Goal: Task Accomplishment & Management: Manage account settings

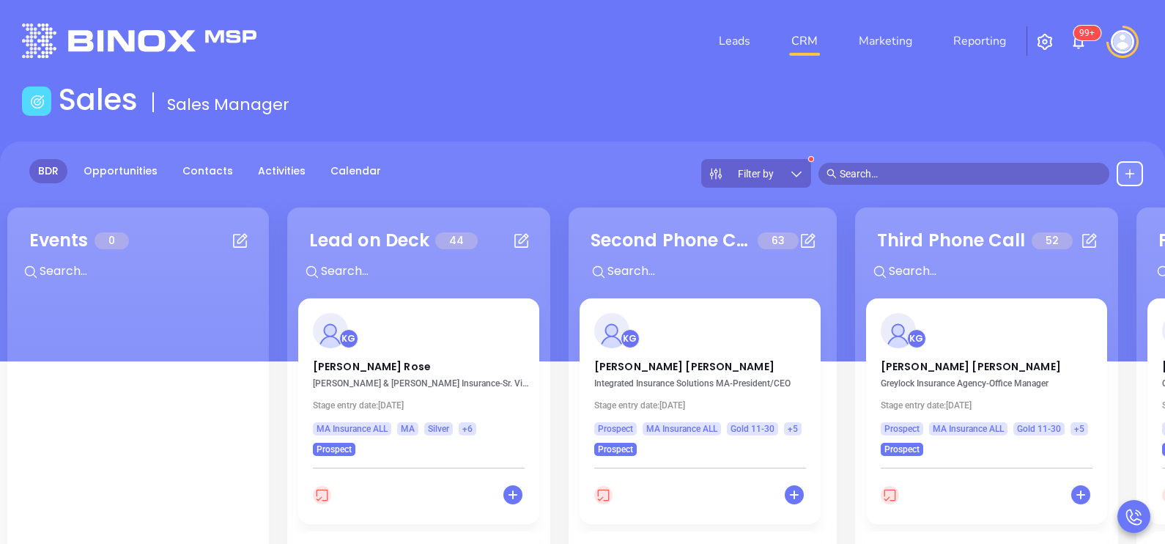
scroll to position [73, 0]
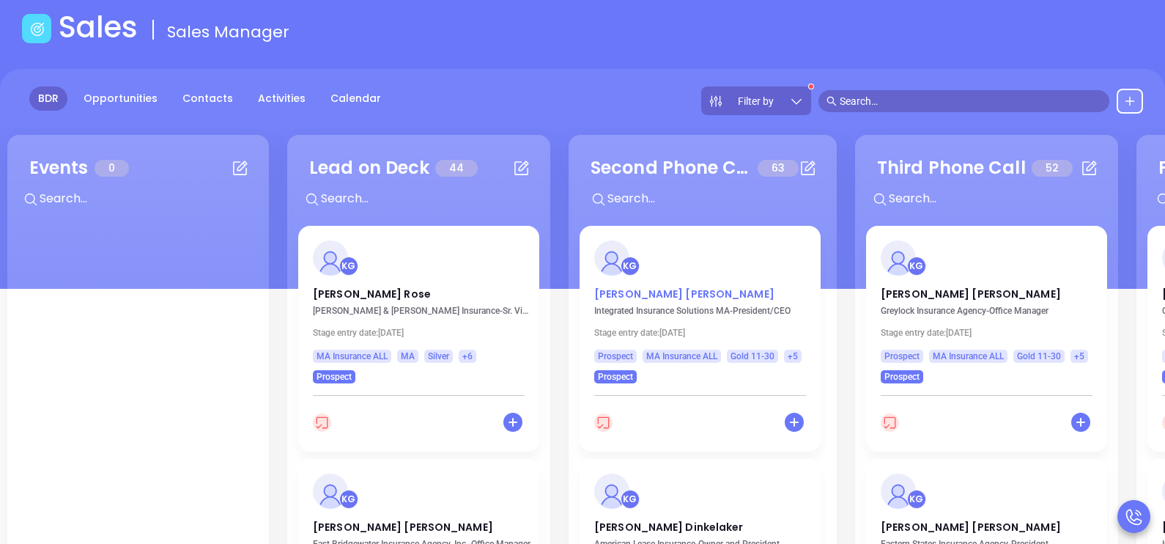
click at [652, 292] on p "[PERSON_NAME]" at bounding box center [700, 290] width 212 height 7
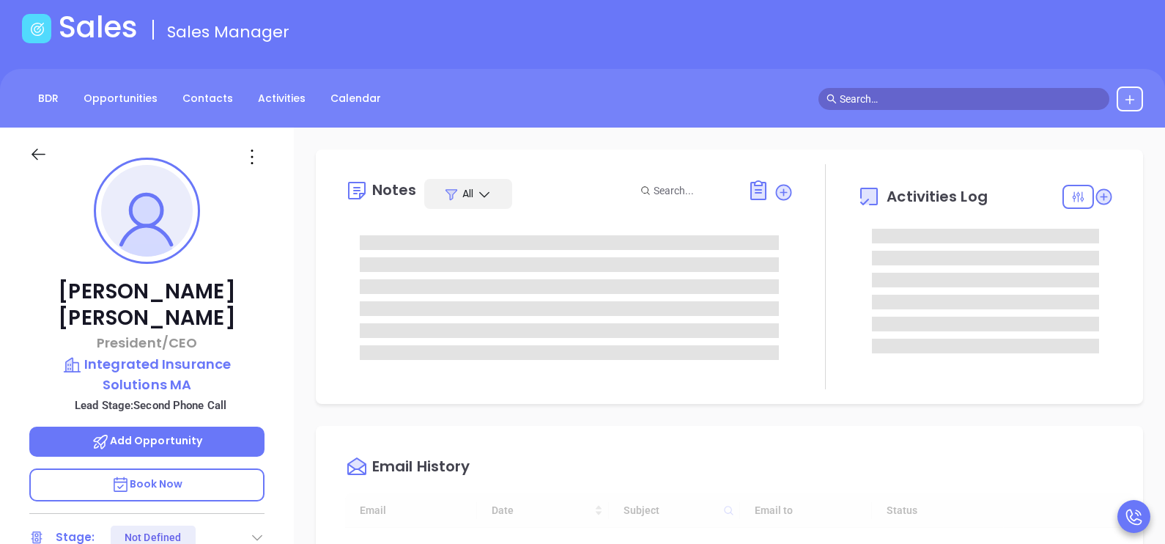
type input "[DATE]"
type input "[PERSON_NAME]"
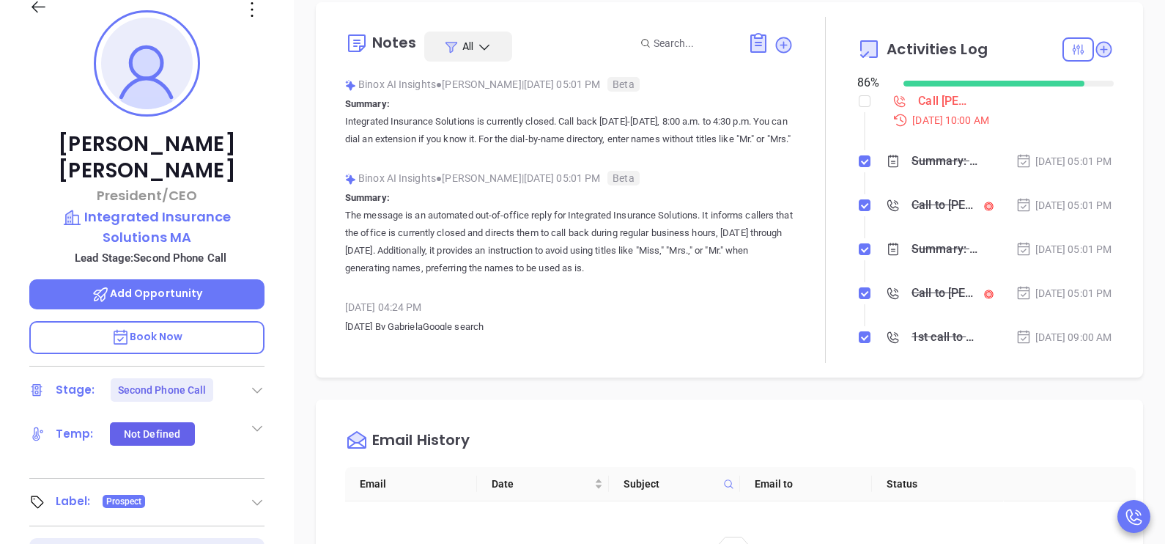
scroll to position [256, 0]
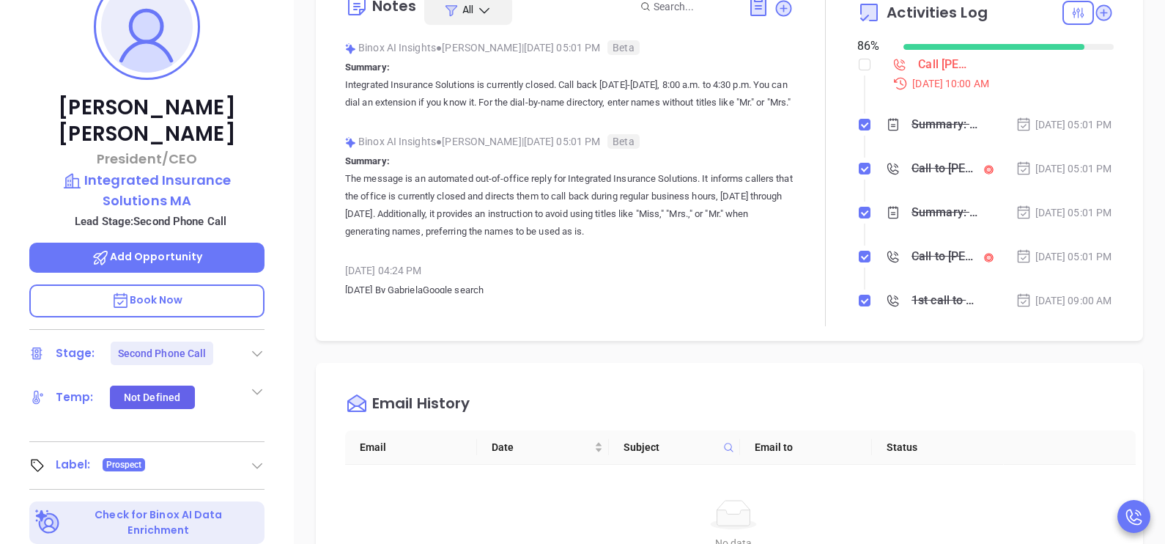
click at [273, 341] on div "Derek Schultz President/CEO Integrated Insurance Solutions MA Lead Stage: Secon…" at bounding box center [147, 284] width 294 height 680
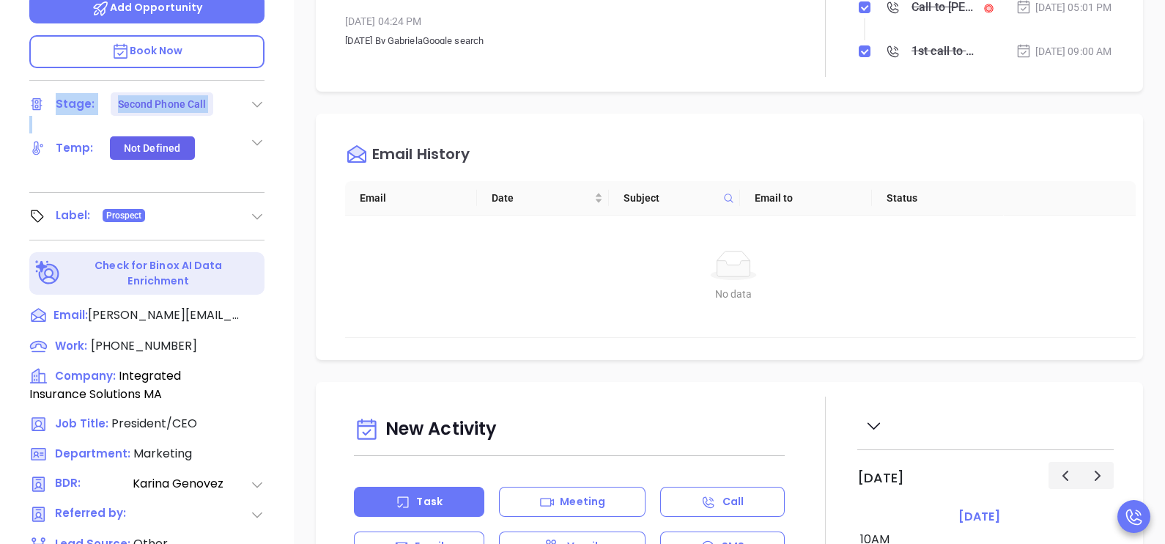
scroll to position [513, 0]
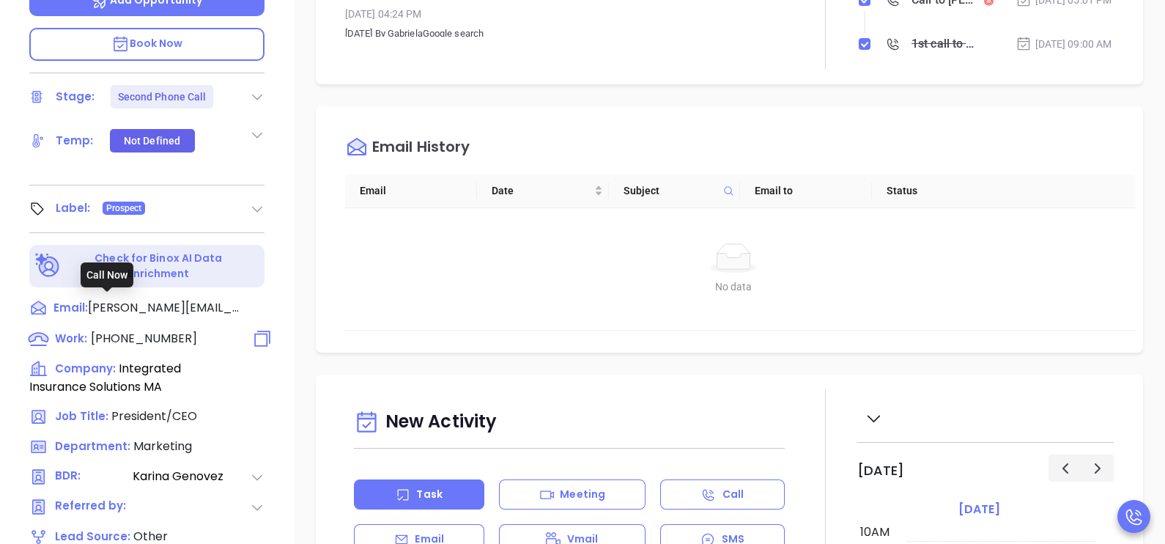
click at [118, 330] on span "(508) 370-0002" at bounding box center [144, 338] width 106 height 17
type input "(508) 370-0002"
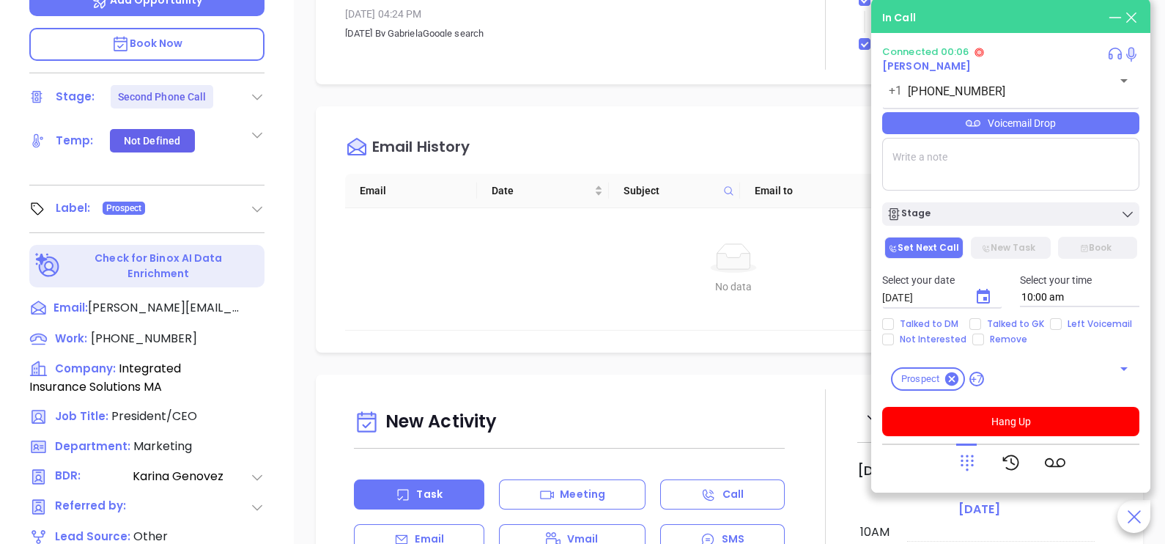
click at [1011, 404] on div "Connected 00:06 Derek Schultz +1 (508) 370-0002 ​ Voicemail Drop Stage Set Next…" at bounding box center [1010, 241] width 257 height 390
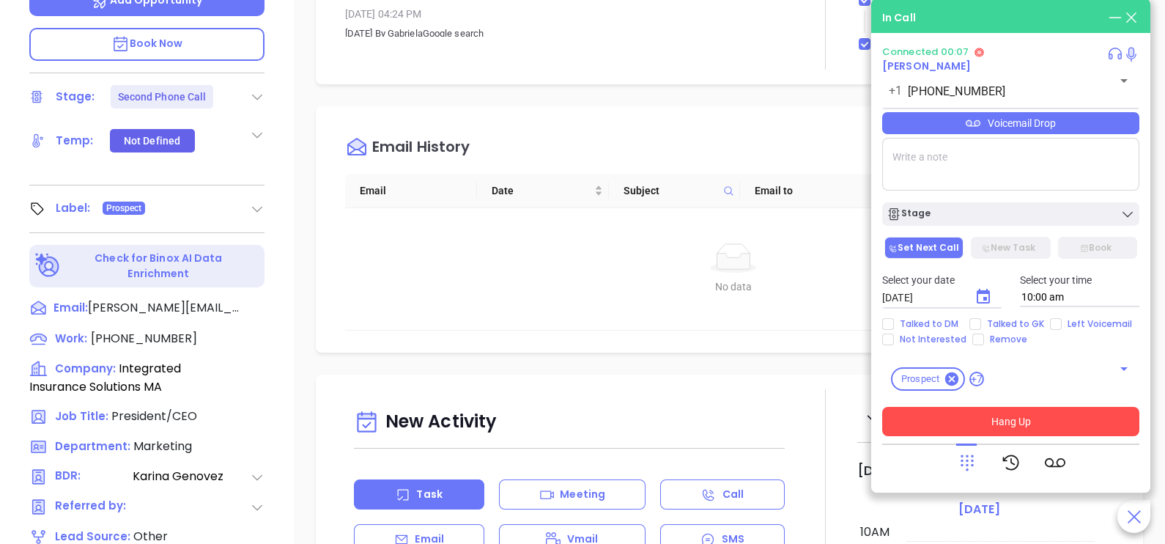
click at [1015, 414] on button "Hang Up" at bounding box center [1010, 421] width 257 height 29
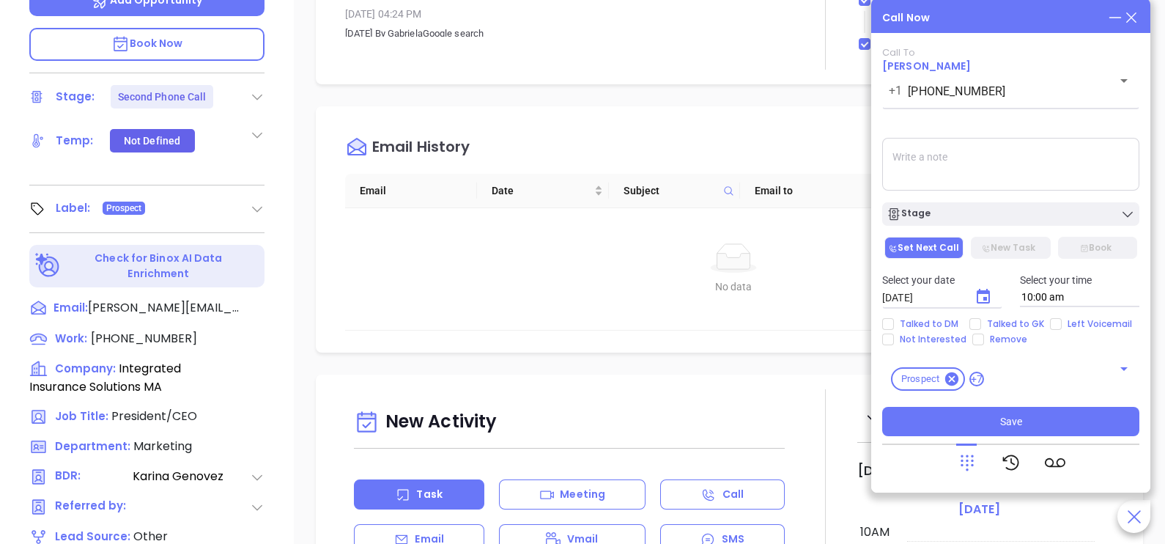
click at [1128, 18] on icon at bounding box center [1131, 18] width 16 height 16
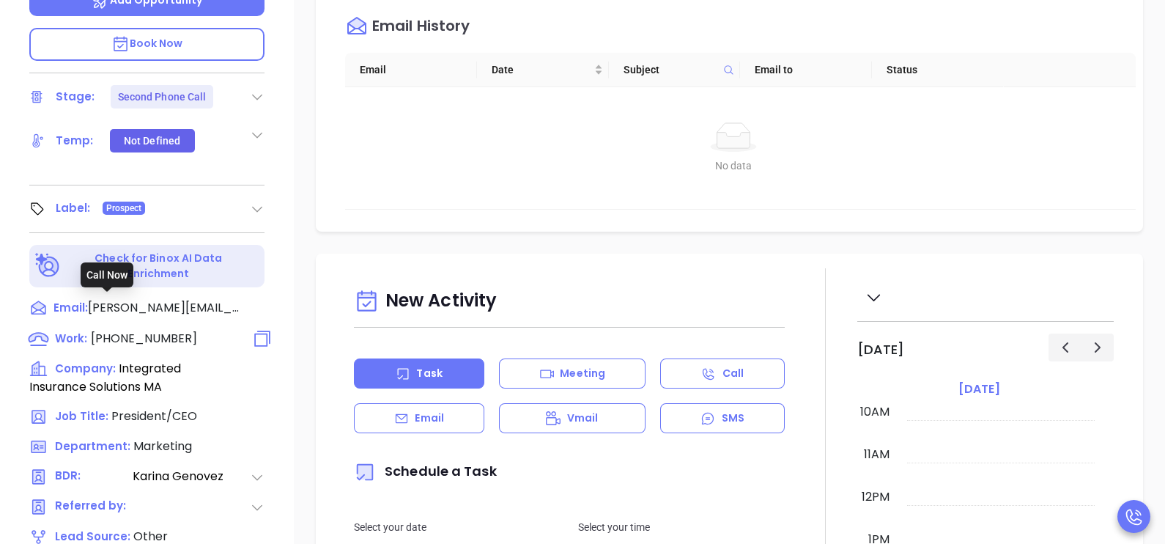
click at [156, 330] on span "(508) 370-0002" at bounding box center [144, 338] width 106 height 17
type input "(508) 370-0002"
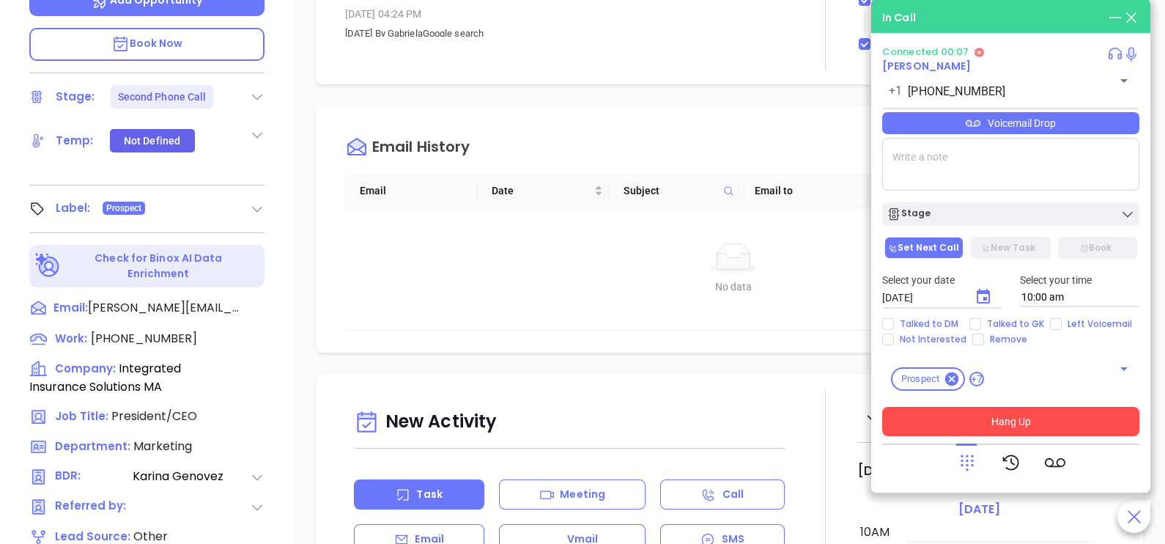
click at [1071, 410] on button "Hang Up" at bounding box center [1010, 421] width 257 height 29
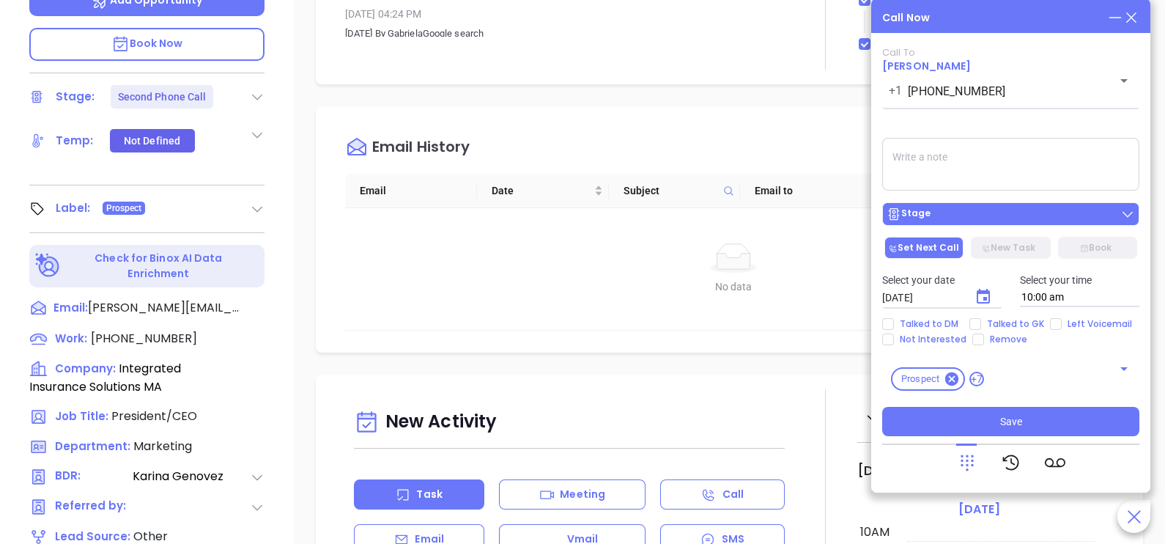
click at [1065, 215] on div "Stage" at bounding box center [1011, 214] width 248 height 15
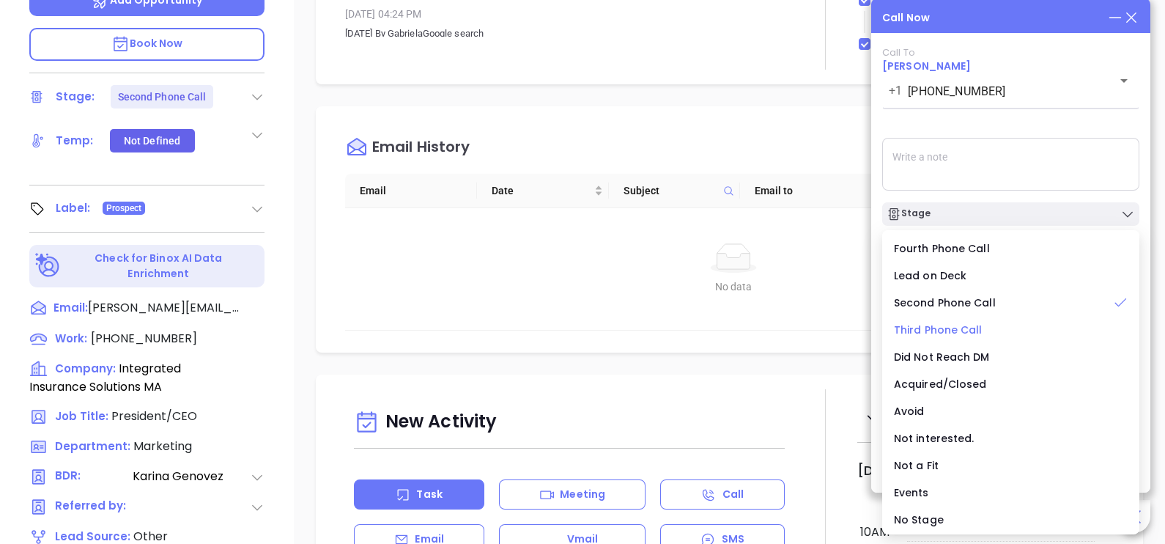
click at [942, 325] on span "Third Phone Call" at bounding box center [938, 329] width 89 height 15
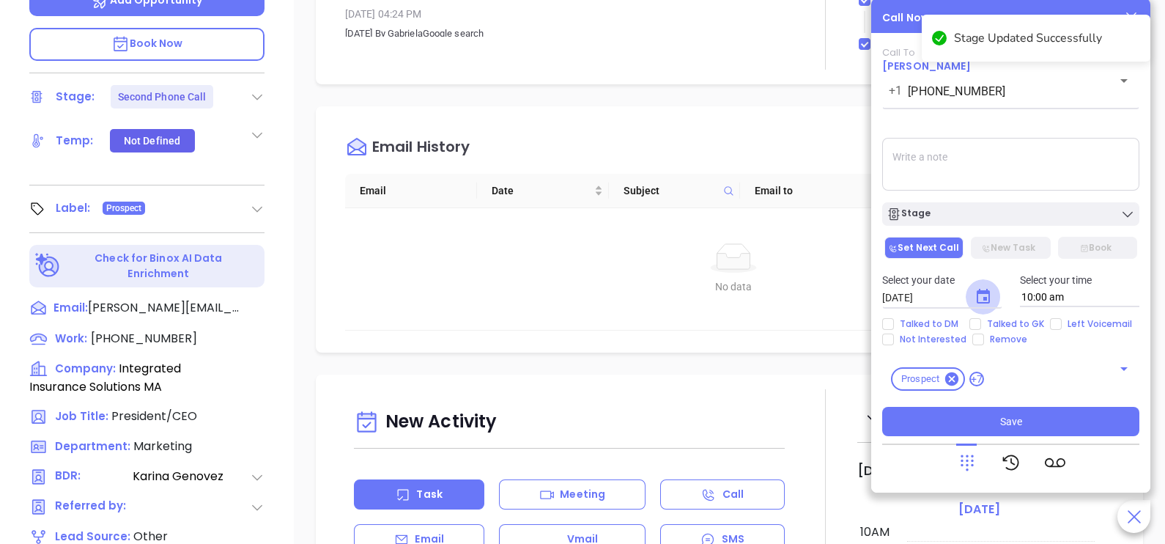
click at [975, 296] on icon "Choose date, selected date is Oct 7, 2025" at bounding box center [984, 297] width 18 height 18
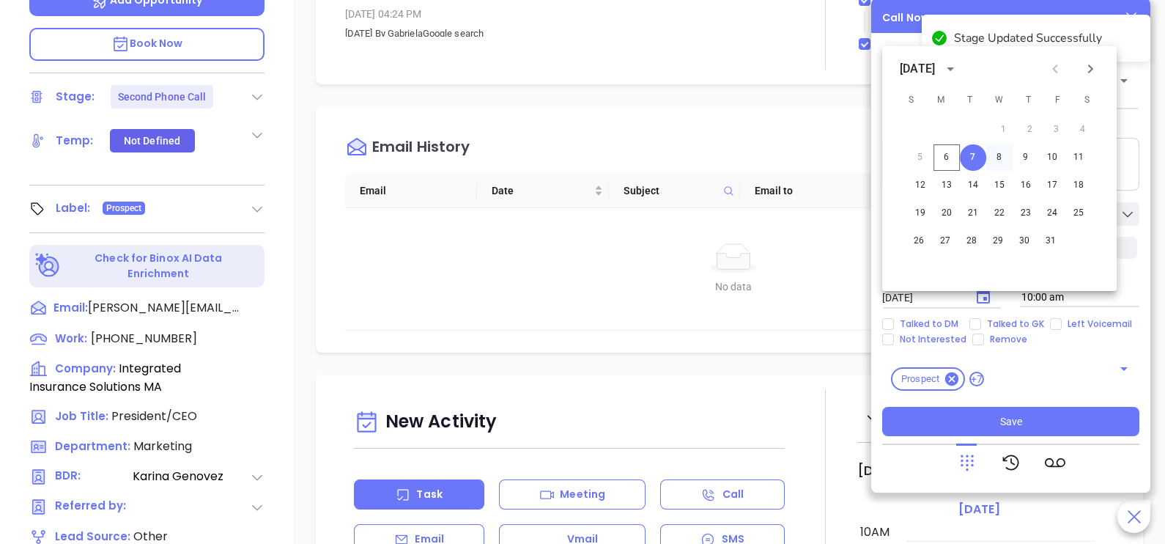
click at [1000, 166] on button "8" at bounding box center [999, 157] width 26 height 26
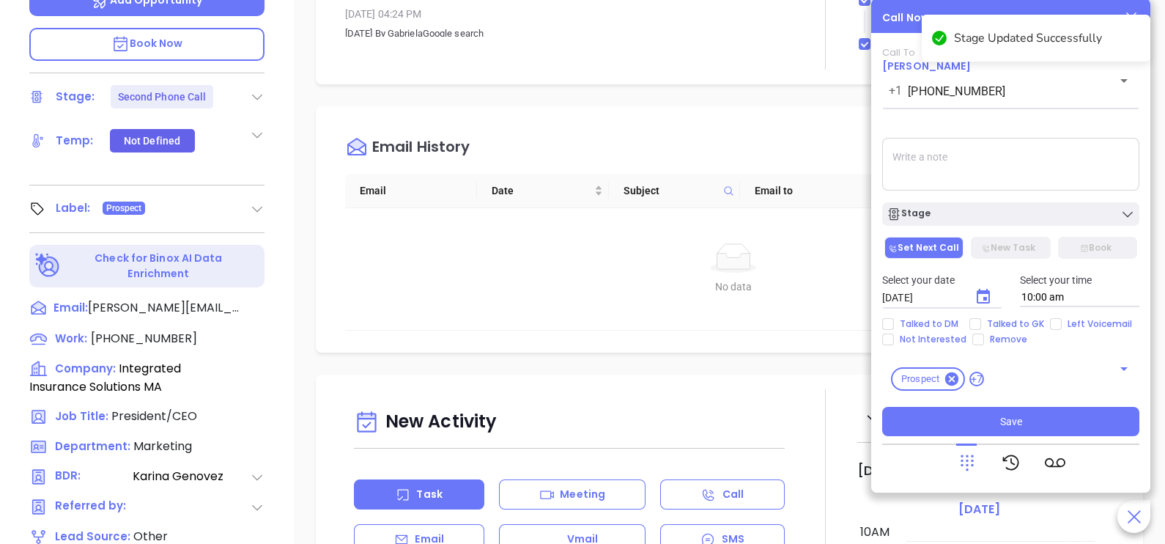
type input "10/08/2025"
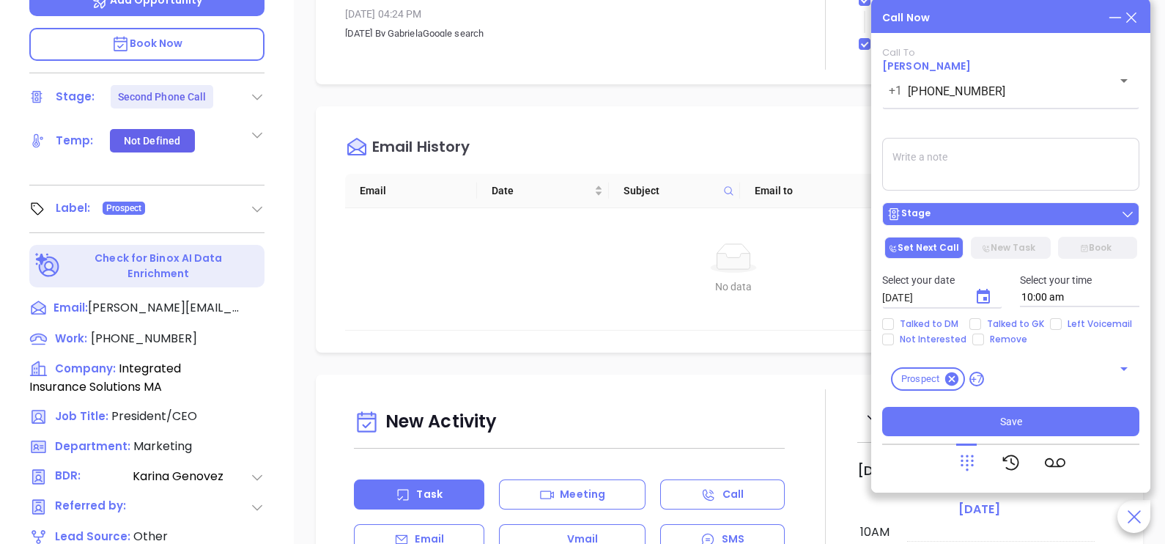
click at [1013, 214] on div "Stage" at bounding box center [1011, 214] width 248 height 15
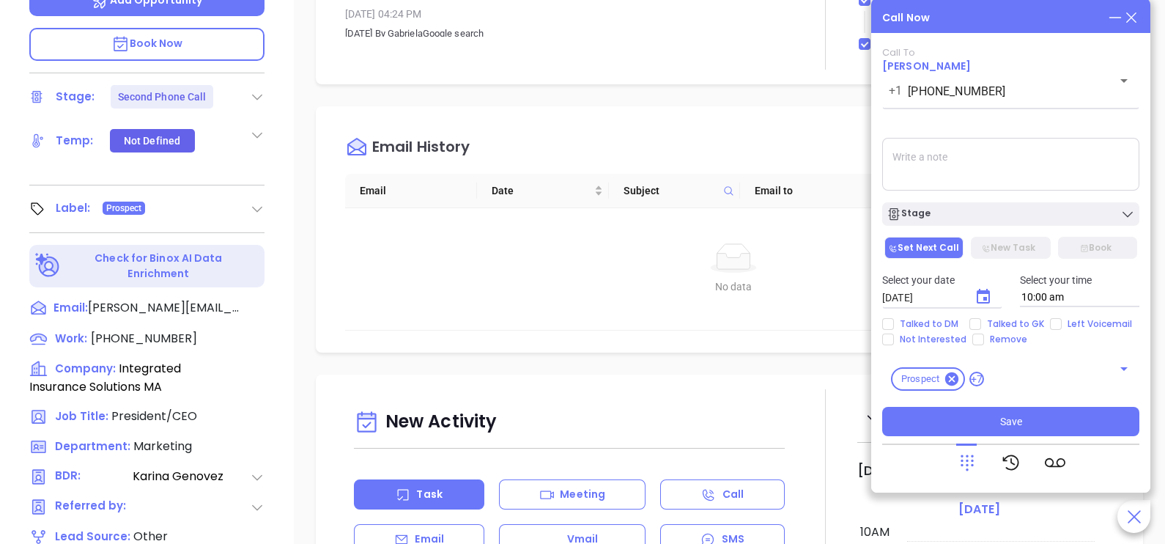
click at [1011, 185] on textarea at bounding box center [1010, 164] width 257 height 53
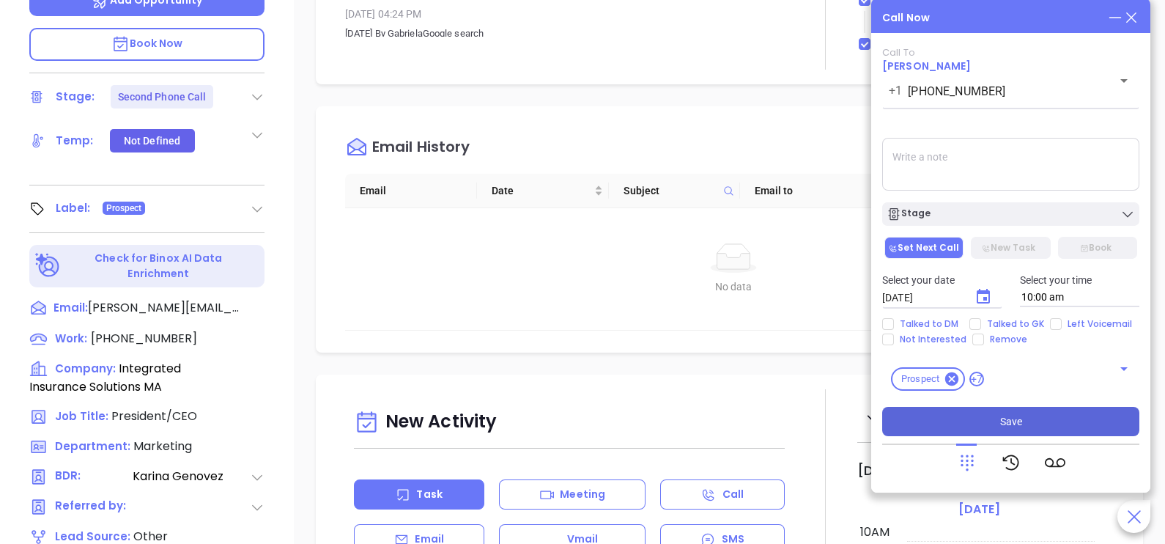
click at [1042, 426] on button "Save" at bounding box center [1010, 421] width 257 height 29
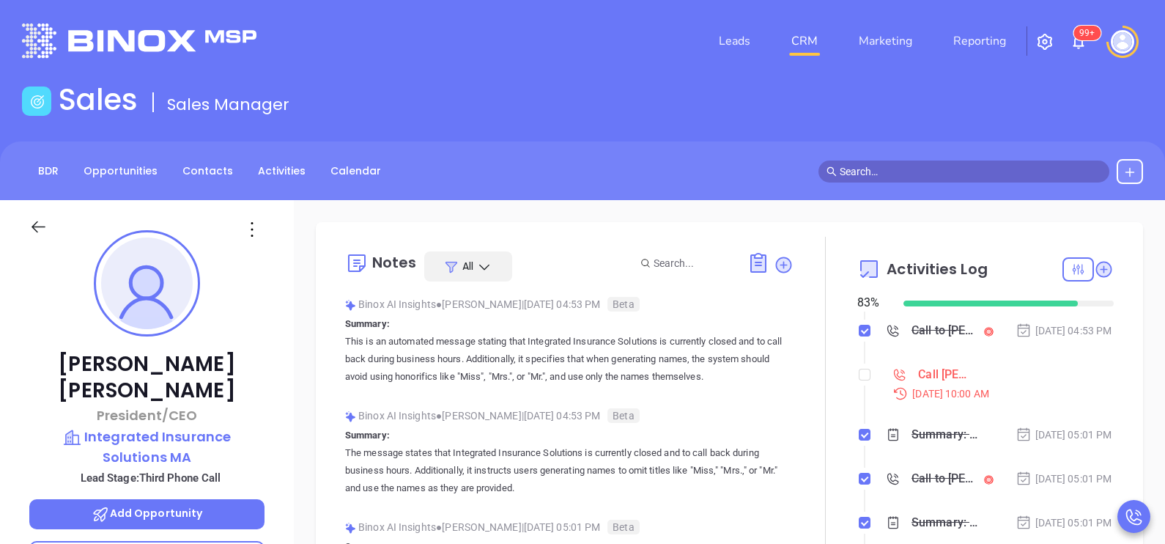
scroll to position [182, 0]
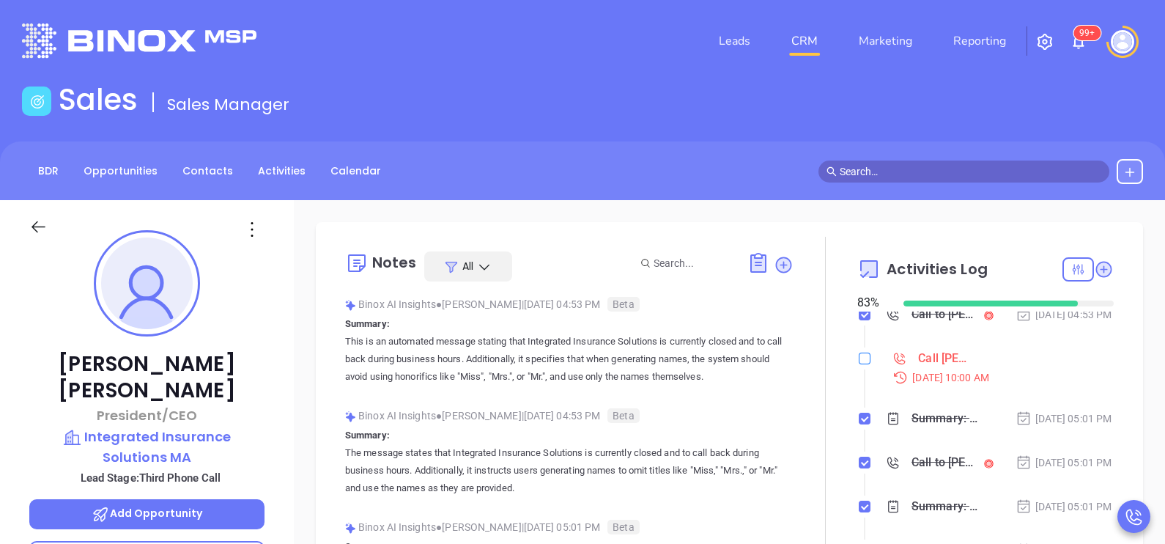
click at [860, 364] on input "checkbox" at bounding box center [865, 358] width 12 height 12
checkbox input "true"
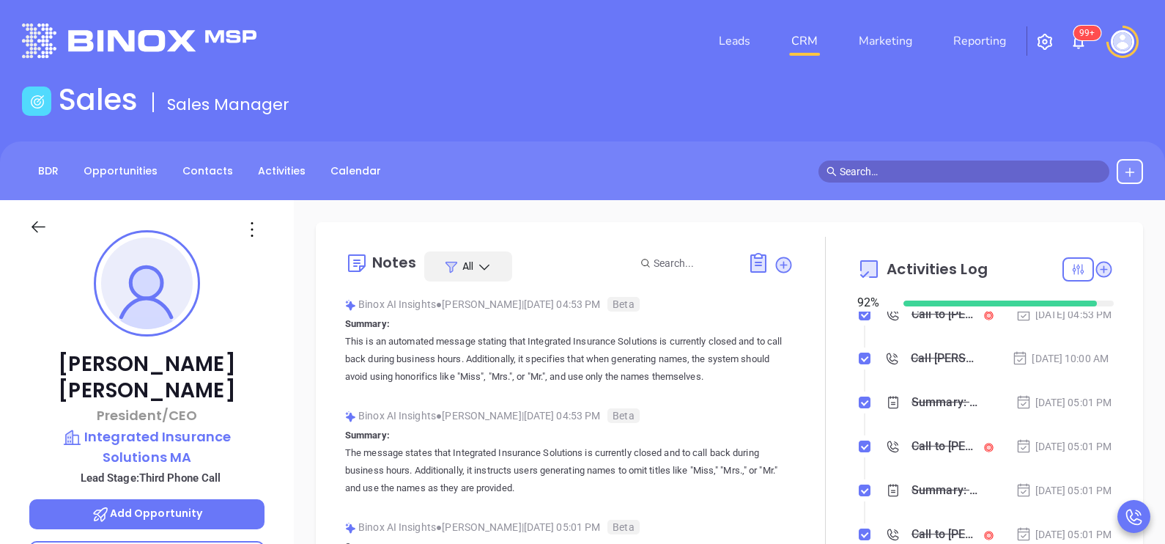
click at [33, 223] on icon at bounding box center [38, 227] width 18 height 18
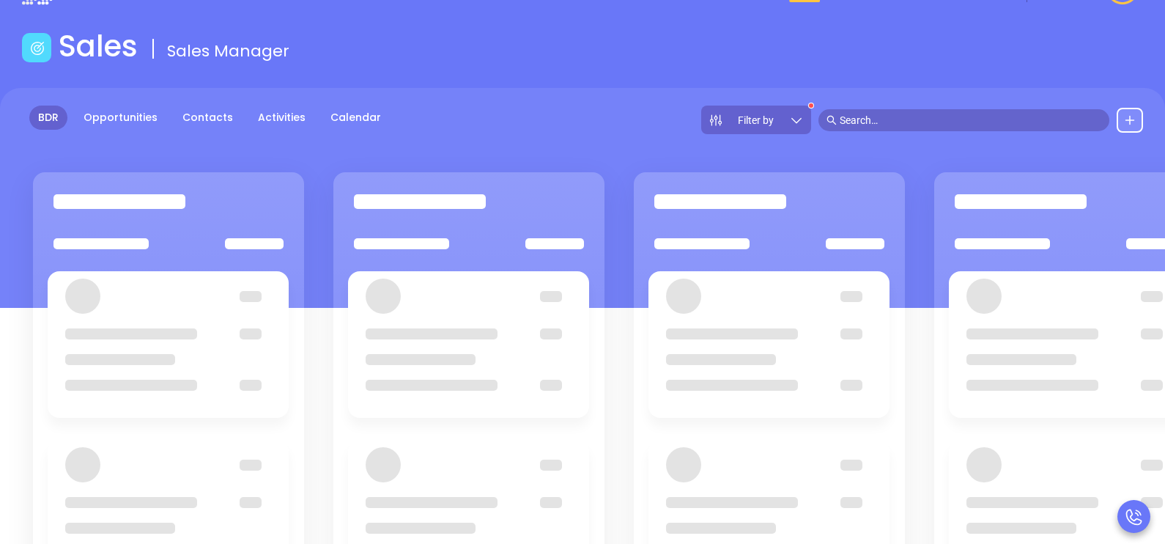
scroll to position [73, 0]
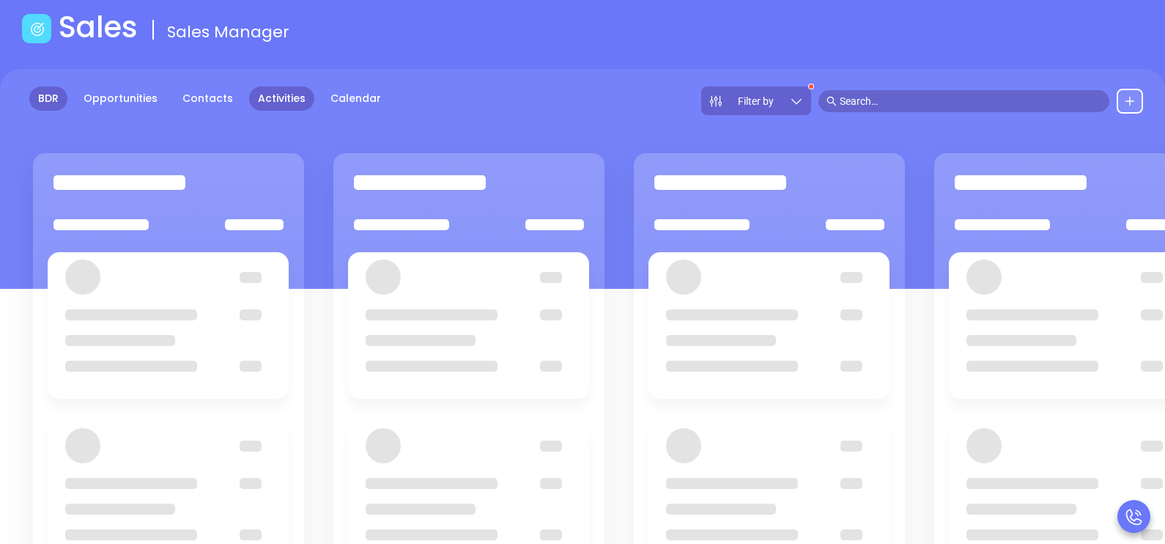
click at [271, 99] on link "Activities" at bounding box center [281, 98] width 65 height 24
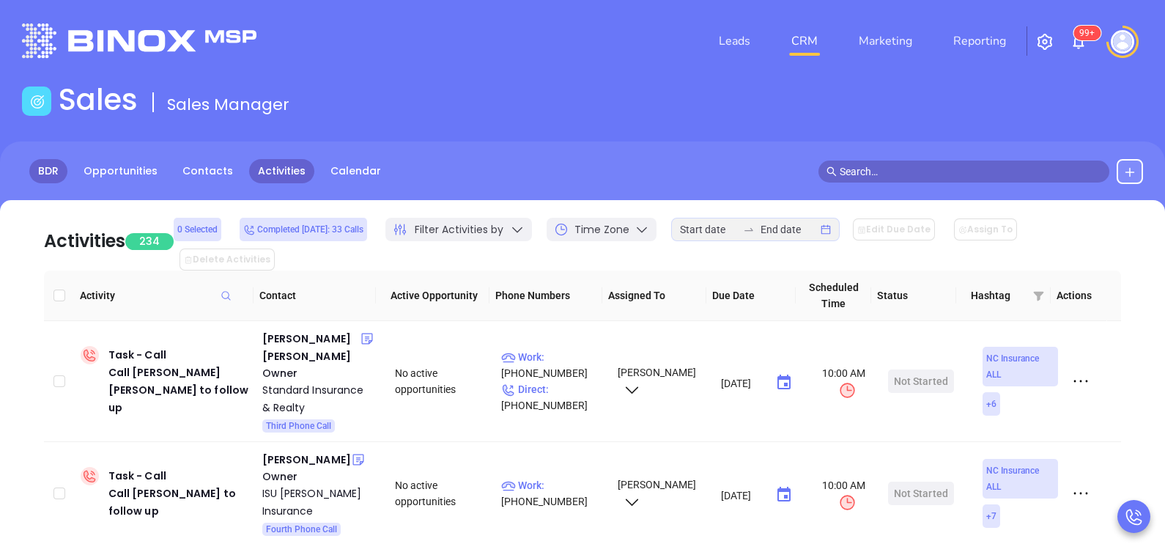
click at [52, 172] on link "BDR" at bounding box center [48, 171] width 38 height 24
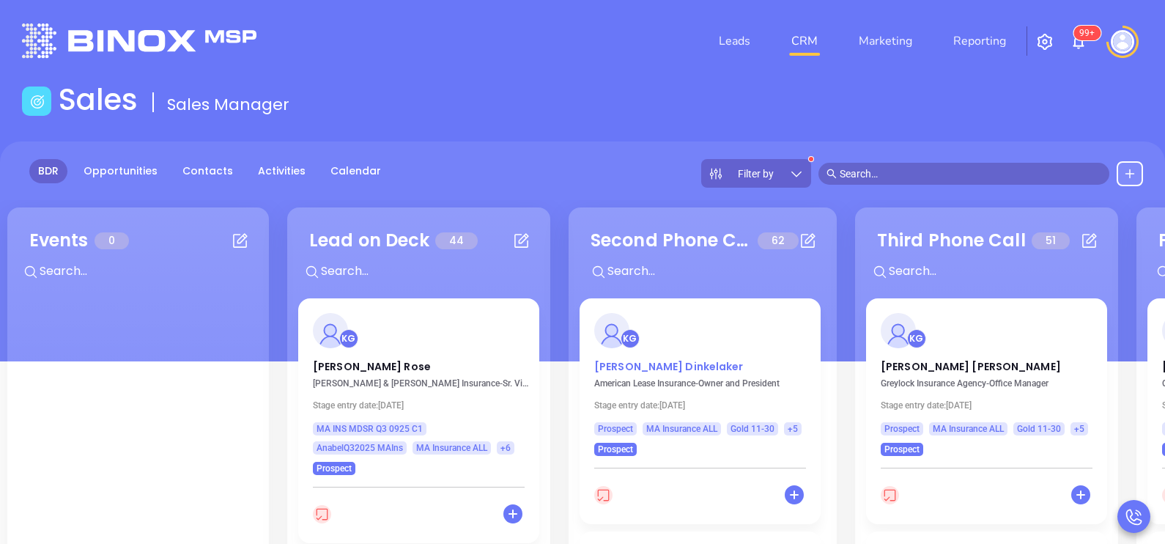
click at [656, 359] on p "Steve Dinkelaker" at bounding box center [700, 362] width 212 height 7
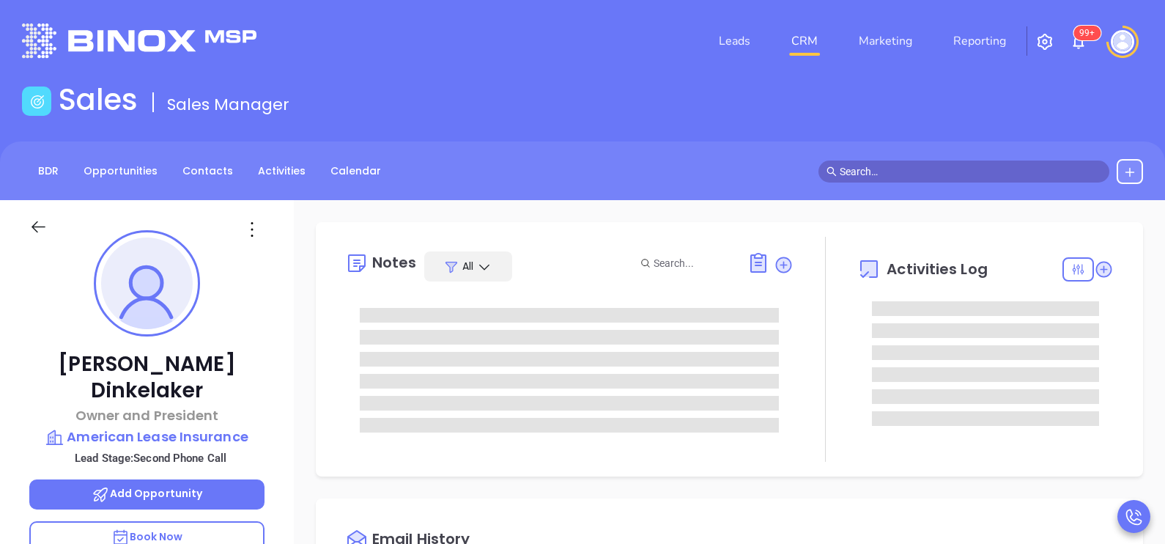
type input "[DATE]"
type input "[PERSON_NAME]"
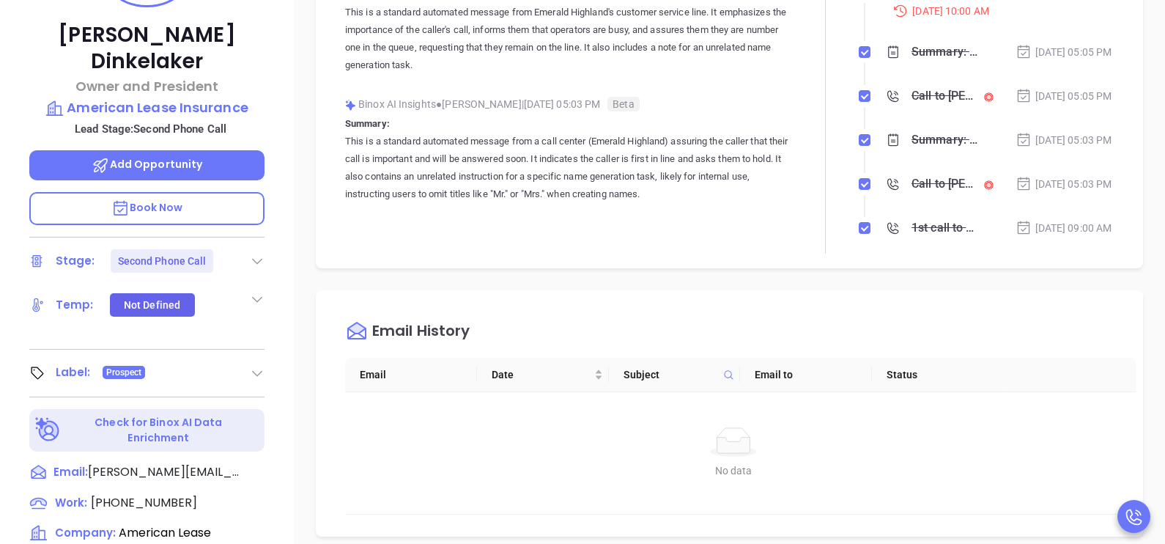
scroll to position [366, 0]
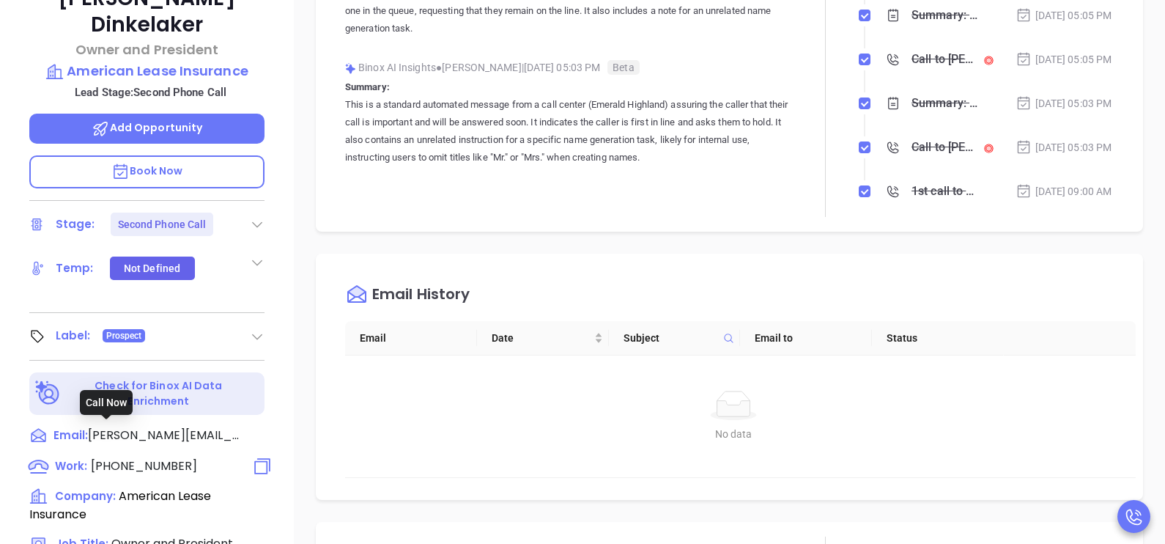
click at [147, 457] on span "(888) 521-6568" at bounding box center [144, 465] width 106 height 17
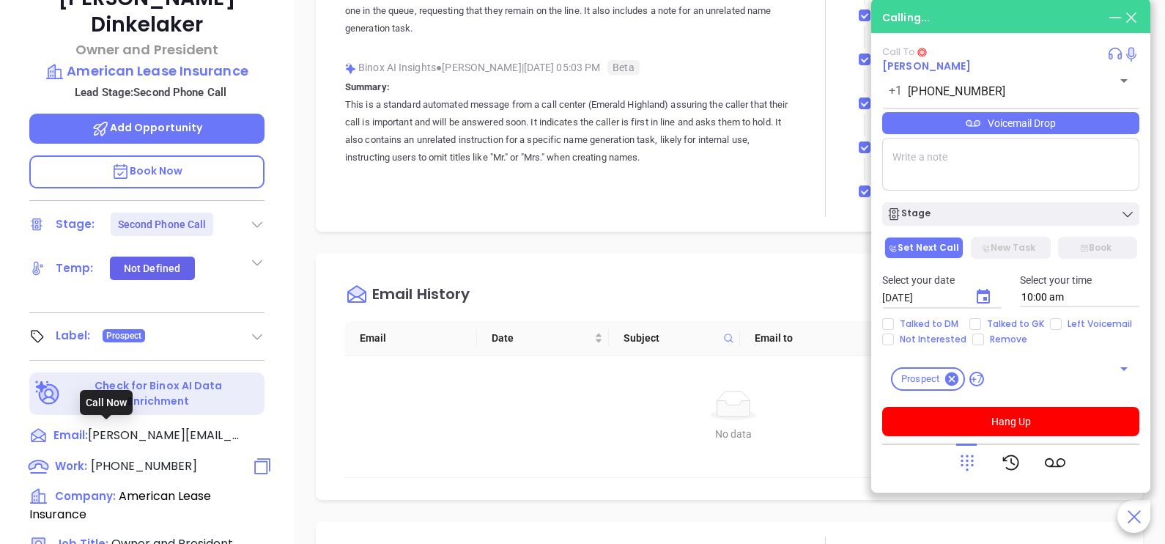
type input "(888) 521-6568"
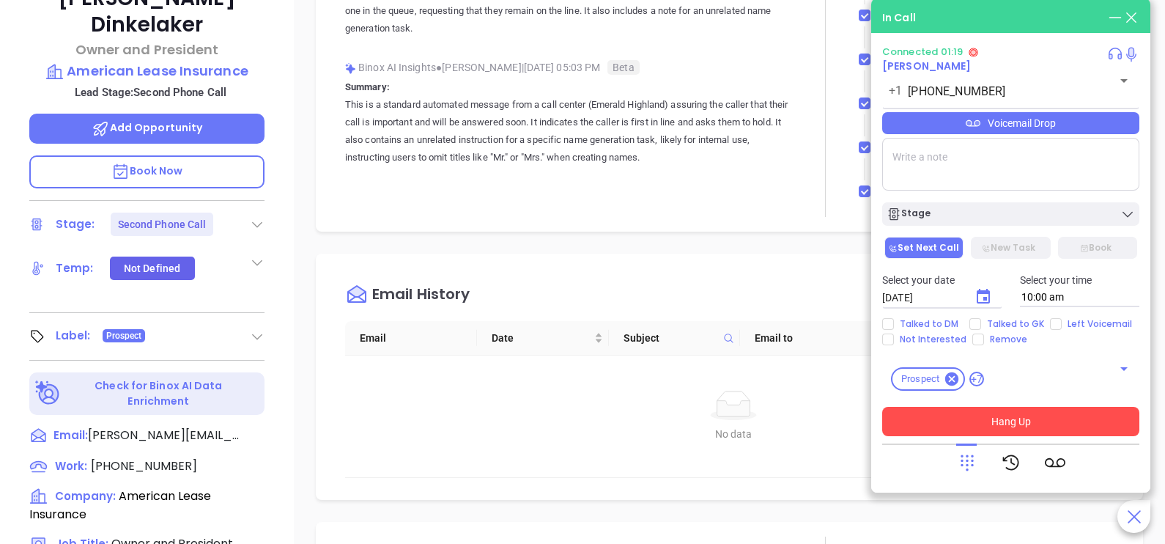
click at [995, 426] on button "Hang Up" at bounding box center [1010, 421] width 257 height 29
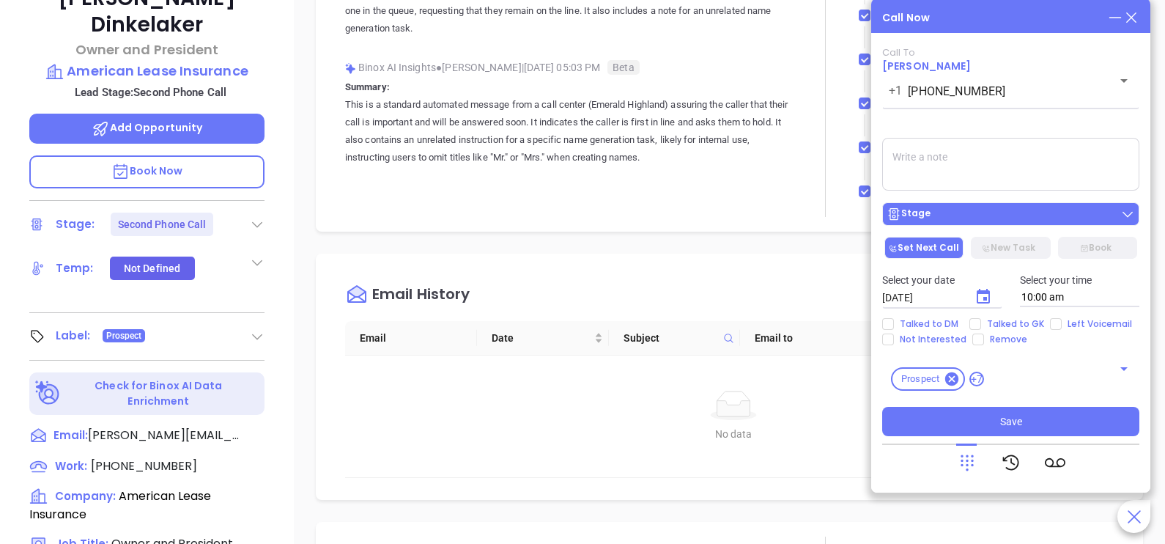
click at [1011, 214] on div "Stage" at bounding box center [1011, 214] width 248 height 15
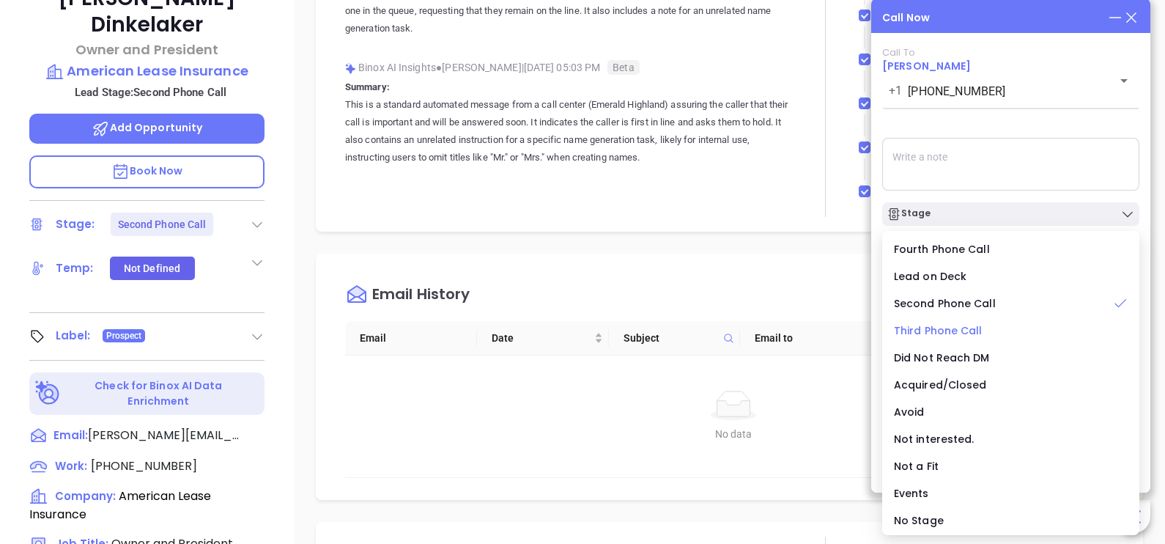
click at [972, 330] on span "Third Phone Call" at bounding box center [938, 330] width 89 height 15
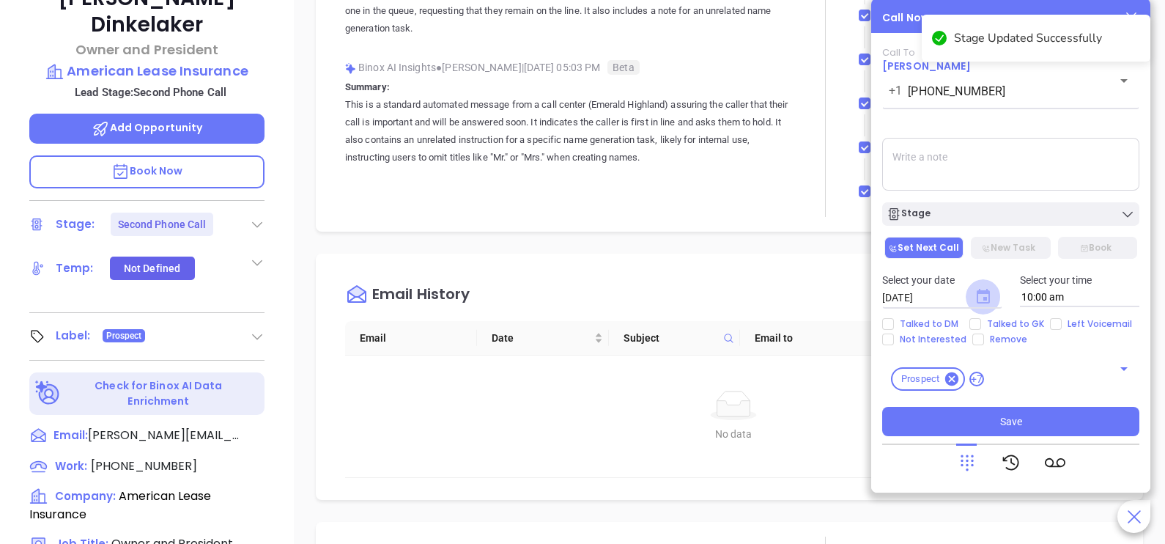
click at [983, 297] on icon "Choose date, selected date is Oct 7, 2025" at bounding box center [983, 296] width 13 height 15
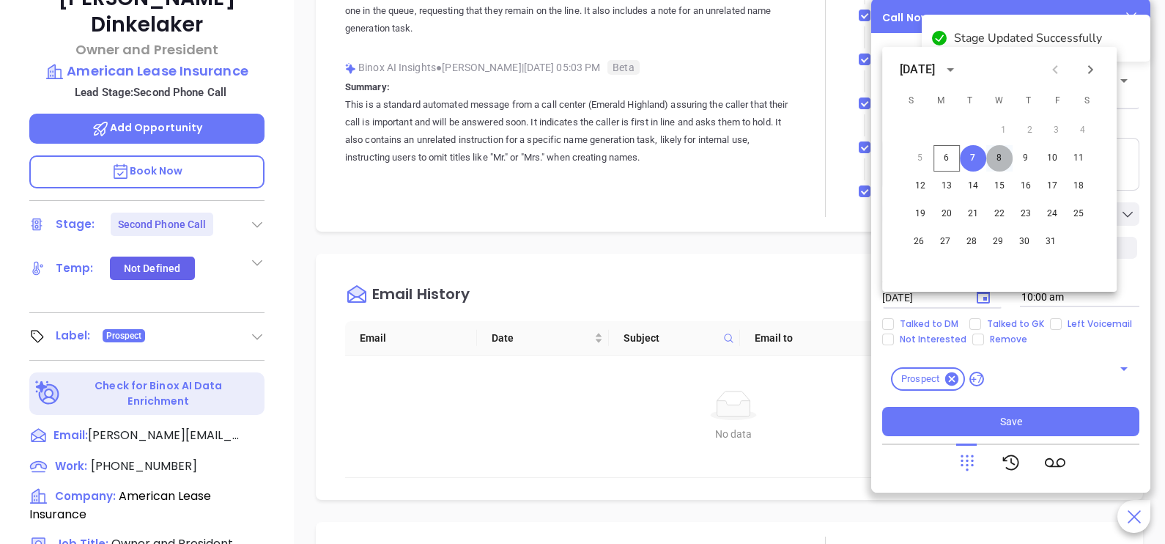
click at [999, 166] on button "8" at bounding box center [999, 158] width 26 height 26
type input "10/08/2025"
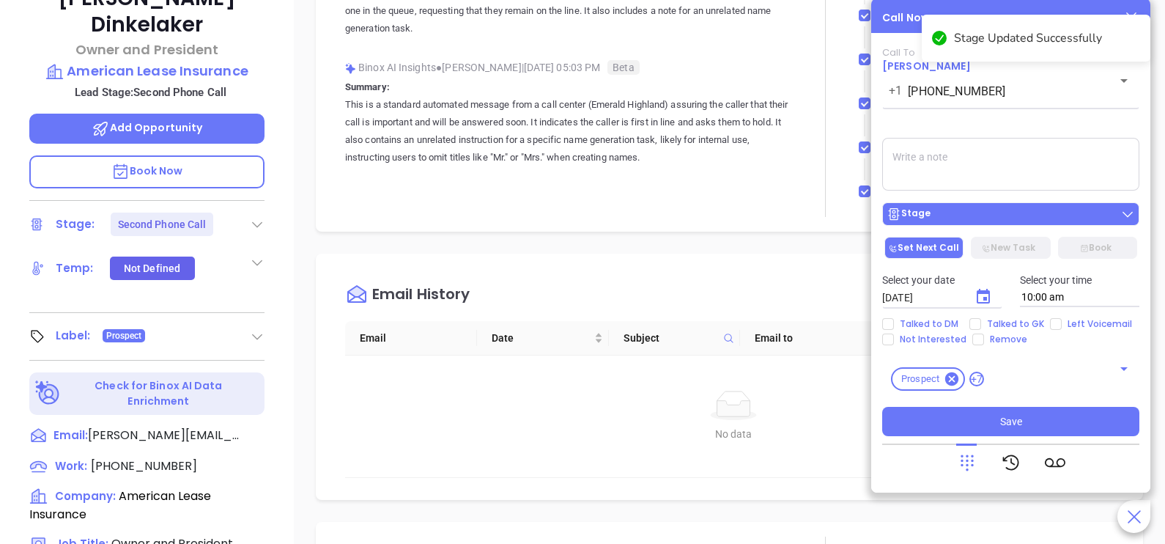
click at [997, 212] on div "Stage" at bounding box center [1011, 214] width 248 height 15
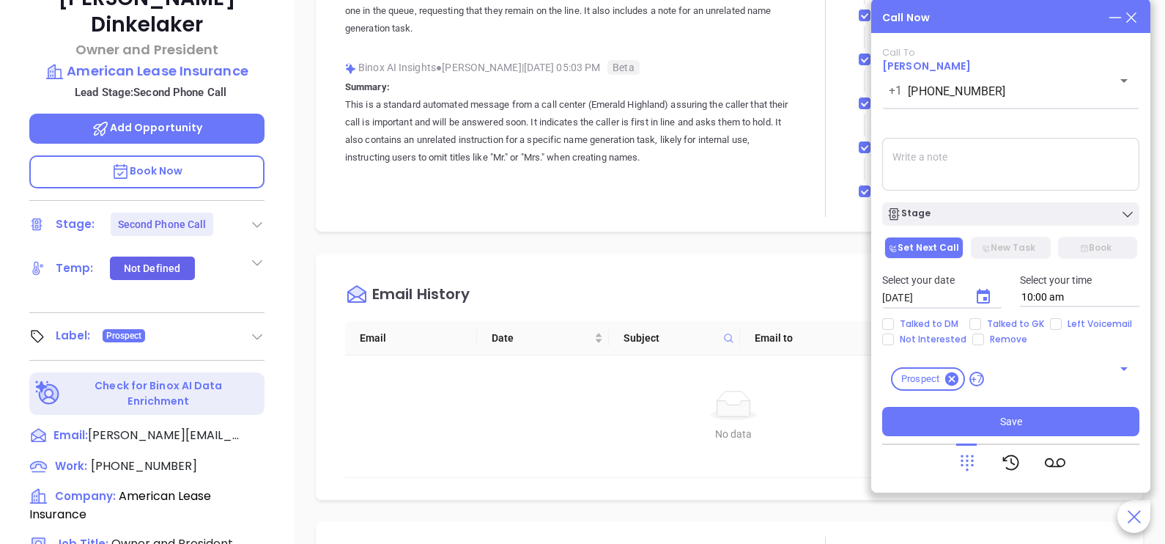
click at [1005, 168] on textarea at bounding box center [1010, 164] width 257 height 53
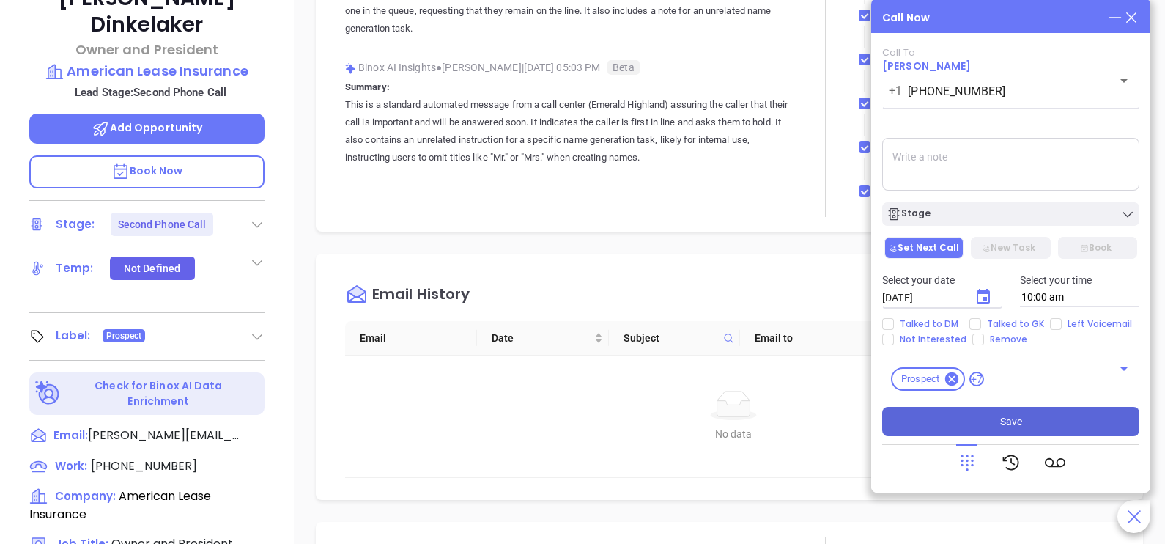
click at [1041, 415] on button "Save" at bounding box center [1010, 421] width 257 height 29
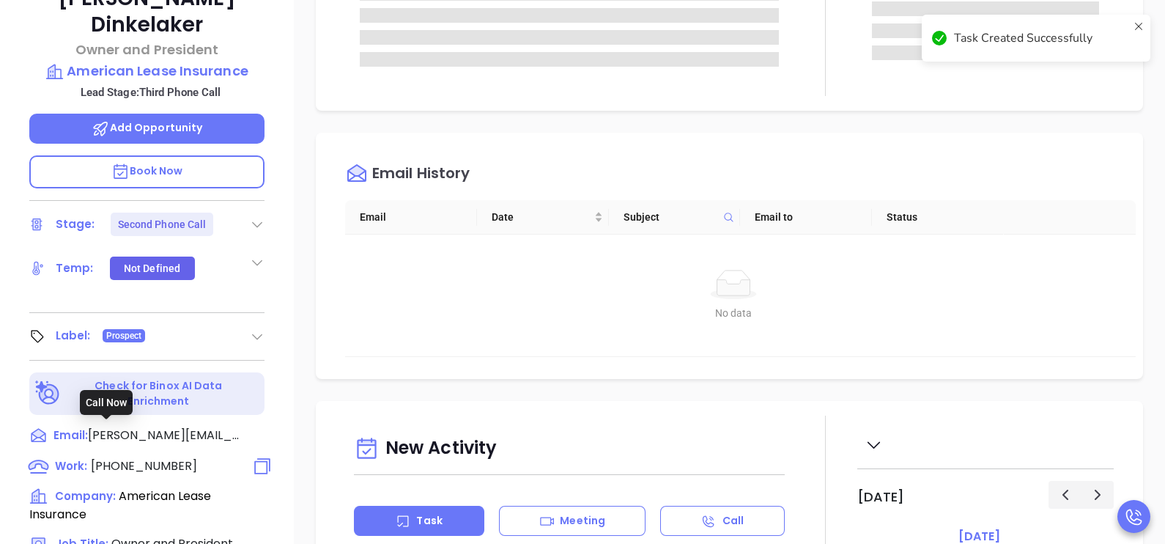
click at [173, 457] on span "(888) 521-6568" at bounding box center [144, 465] width 106 height 17
type input "(888) 521-6568"
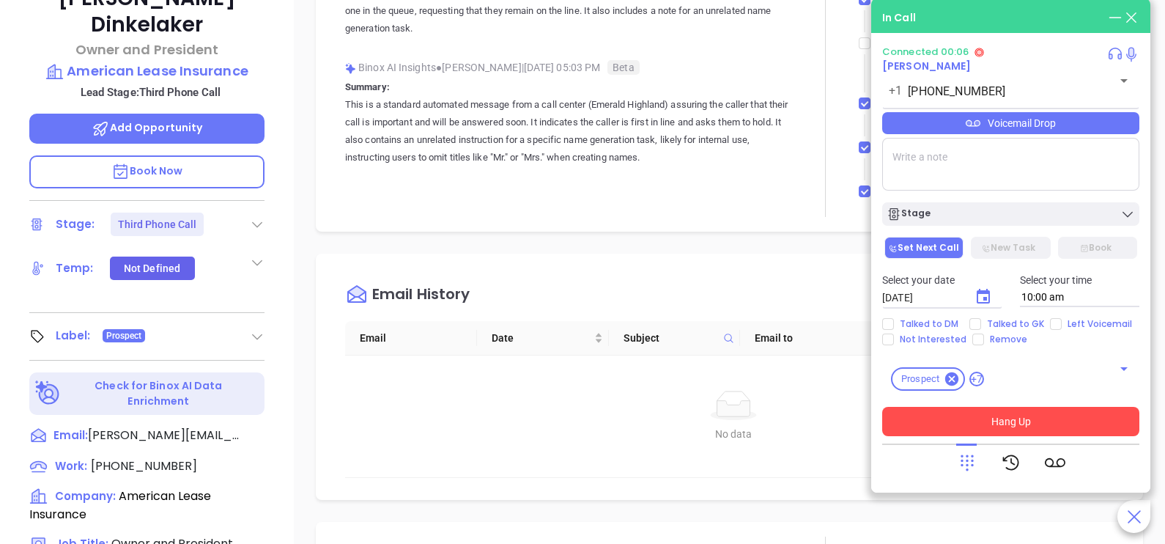
click at [1044, 424] on button "Hang Up" at bounding box center [1010, 421] width 257 height 29
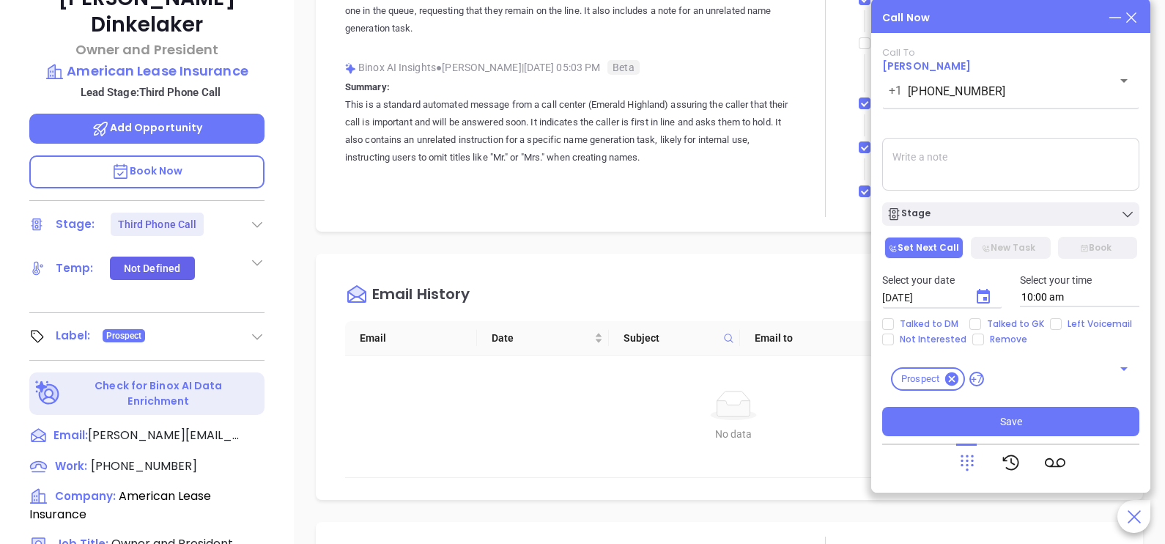
click at [1138, 15] on icon at bounding box center [1131, 18] width 16 height 16
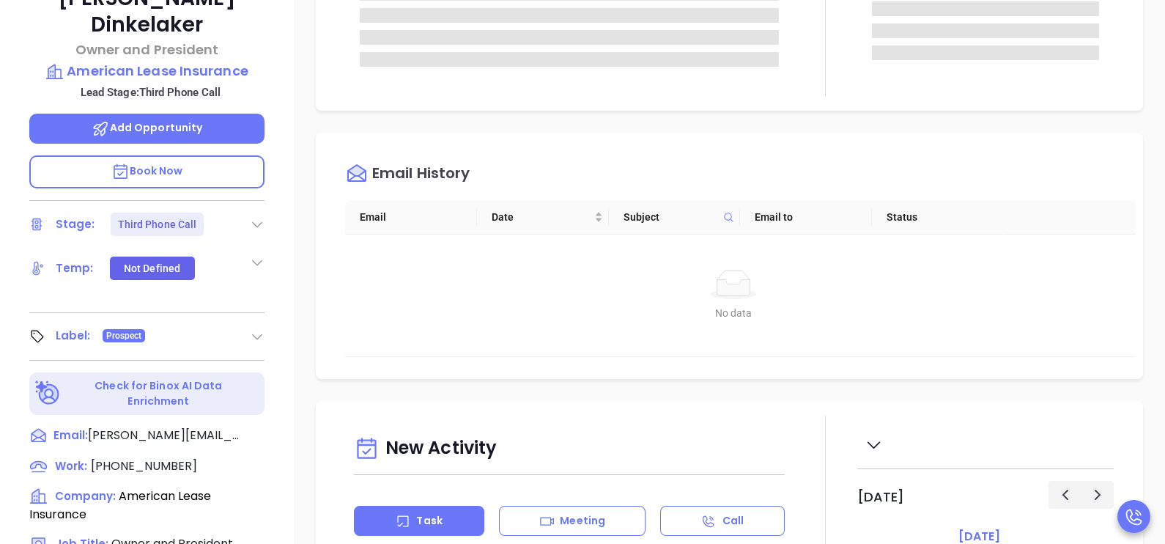
click at [1073, 172] on div "Email History" at bounding box center [740, 173] width 791 height 53
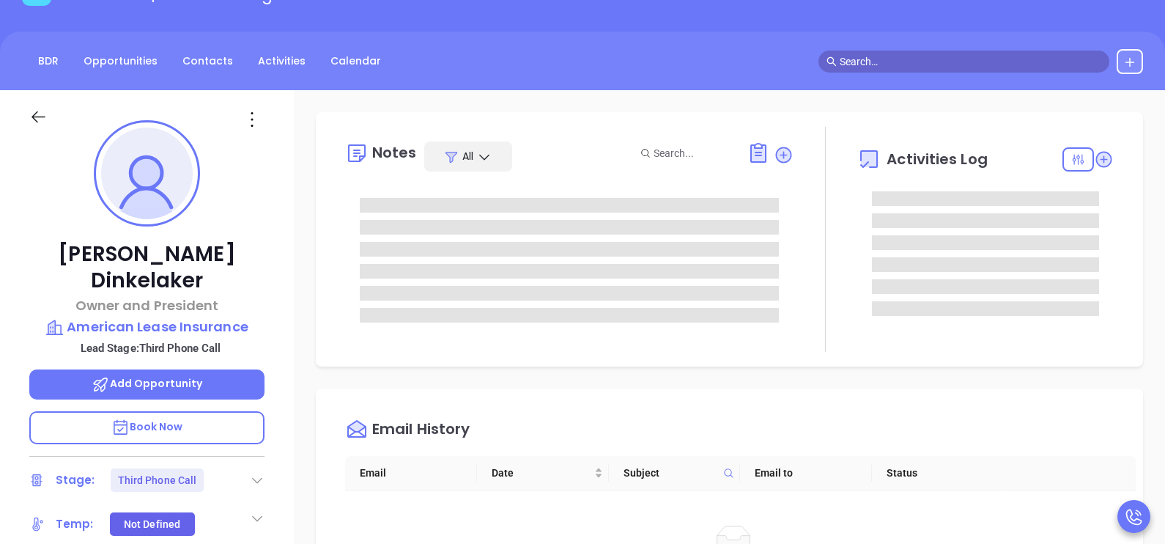
scroll to position [0, 0]
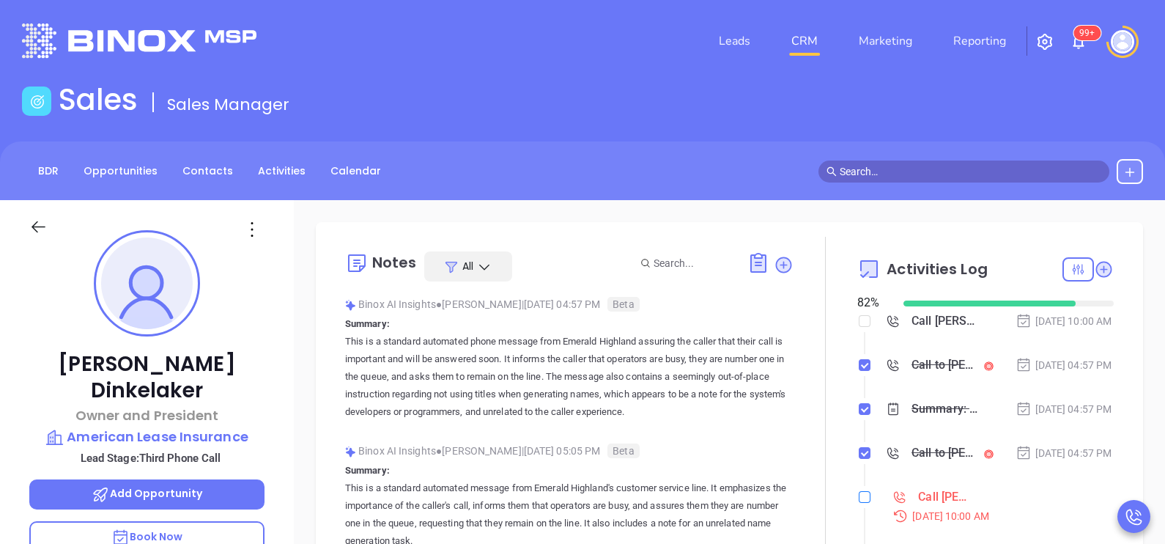
click at [859, 503] on input "checkbox" at bounding box center [865, 497] width 12 height 12
checkbox input "true"
click at [39, 215] on div at bounding box center [147, 226] width 253 height 52
click at [33, 224] on icon at bounding box center [39, 227] width 14 height 12
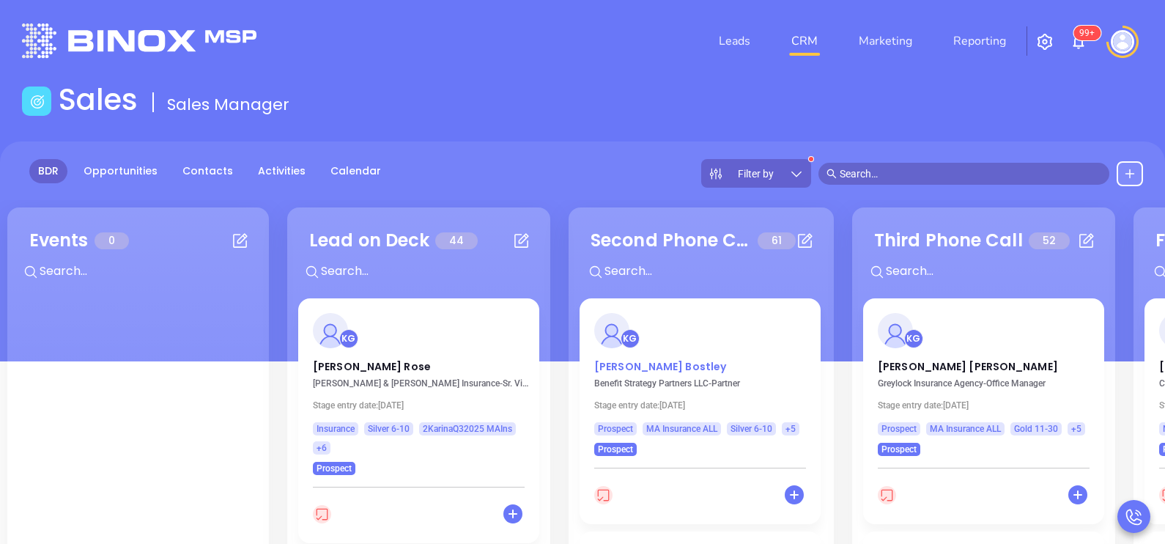
click at [627, 363] on p "Scott Bostley" at bounding box center [700, 362] width 212 height 7
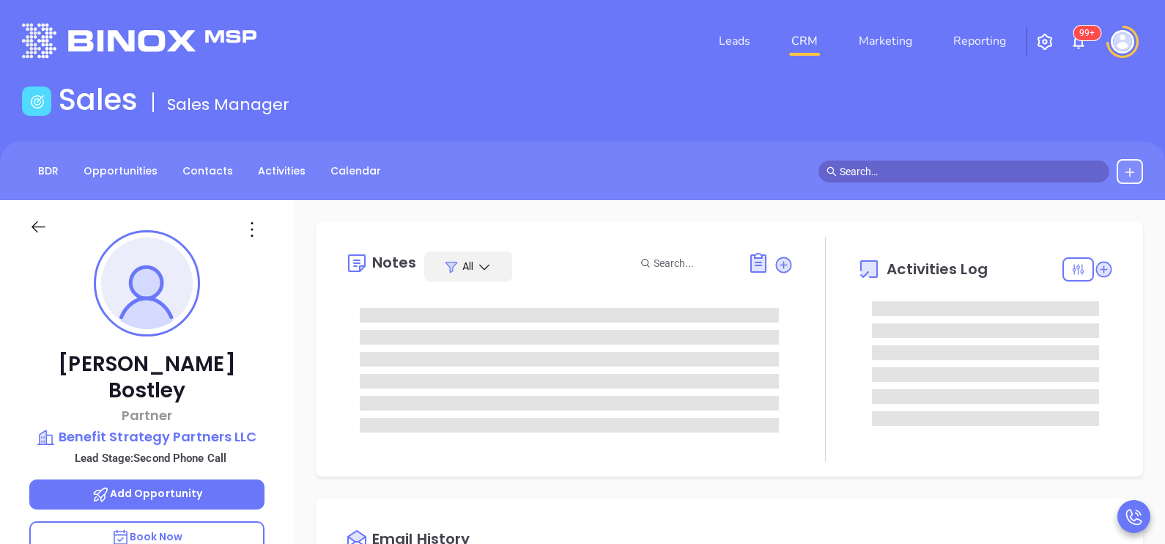
type input "[DATE]"
type input "[PERSON_NAME]"
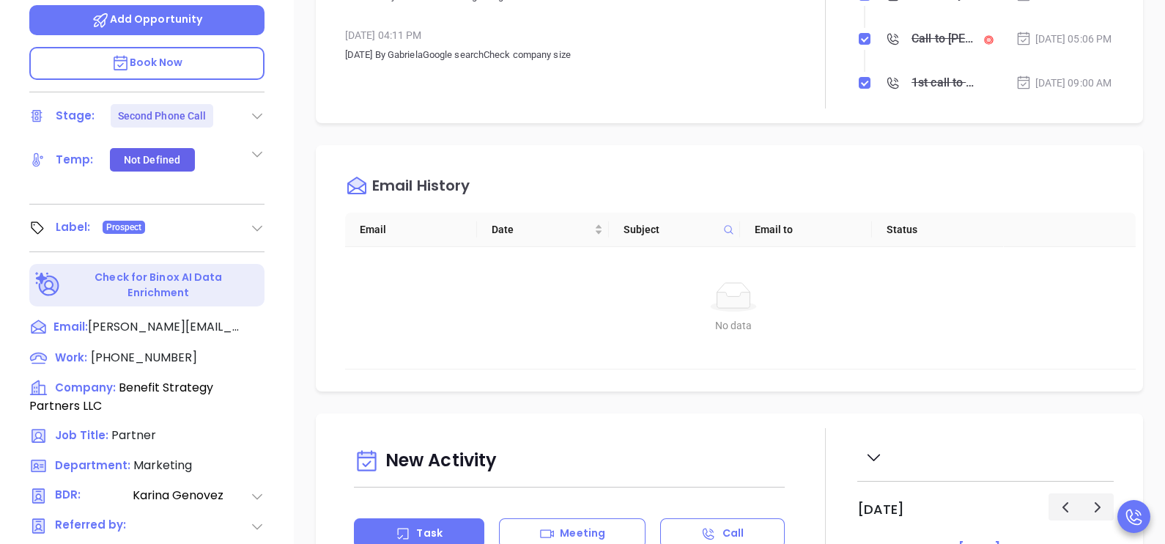
scroll to position [476, 0]
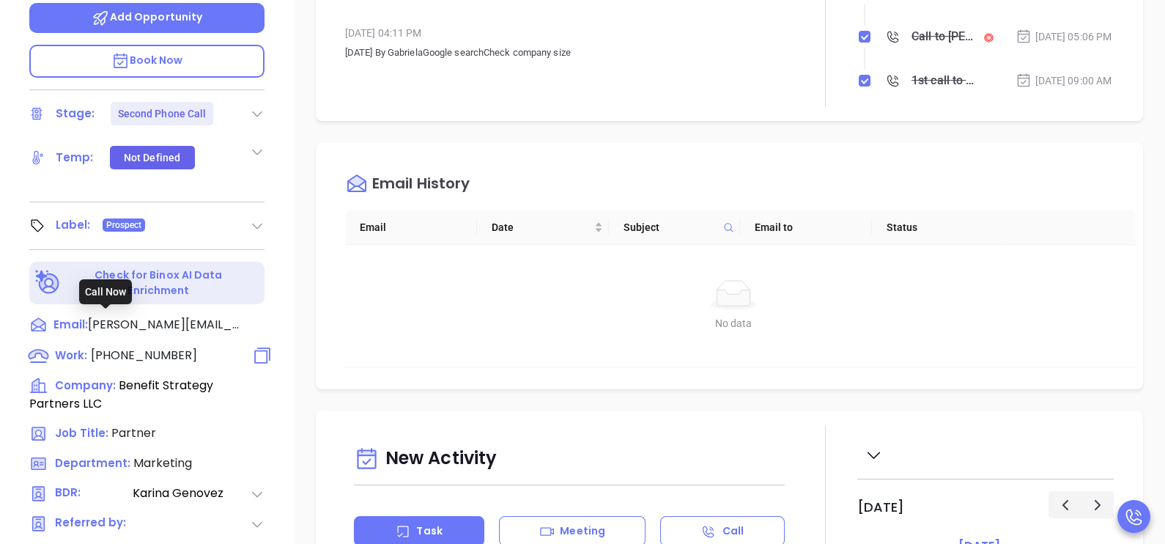
click at [167, 347] on span "(781) 832-5086" at bounding box center [144, 355] width 106 height 17
type input "(781) 832-5086"
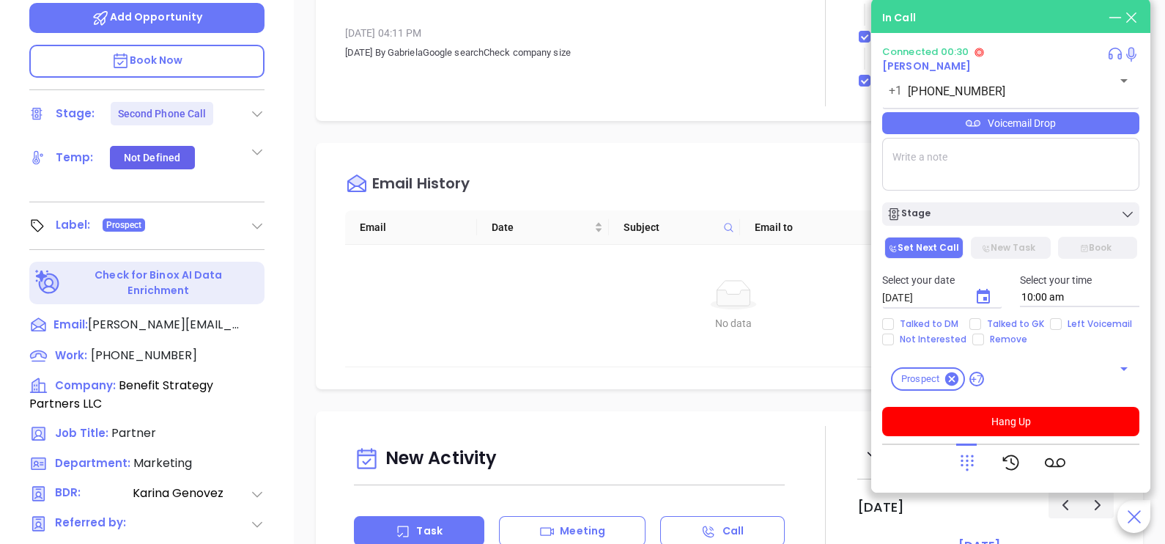
click at [1052, 134] on div "Voicemail Drop" at bounding box center [1010, 123] width 257 height 22
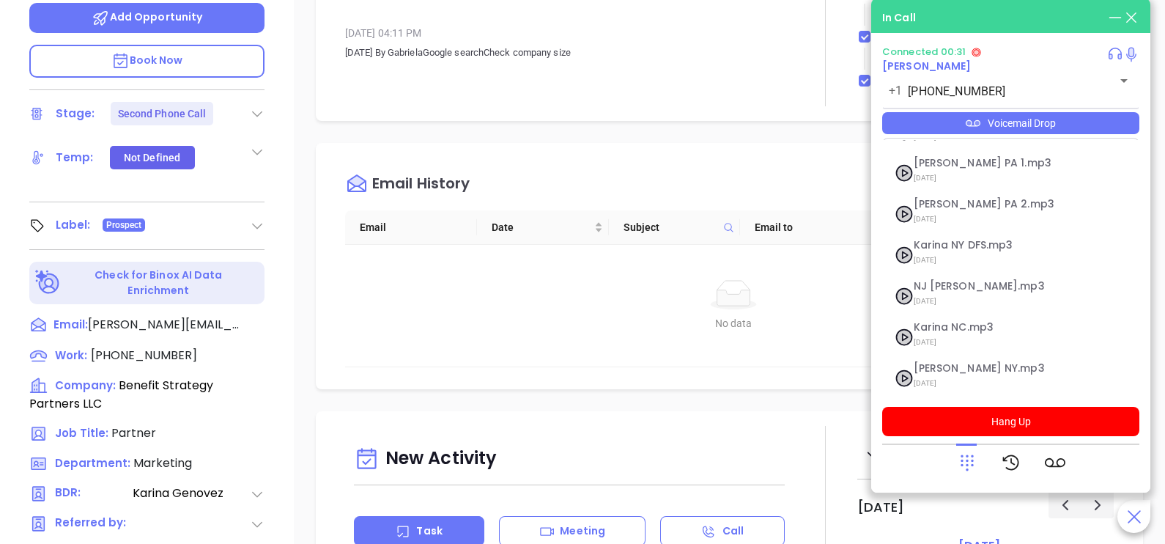
scroll to position [160, 0]
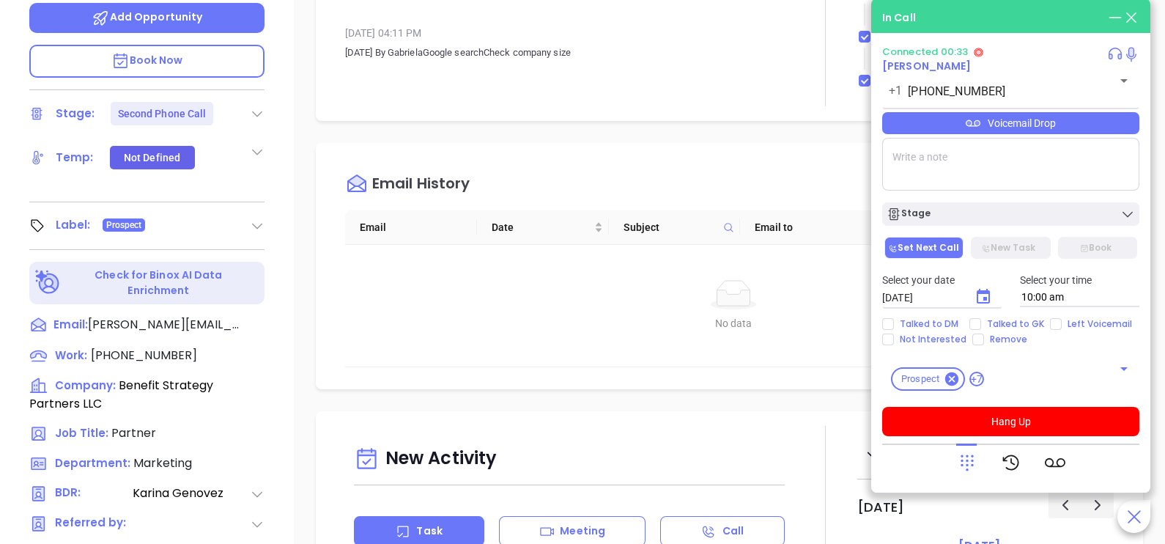
click at [278, 359] on div "Scott Bostley Partner Benefit Strategy Partners LLC Lead Stage: Second Phone Ca…" at bounding box center [147, 64] width 294 height 680
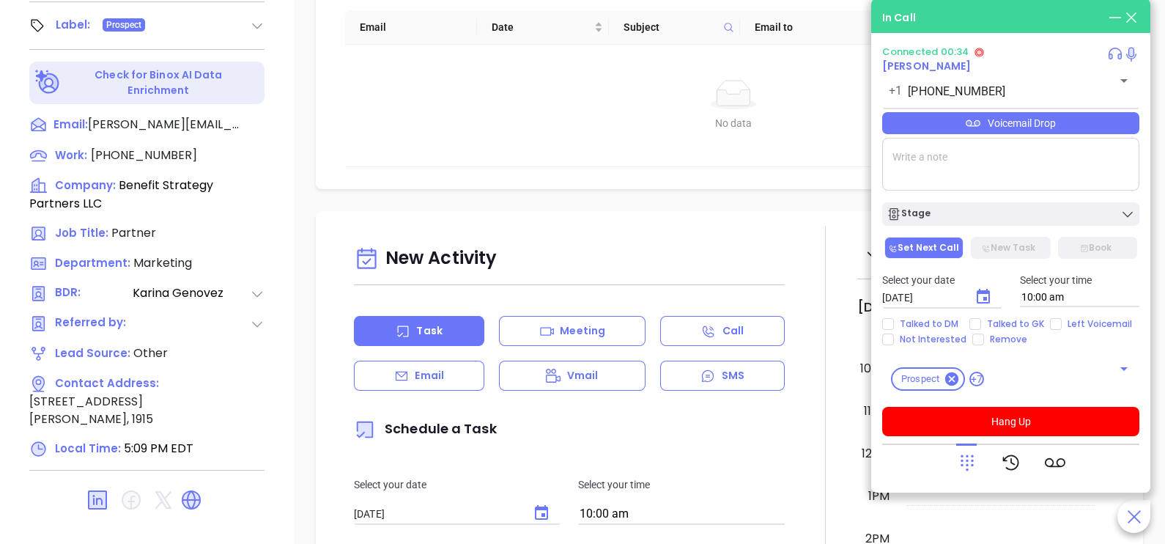
scroll to position [681, 0]
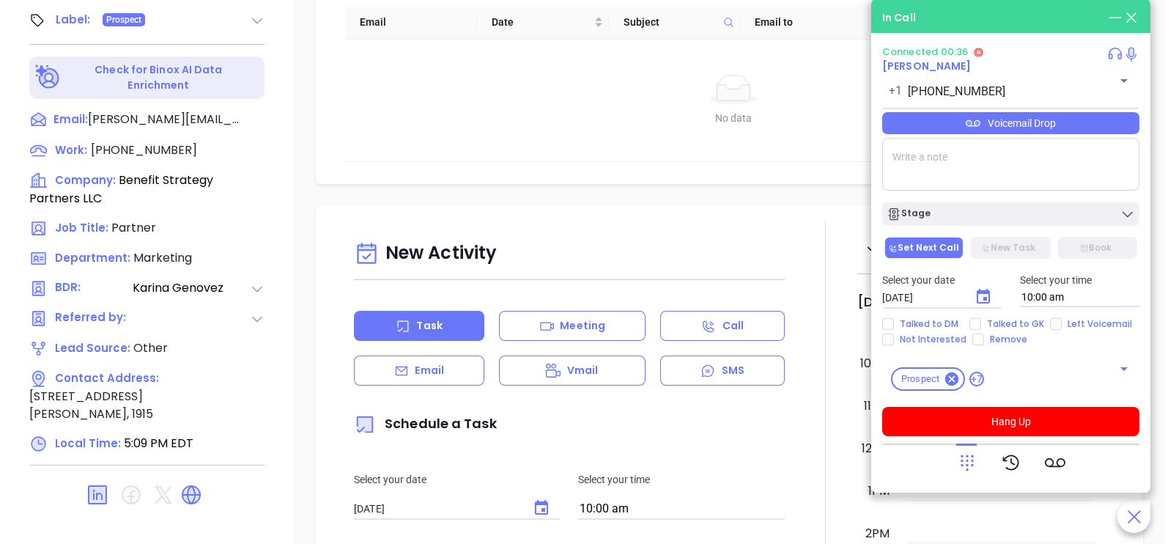
click at [1027, 129] on div "Voicemail Drop" at bounding box center [1010, 123] width 257 height 22
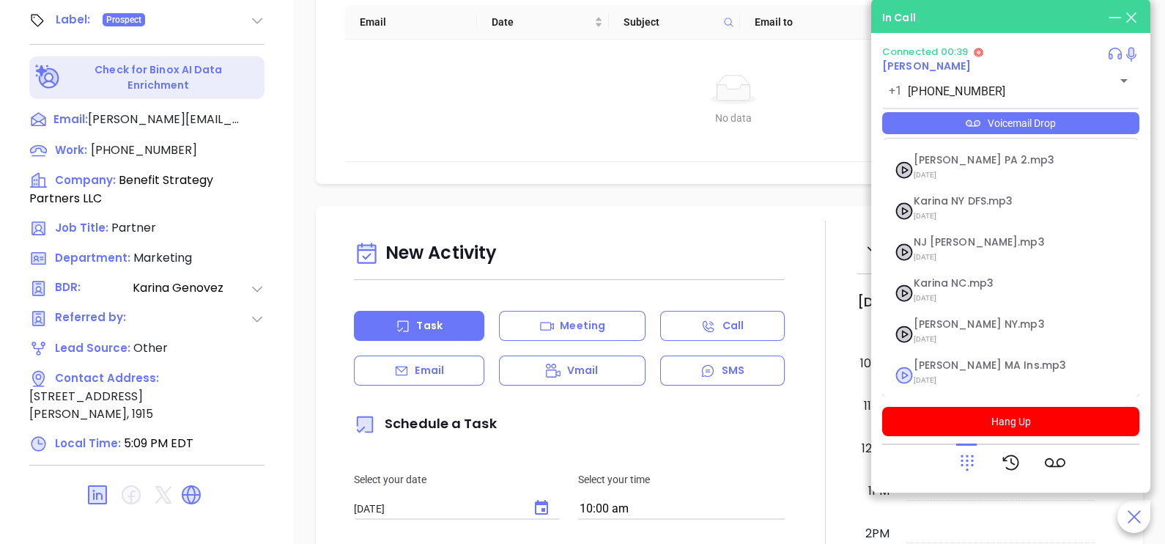
click at [982, 363] on span "Karina MA Ins.mp3" at bounding box center [993, 365] width 158 height 11
checkbox input "true"
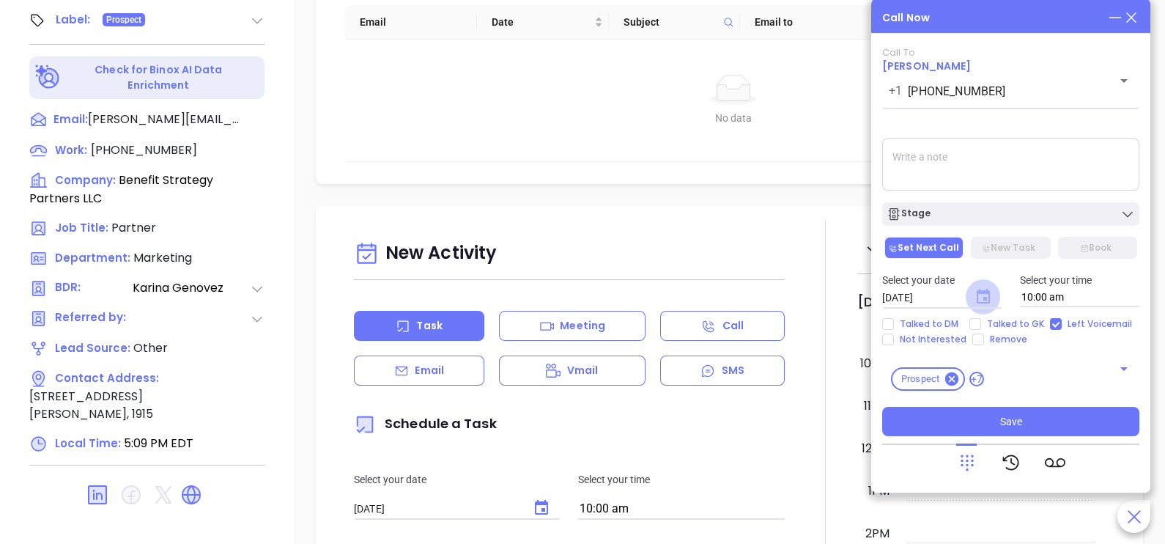
click at [986, 299] on icon "Choose date, selected date is Oct 7, 2025" at bounding box center [983, 296] width 13 height 15
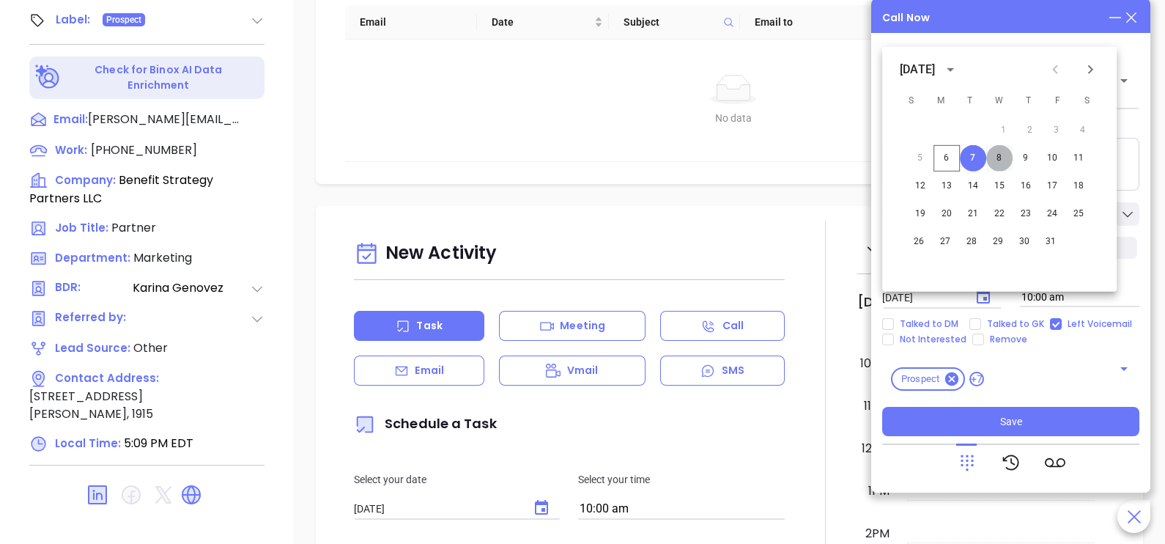
click at [998, 161] on button "8" at bounding box center [999, 158] width 26 height 26
type input "10/08/2025"
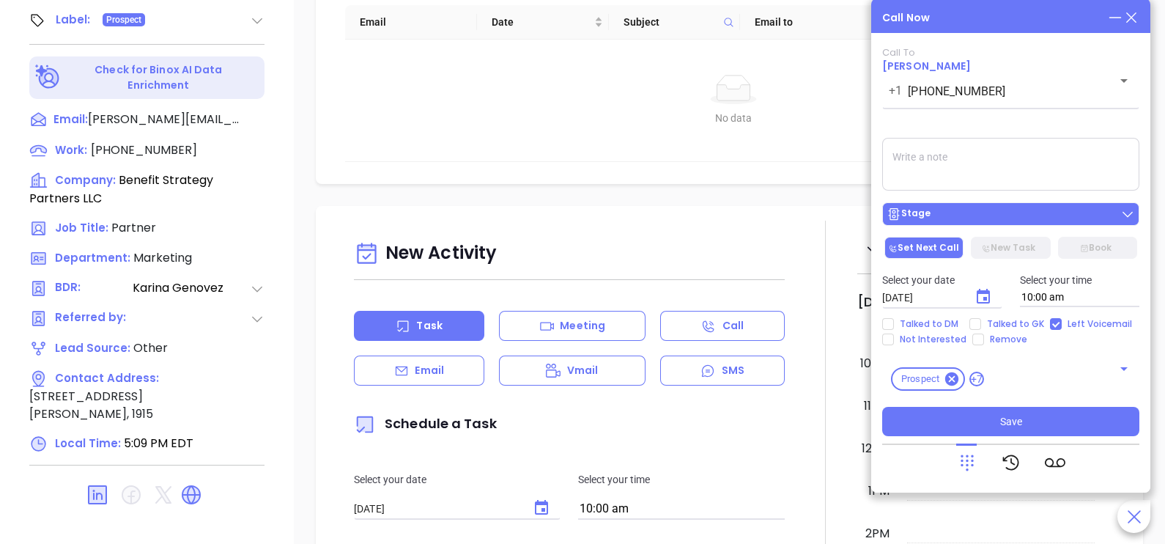
click at [1017, 215] on div "Stage" at bounding box center [1011, 214] width 248 height 15
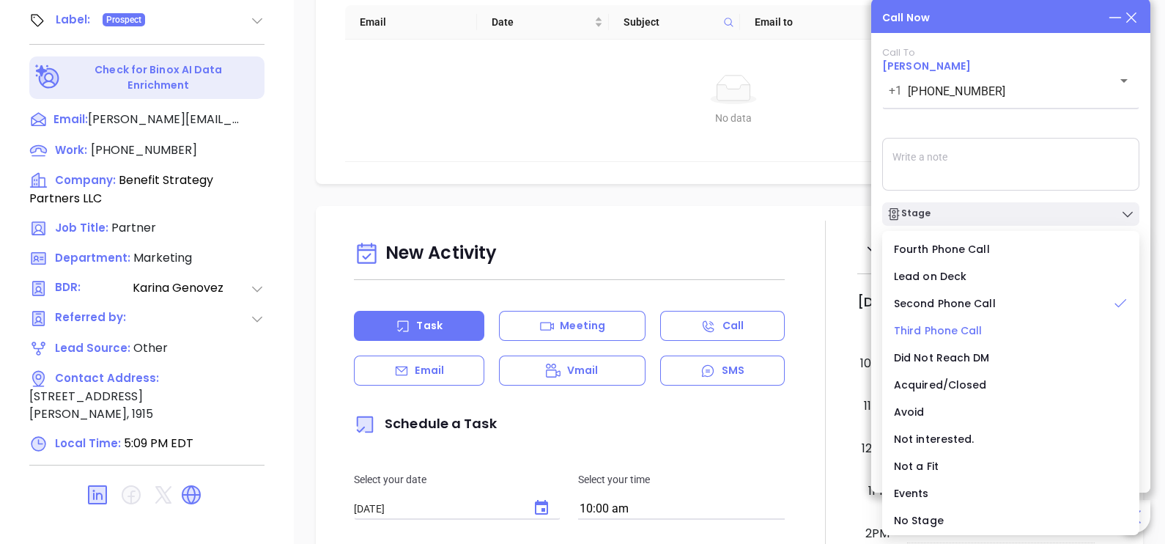
click at [949, 325] on span "Third Phone Call" at bounding box center [938, 330] width 89 height 15
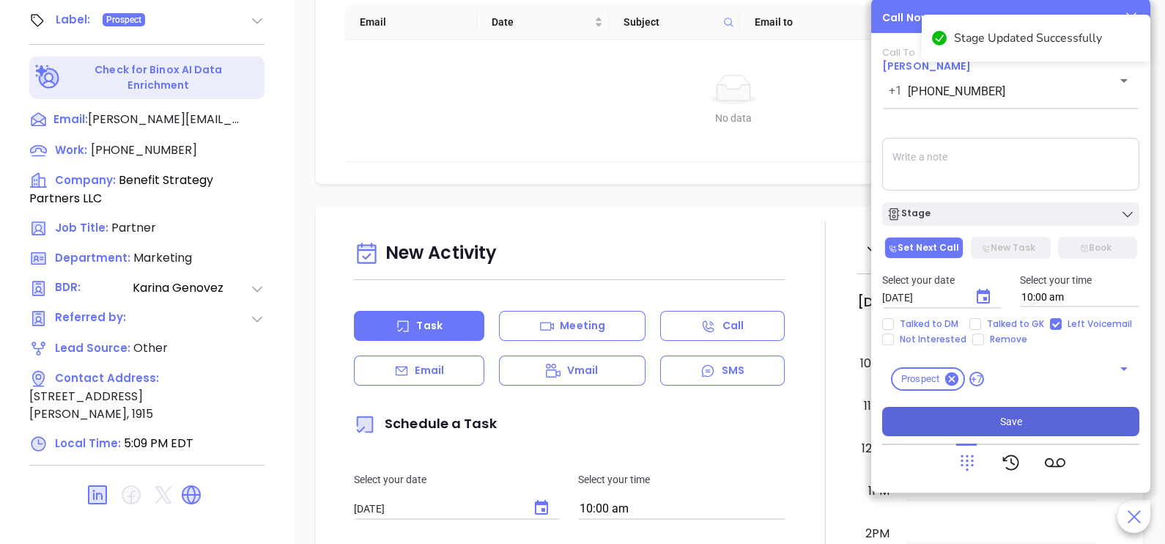
click at [997, 429] on button "Save" at bounding box center [1010, 421] width 257 height 29
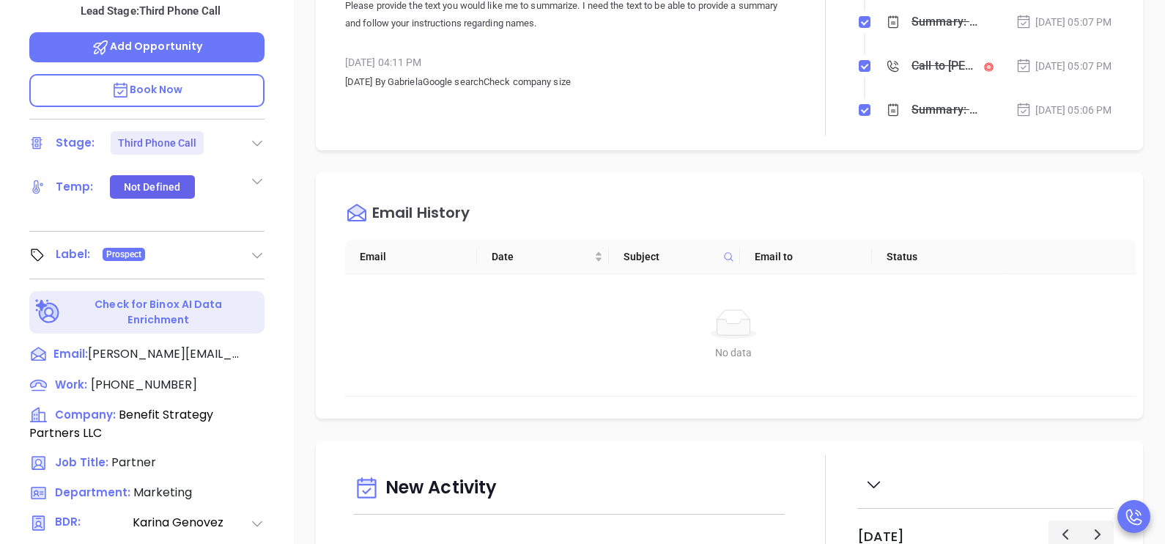
scroll to position [242, 0]
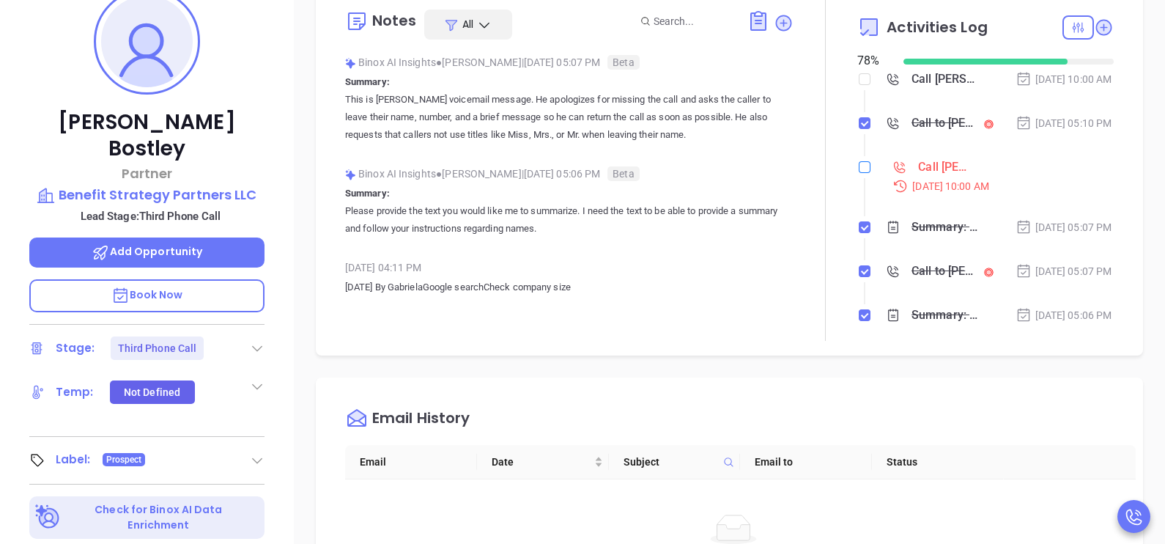
click at [859, 173] on input "checkbox" at bounding box center [865, 167] width 12 height 12
checkbox input "true"
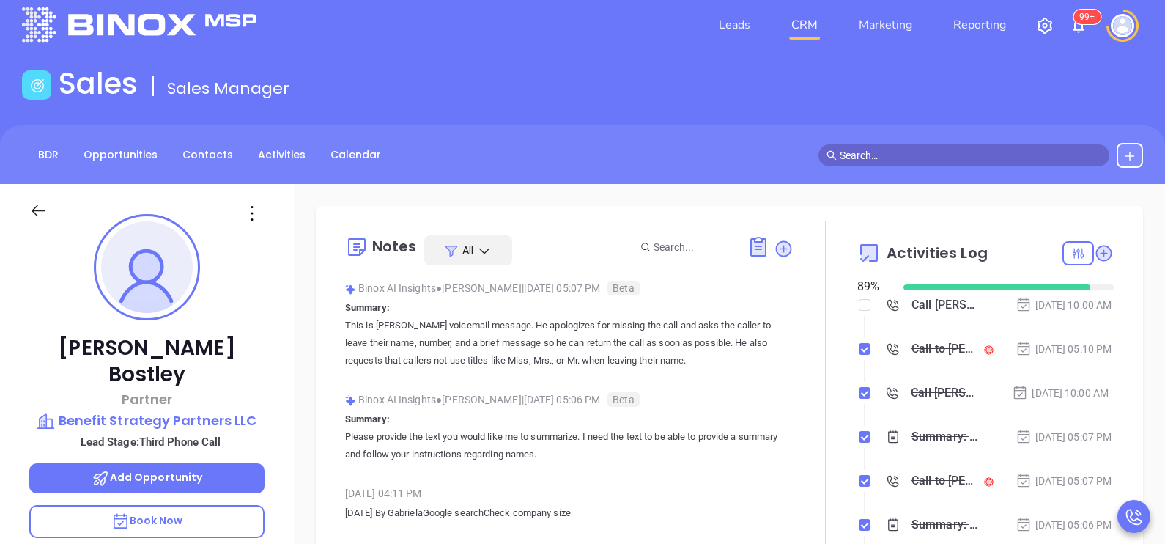
scroll to position [0, 0]
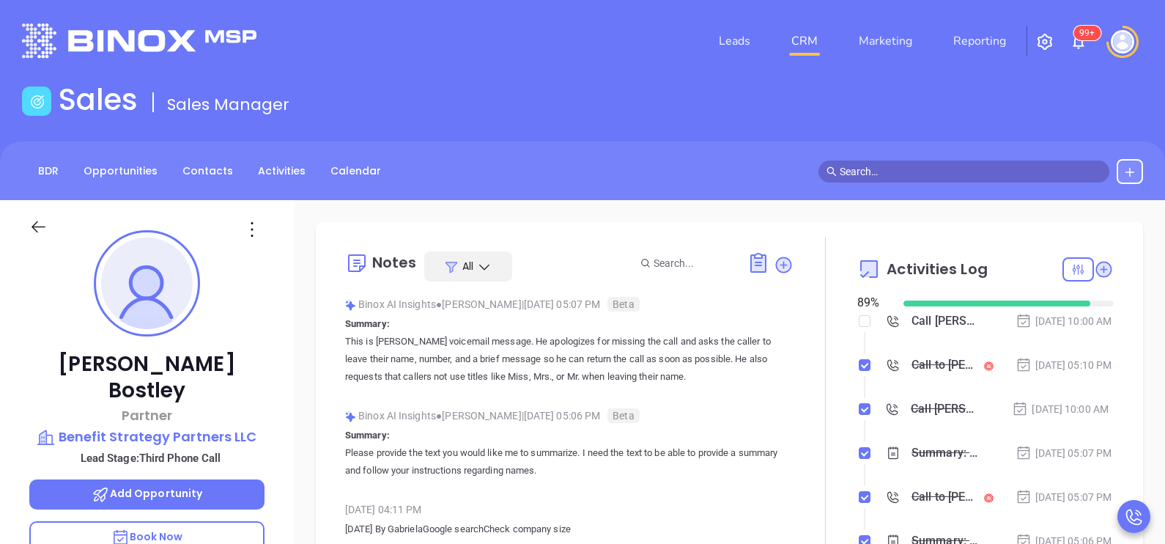
click at [29, 229] on div at bounding box center [52, 235] width 63 height 34
click at [35, 226] on icon at bounding box center [38, 227] width 18 height 18
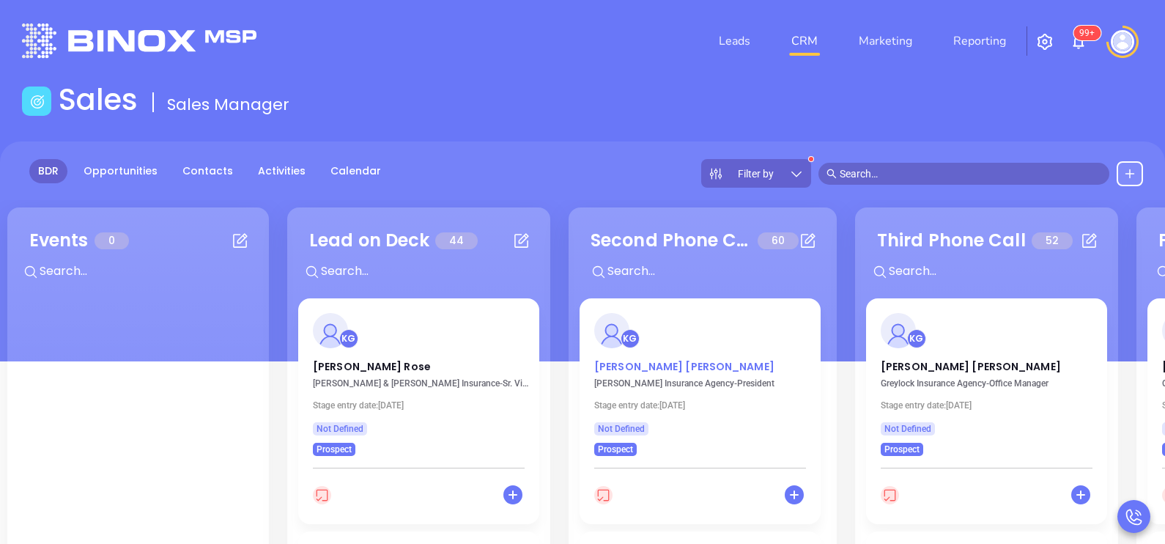
click at [620, 366] on p "Kevin Hicks" at bounding box center [700, 362] width 212 height 7
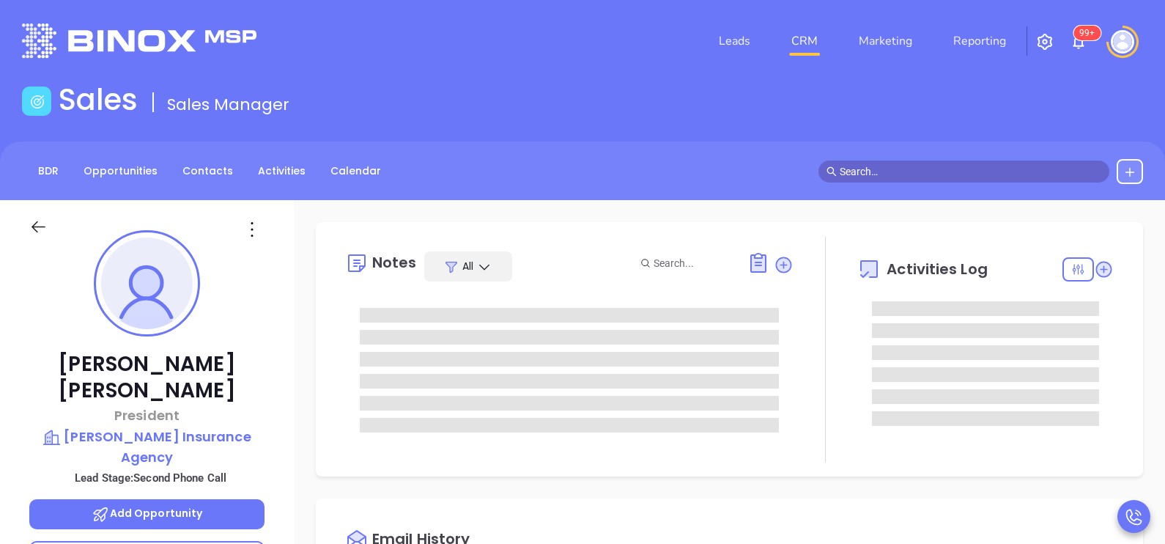
type input "[DATE]"
click at [289, 354] on div "Kevin Hicks President K.D. Hicks Insurance Agency Lead Stage: Second Phone Call…" at bounding box center [147, 540] width 294 height 680
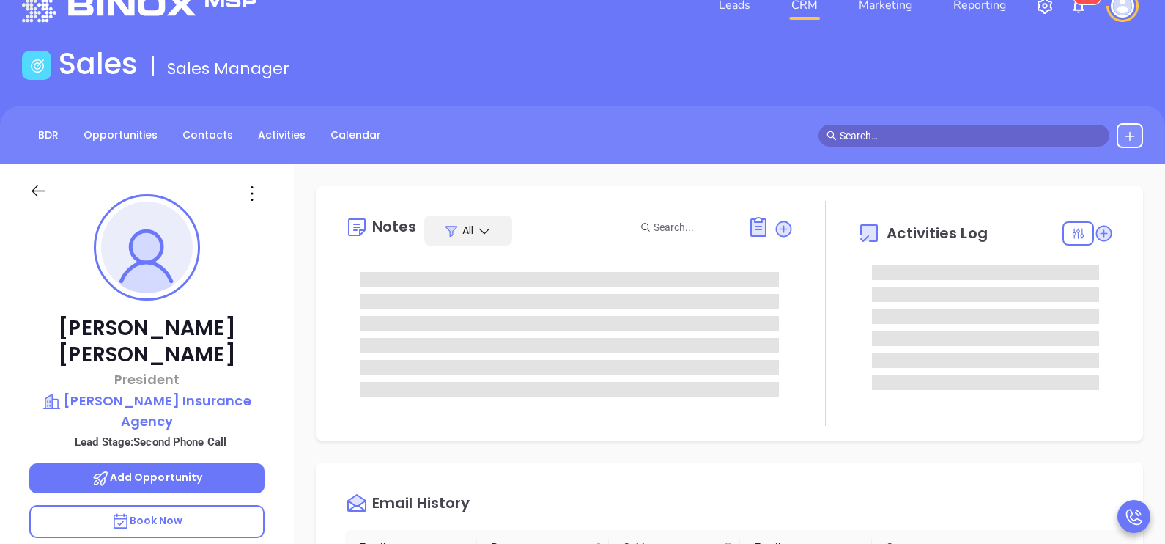
type input "[PERSON_NAME]"
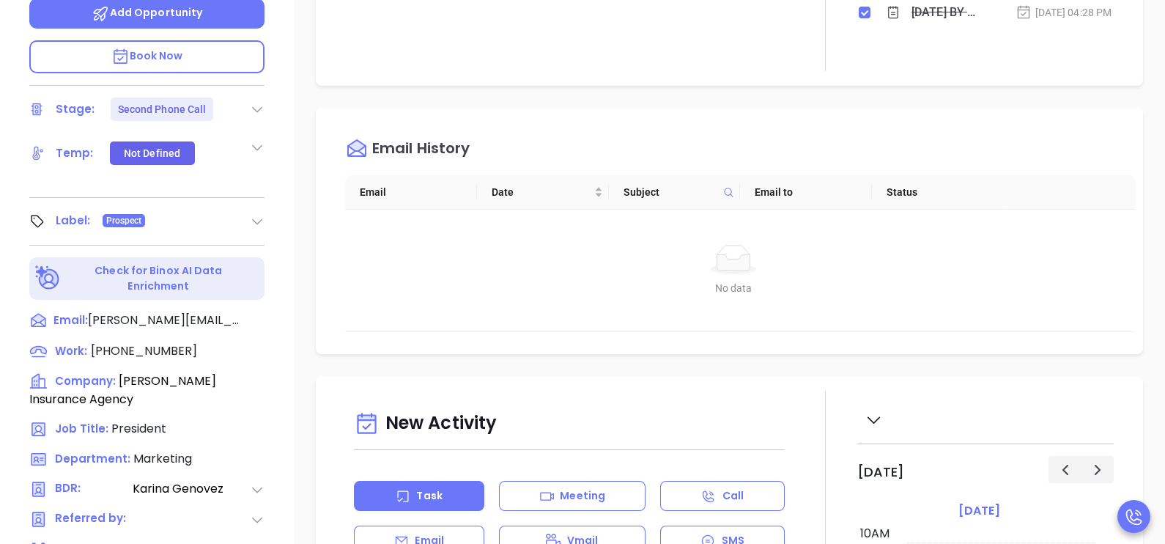
scroll to position [513, 0]
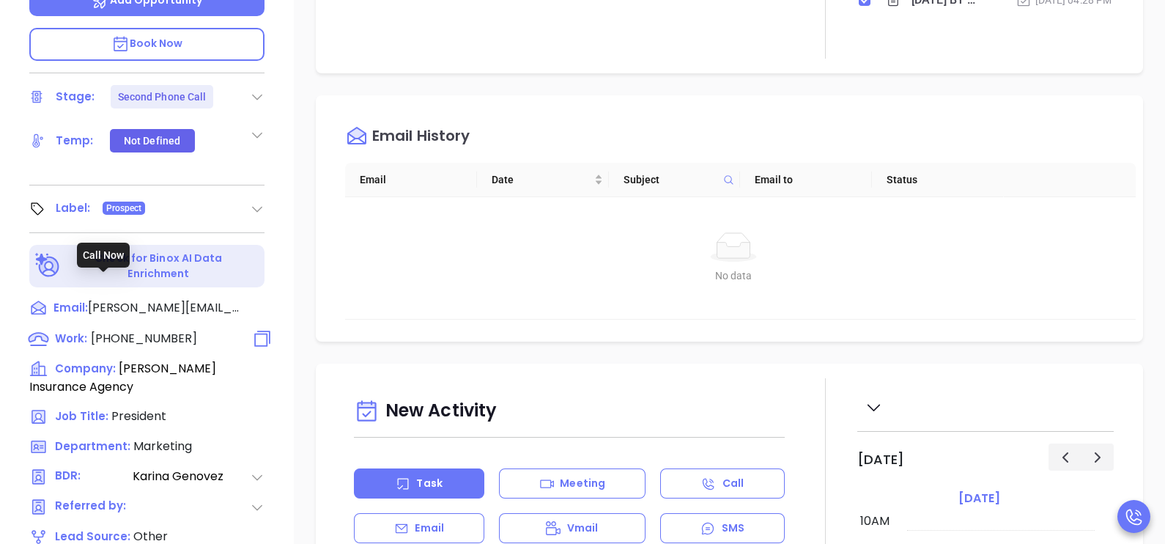
click at [132, 330] on span "(617) 442-1300" at bounding box center [144, 338] width 106 height 17
type input "(617) 442-1300"
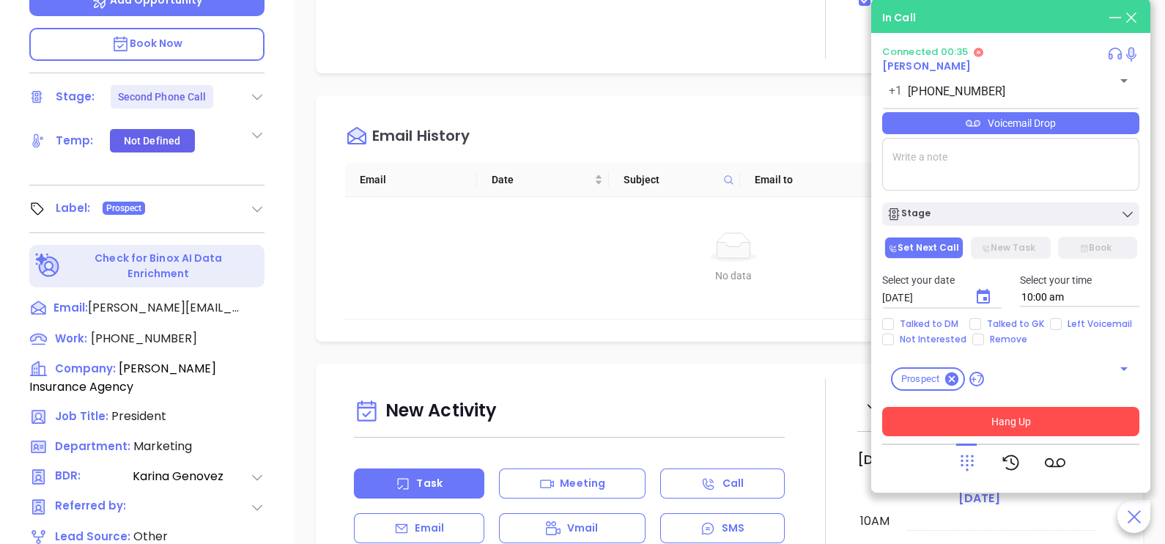
click at [1043, 413] on button "Hang Up" at bounding box center [1010, 421] width 257 height 29
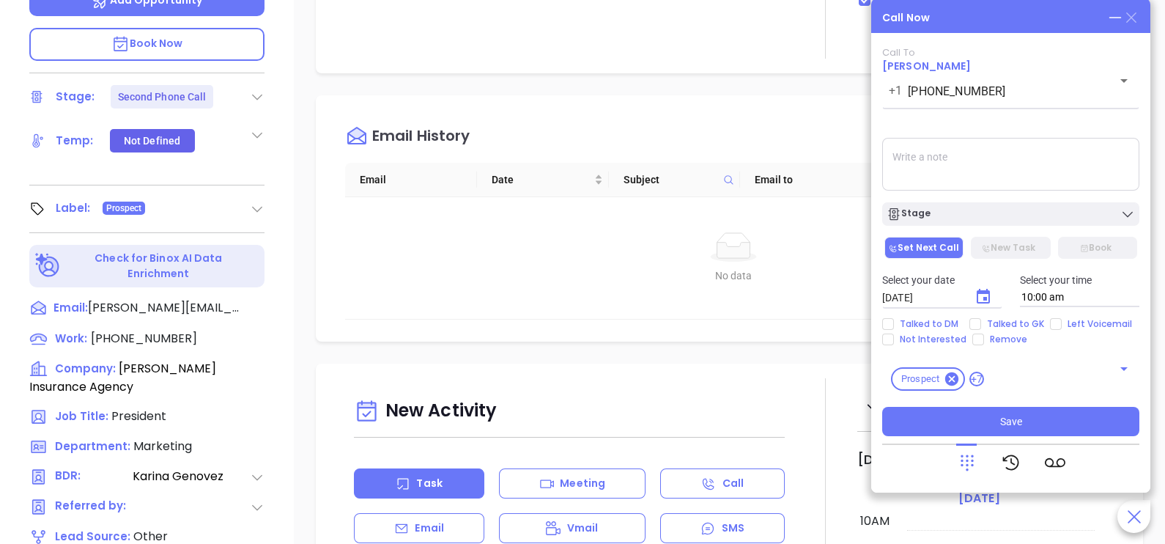
click at [1131, 18] on icon at bounding box center [1131, 17] width 10 height 10
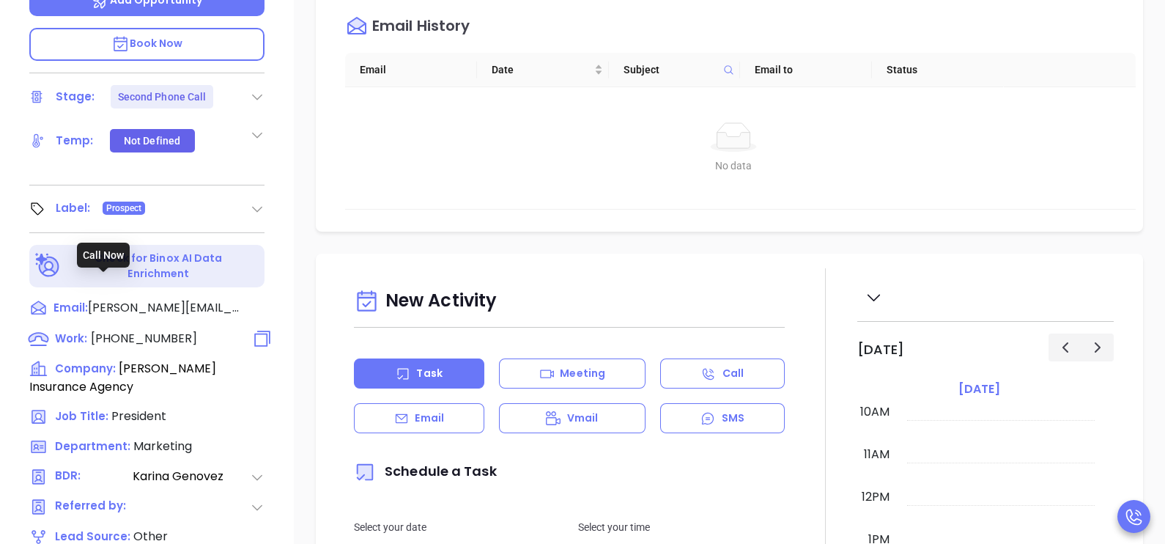
click at [149, 330] on span "(617) 442-1300" at bounding box center [144, 338] width 106 height 17
type input "(617) 442-1300"
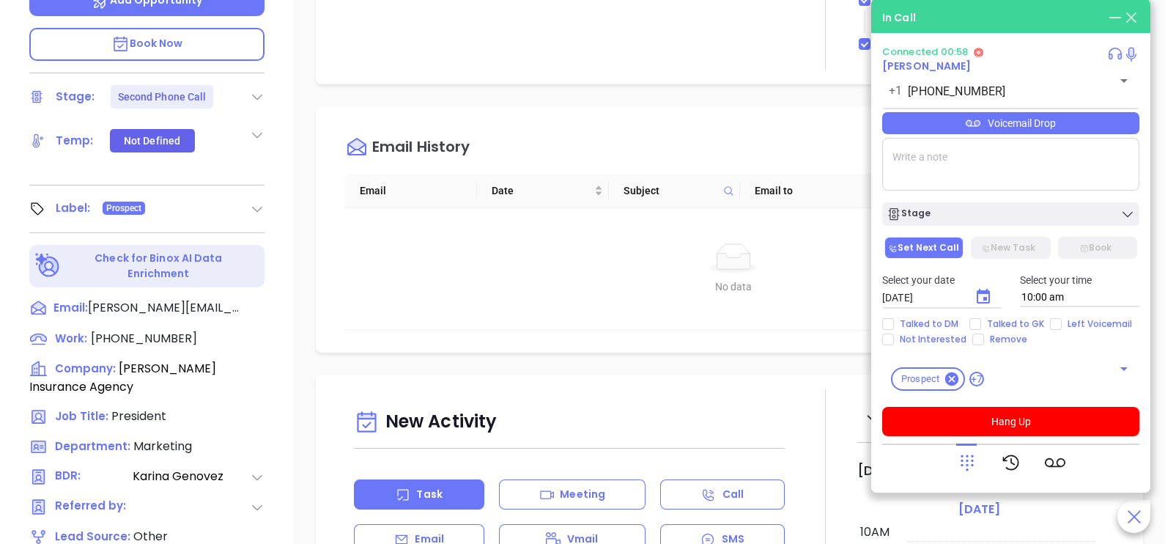
click at [962, 454] on icon at bounding box center [967, 462] width 21 height 21
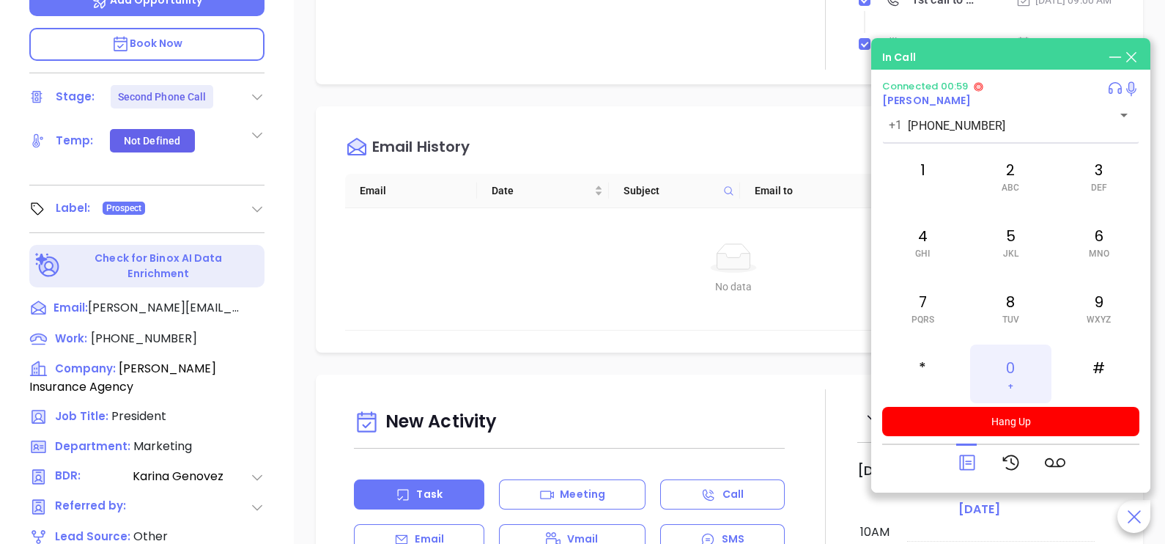
click at [1008, 366] on div "0 +" at bounding box center [1010, 373] width 81 height 59
click at [418, 537] on p "Email" at bounding box center [429, 538] width 29 height 15
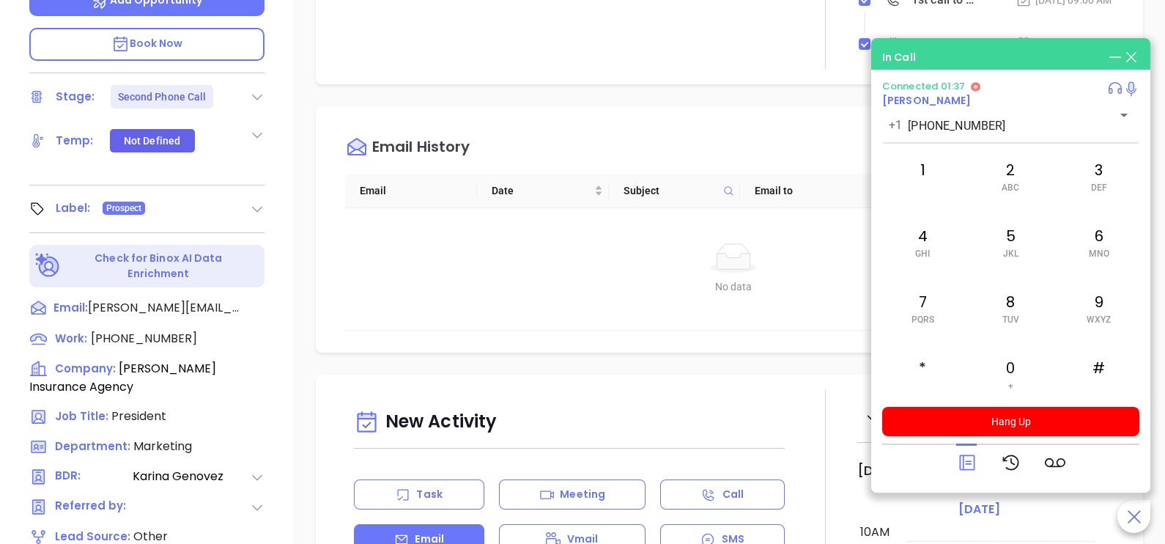
type input "[PERSON_NAME]"
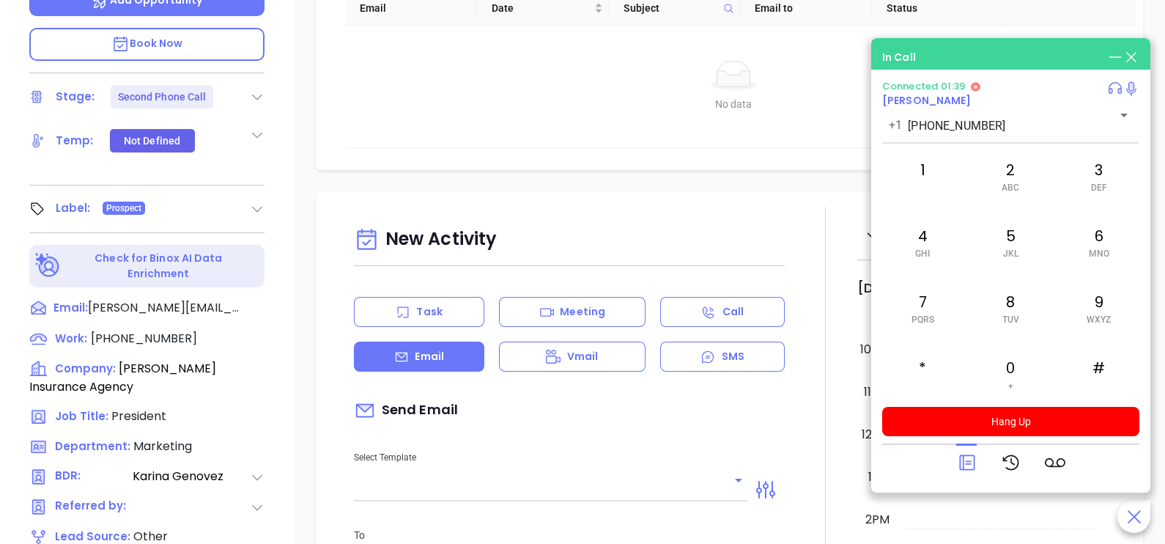
scroll to position [220, 0]
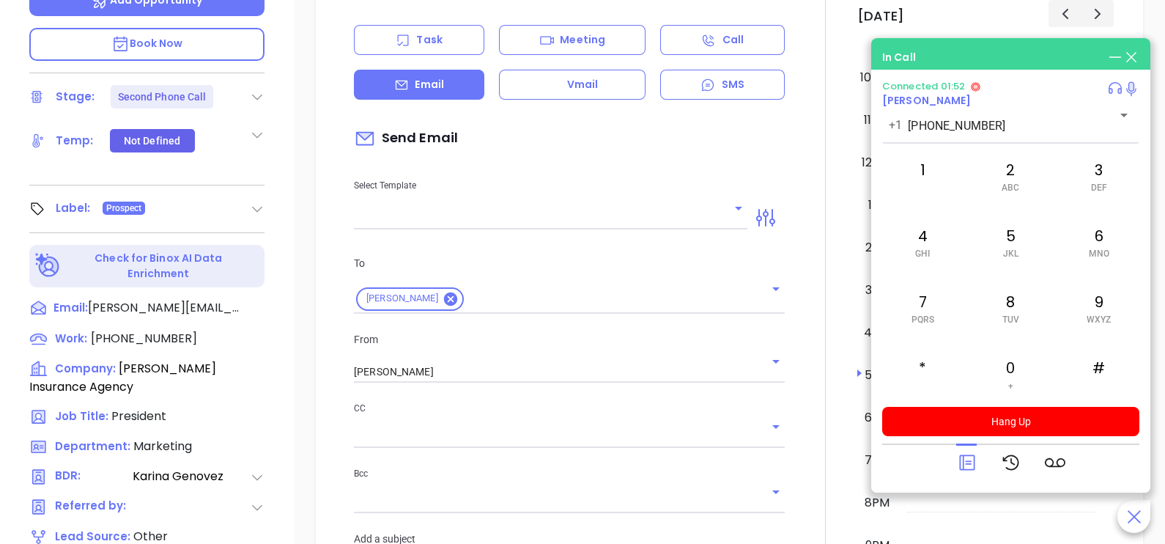
scroll to position [550, 0]
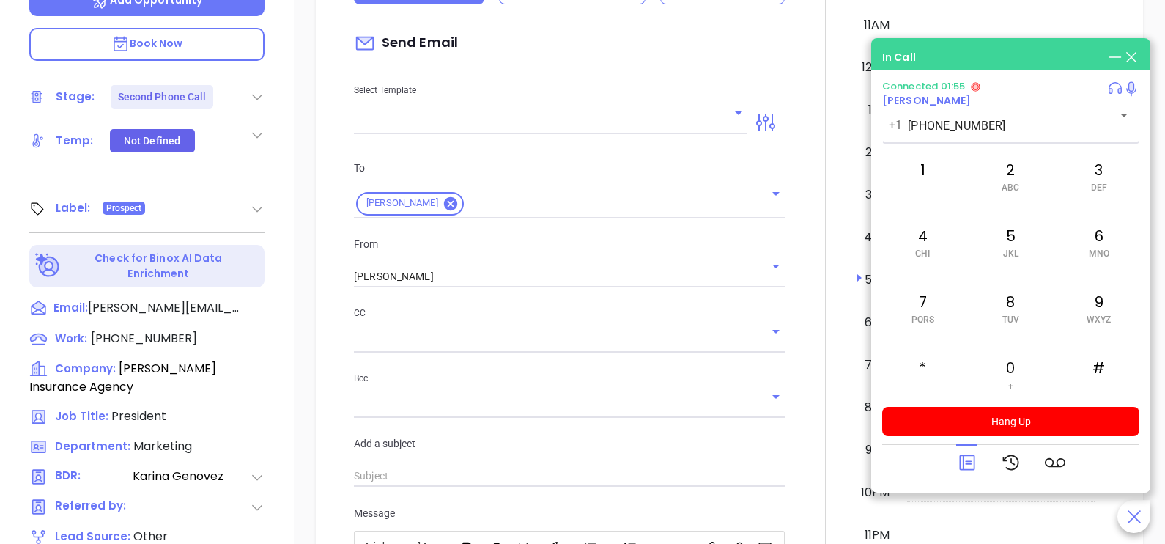
click at [608, 104] on div "Select Template" at bounding box center [550, 97] width 411 height 74
click at [615, 110] on div at bounding box center [550, 122] width 393 height 24
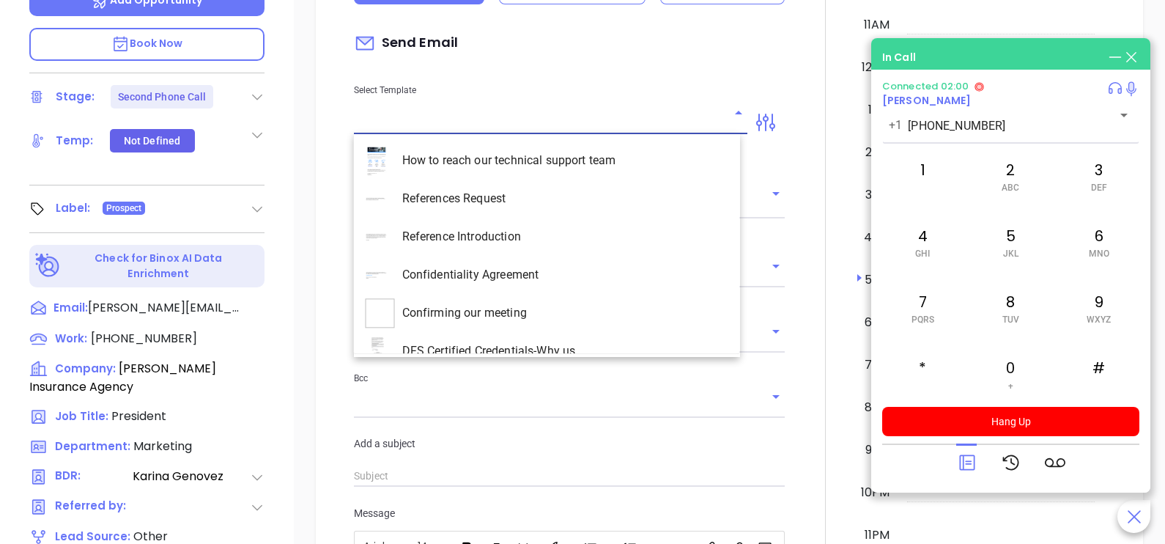
scroll to position [4245, 0]
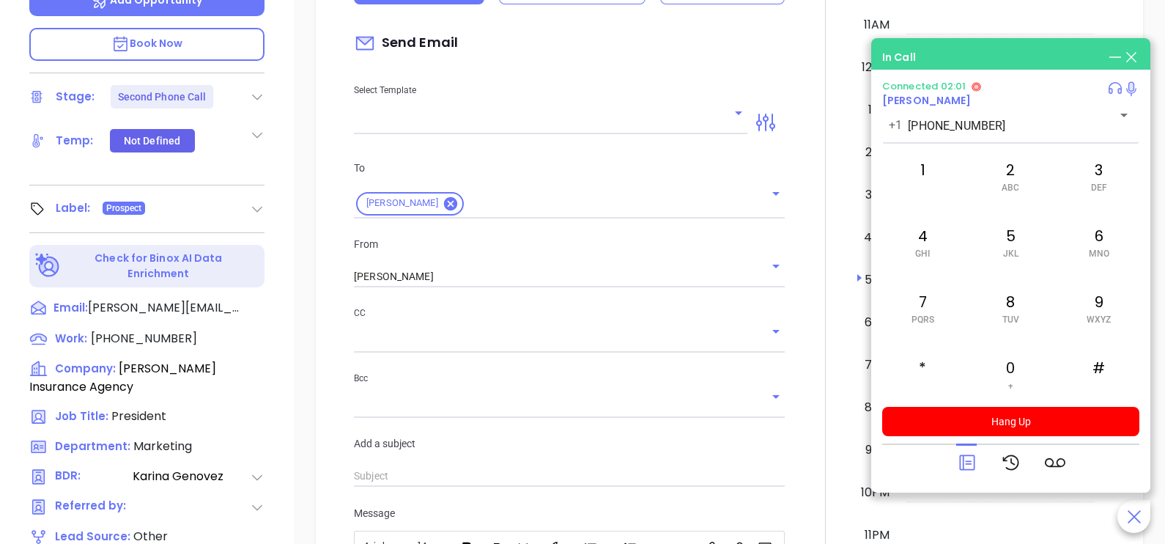
click at [283, 108] on div "Kevin Hicks President K.D. Hicks Insurance Agency Lead Stage: Second Phone Call…" at bounding box center [147, 27] width 294 height 680
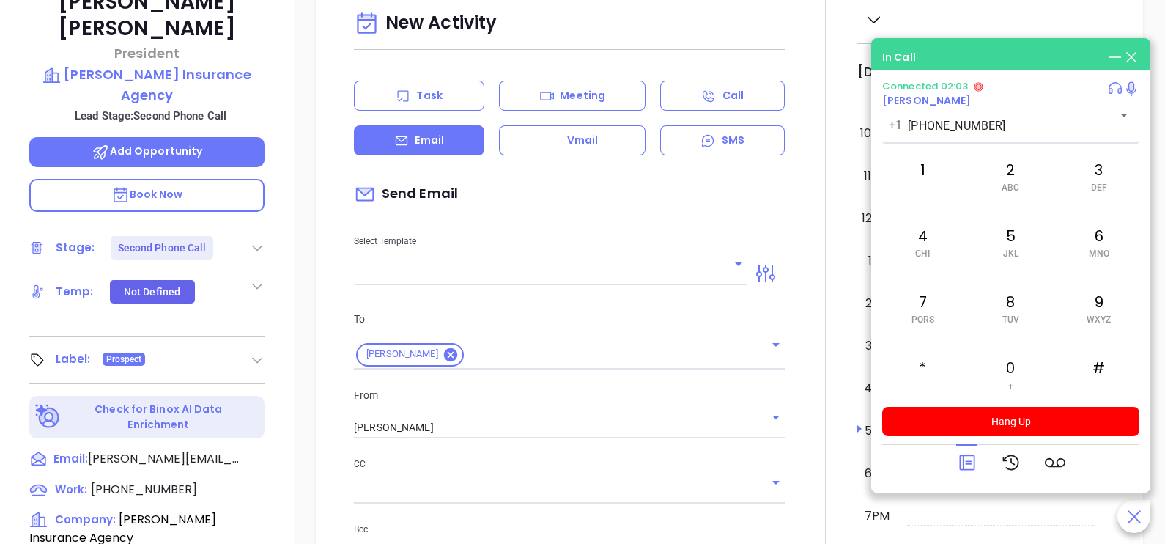
scroll to position [329, 0]
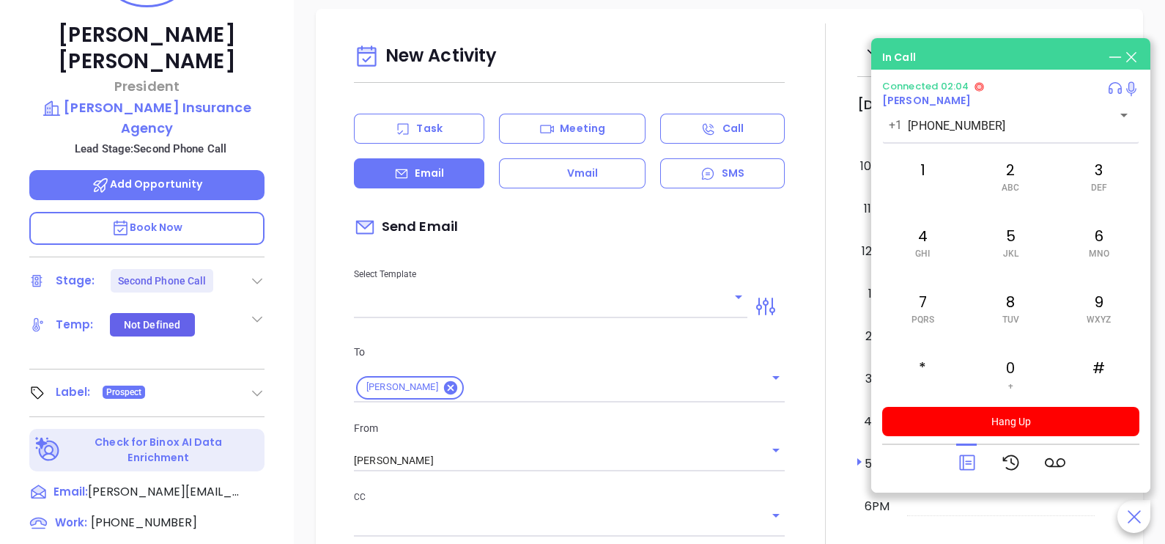
click at [254, 212] on p "Book Now" at bounding box center [146, 228] width 235 height 33
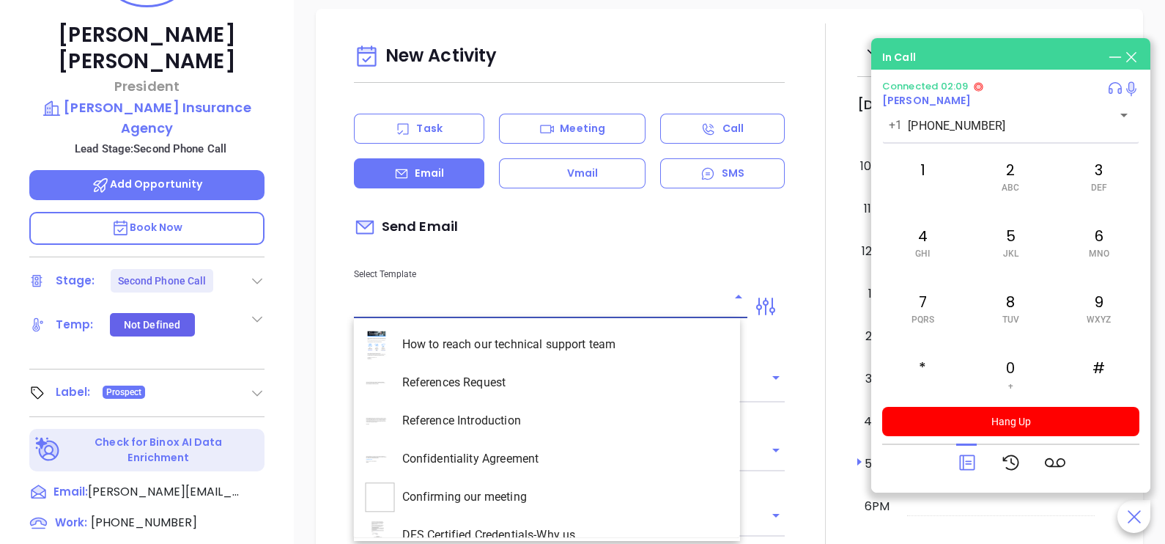
click at [688, 300] on input "text" at bounding box center [540, 306] width 372 height 21
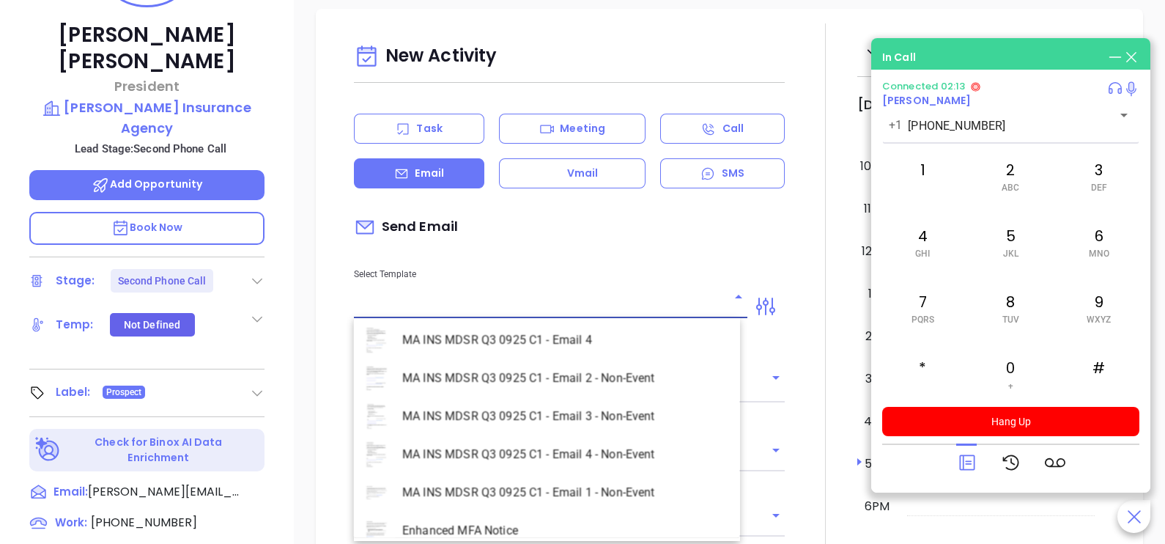
scroll to position [4250, 0]
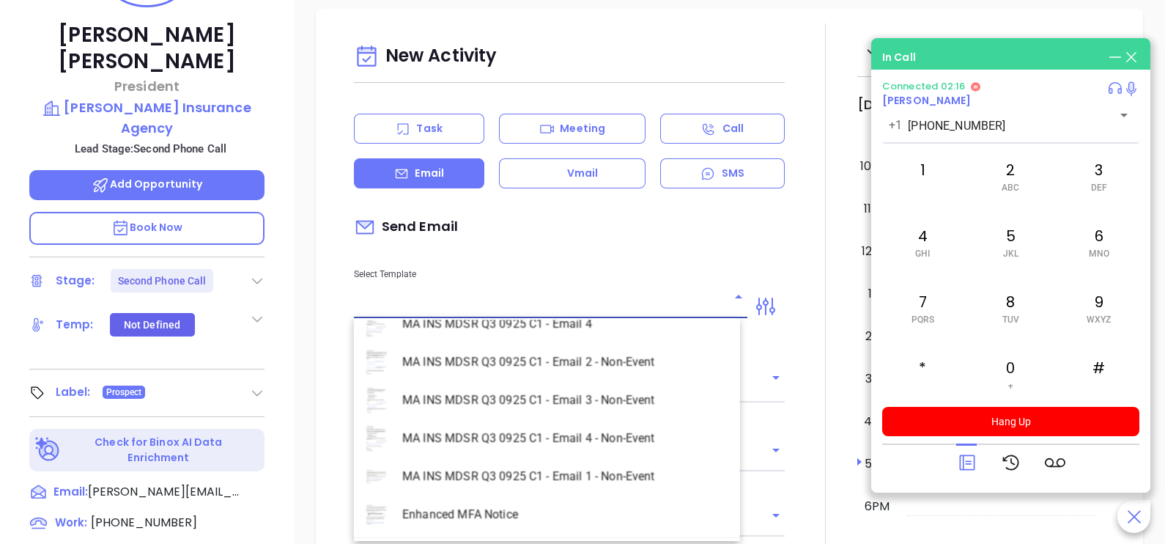
click at [624, 365] on li "MA INS MDSR Q3 0925 C1 - Email 2 - Non-Event" at bounding box center [547, 362] width 386 height 38
type input "MA INS MDSR Q3 0925 C1 - Email 2 - Non-Event"
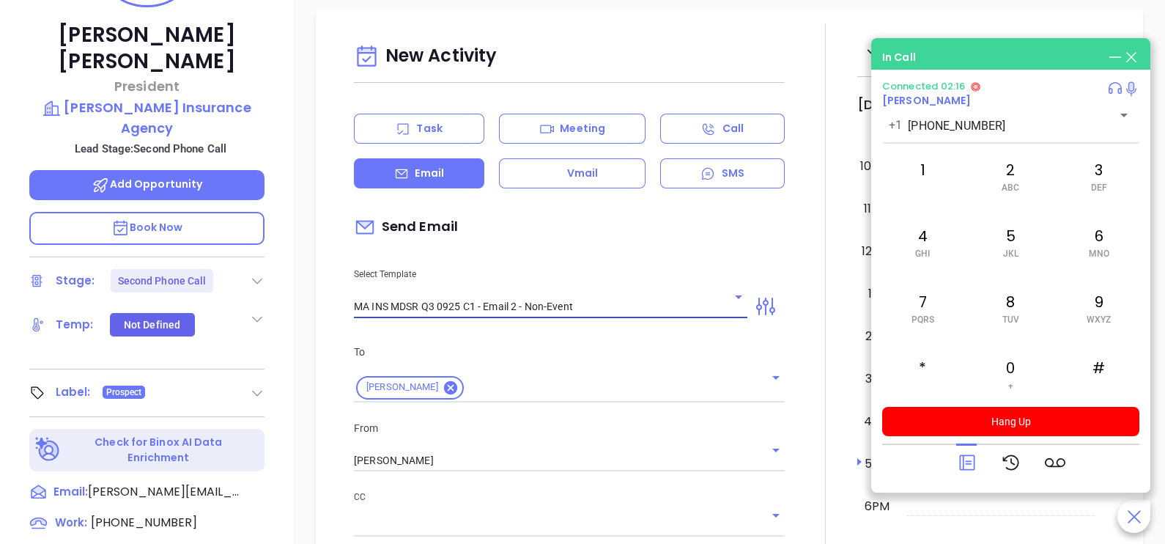
type input "Kevin, here’s the MA compliance checklist we mentioned"
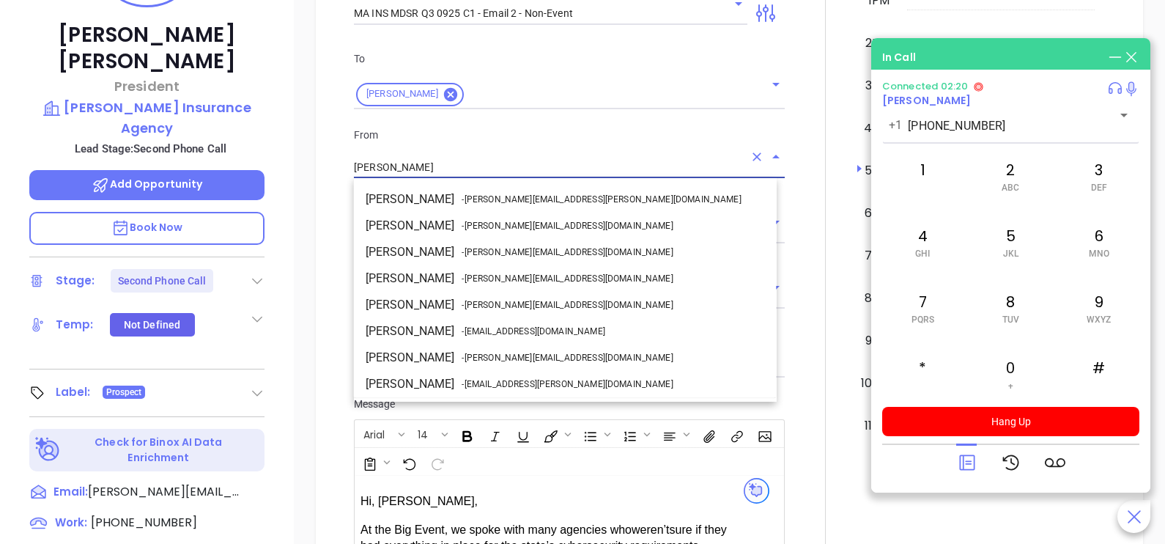
scroll to position [78, 0]
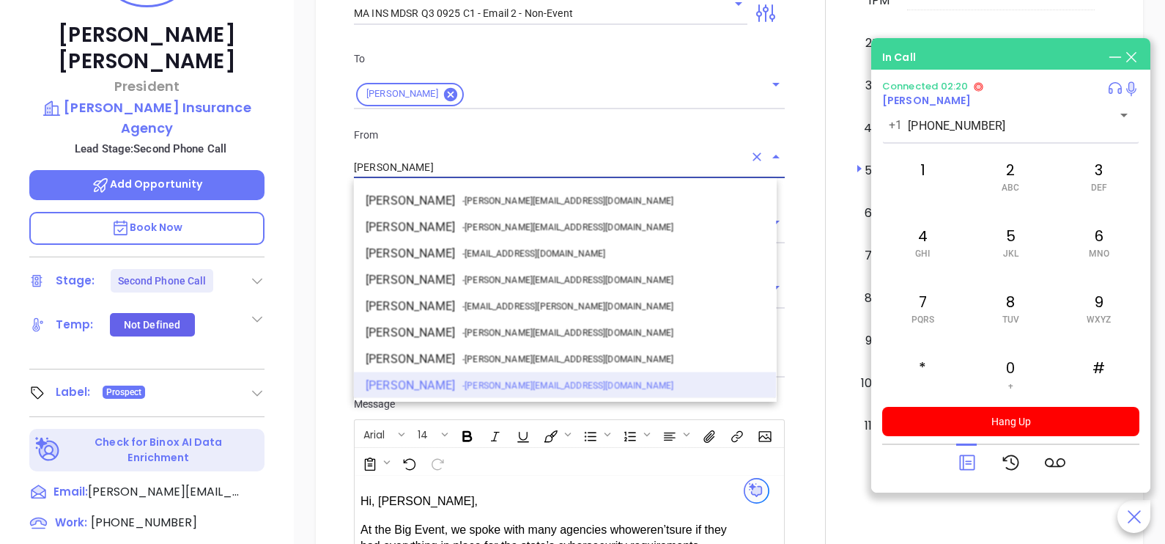
click at [646, 170] on input "[PERSON_NAME]" at bounding box center [549, 167] width 390 height 21
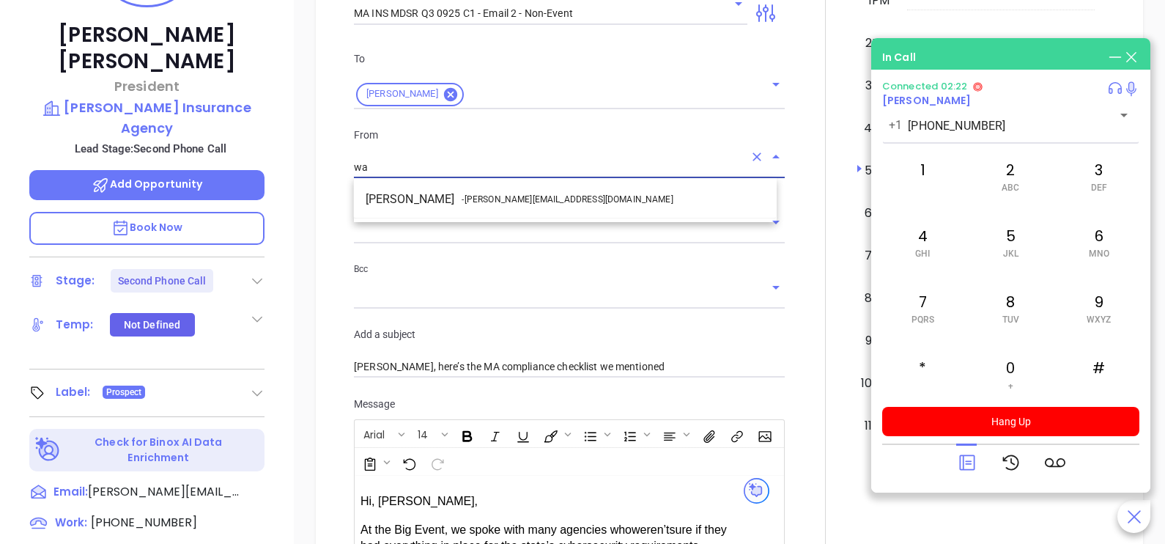
click at [645, 194] on li "Walter Contreras - walter@motiva.net" at bounding box center [565, 199] width 423 height 26
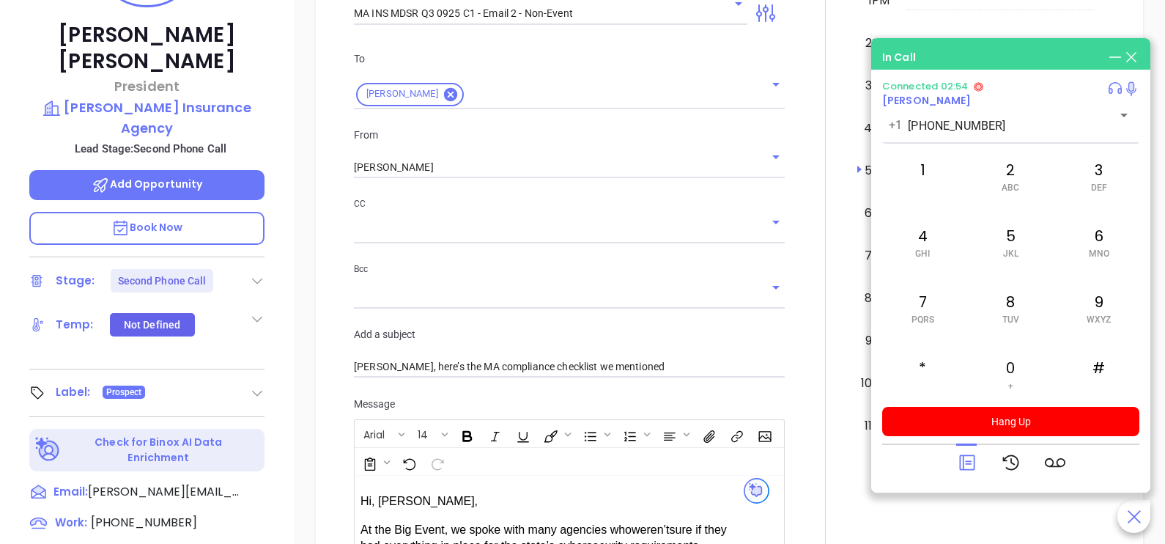
click at [809, 284] on div at bounding box center [826, 342] width 64 height 1224
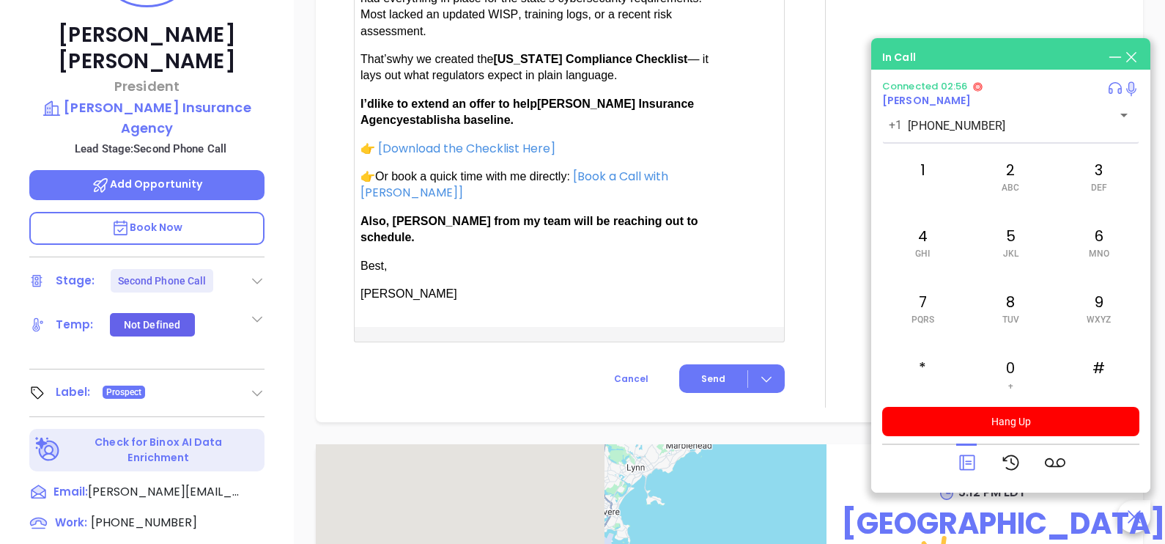
scroll to position [1392, 0]
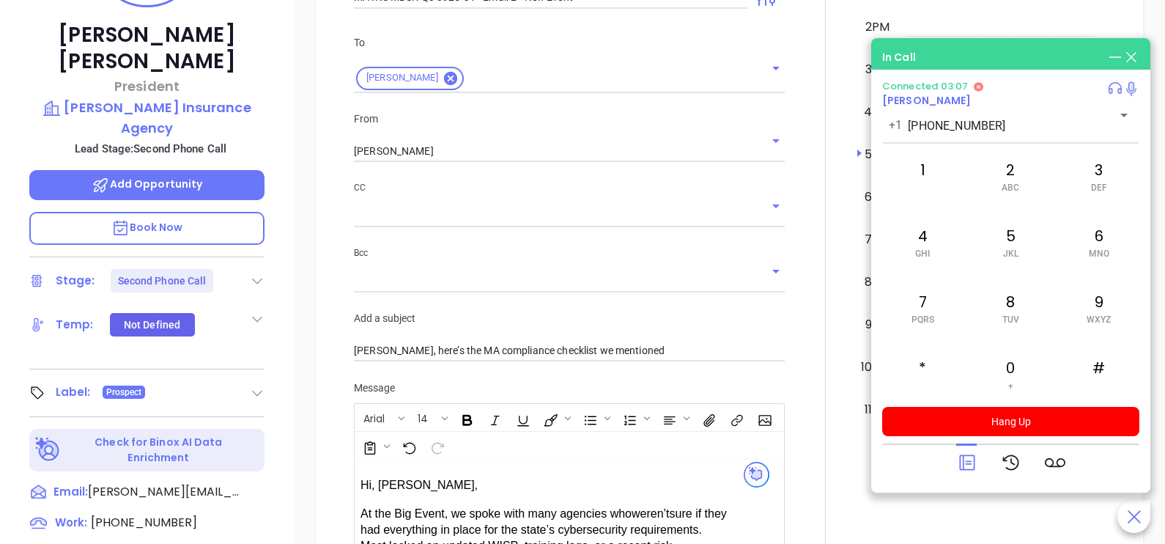
scroll to position [806, 0]
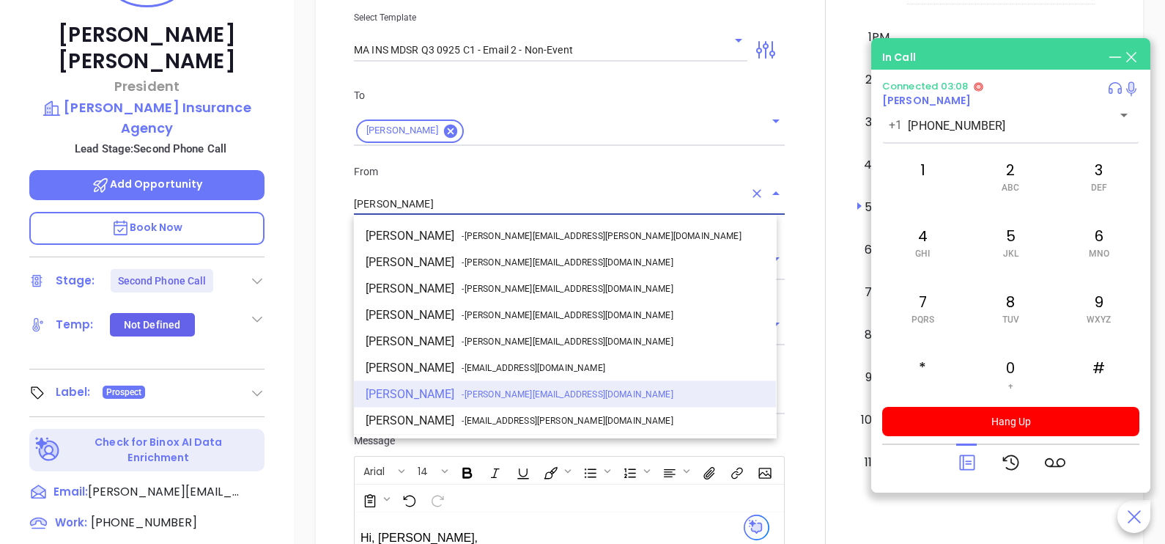
click at [692, 211] on input "Walter Contreras" at bounding box center [549, 203] width 390 height 21
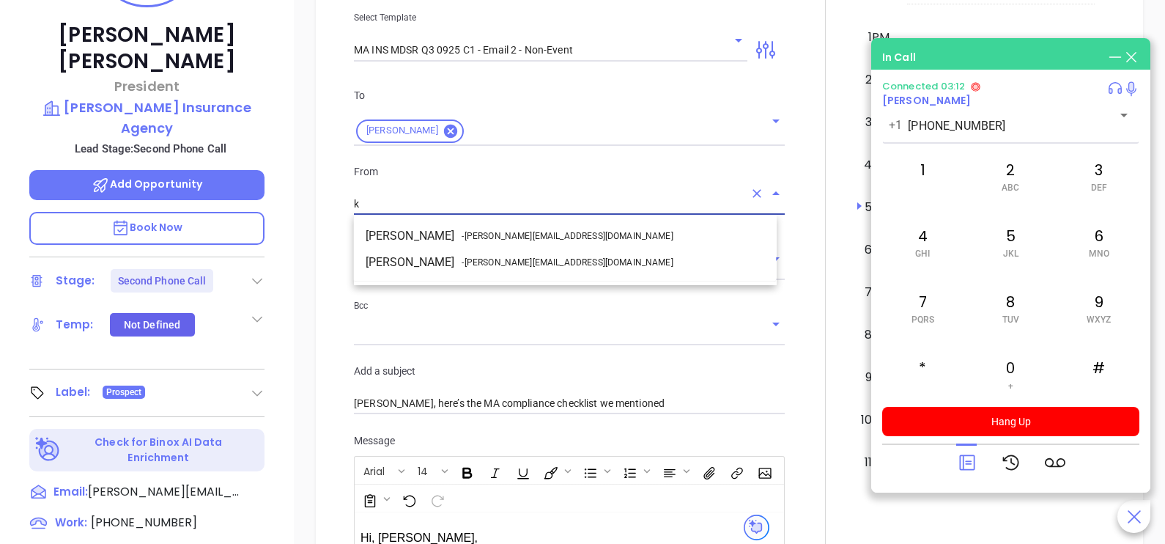
click at [618, 256] on li "Karina Genovez - karina@motiva.net" at bounding box center [565, 262] width 423 height 26
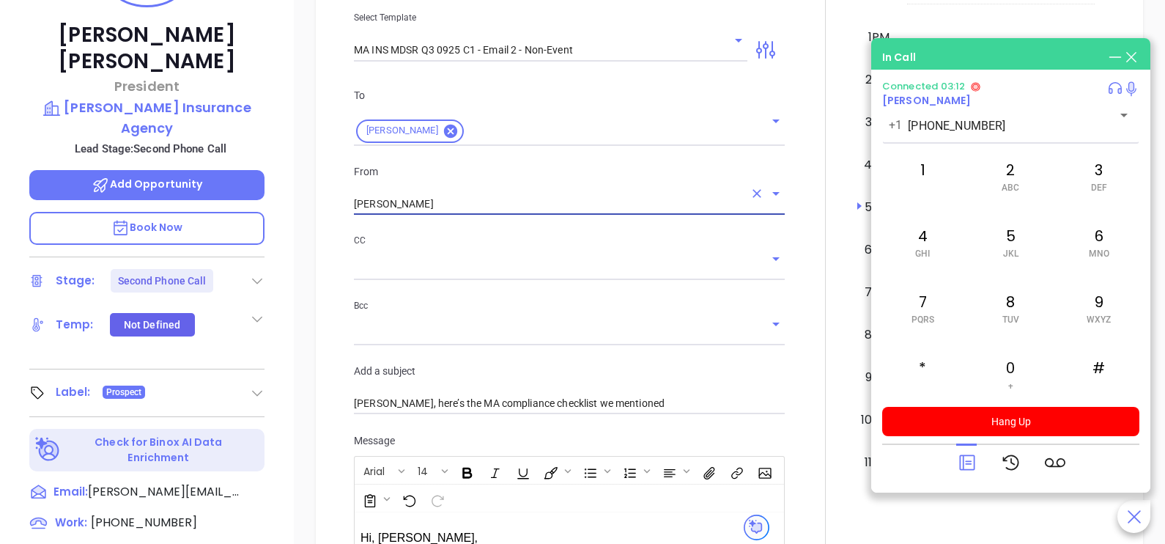
type input "[PERSON_NAME]"
click at [796, 357] on div at bounding box center [826, 379] width 64 height 1224
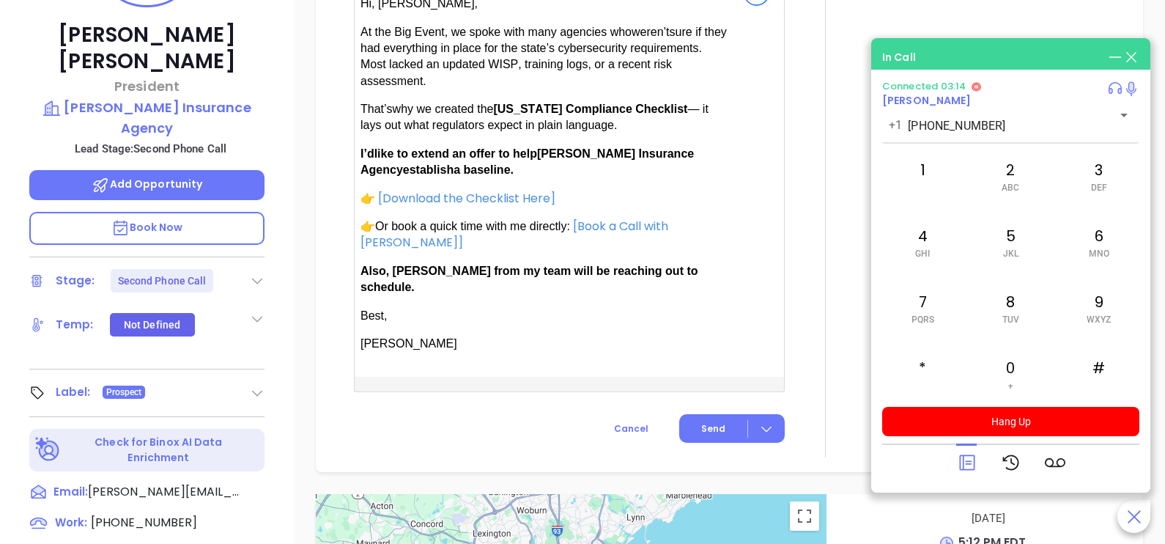
scroll to position [1392, 0]
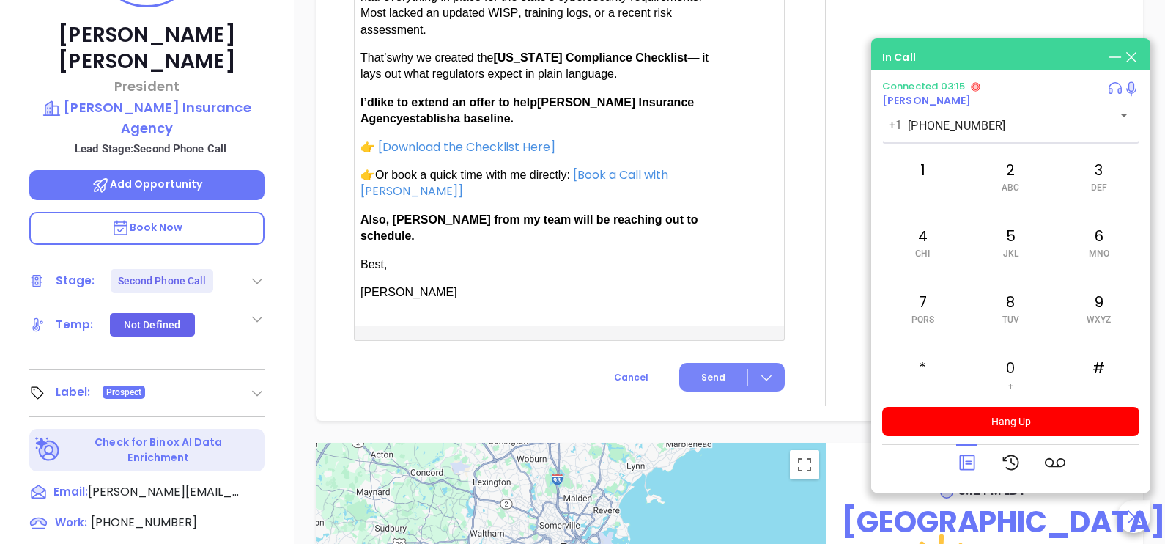
click at [717, 371] on span "Send" at bounding box center [713, 377] width 24 height 13
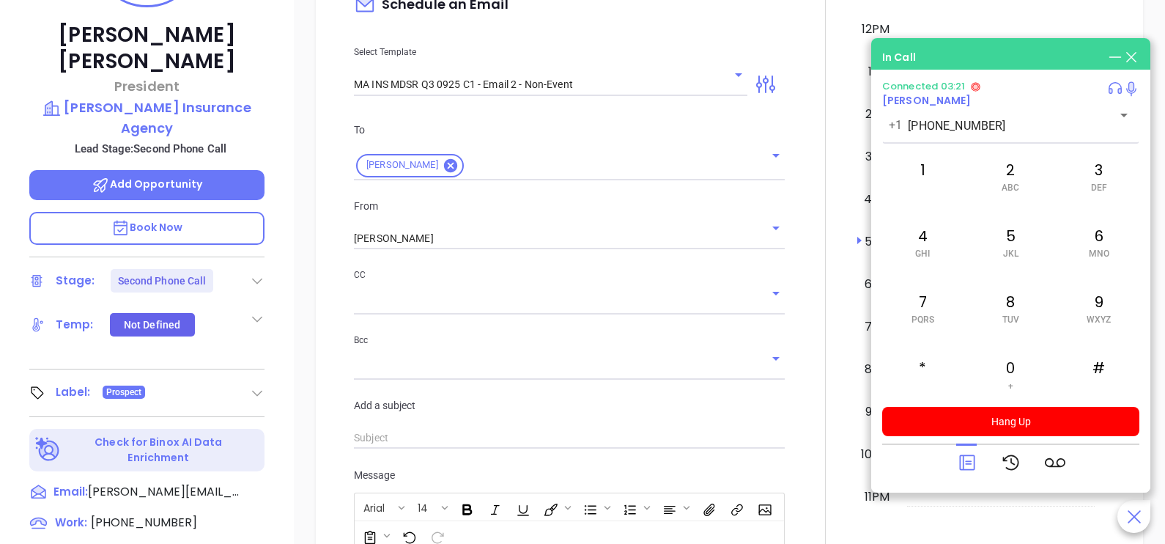
scroll to position [735, 0]
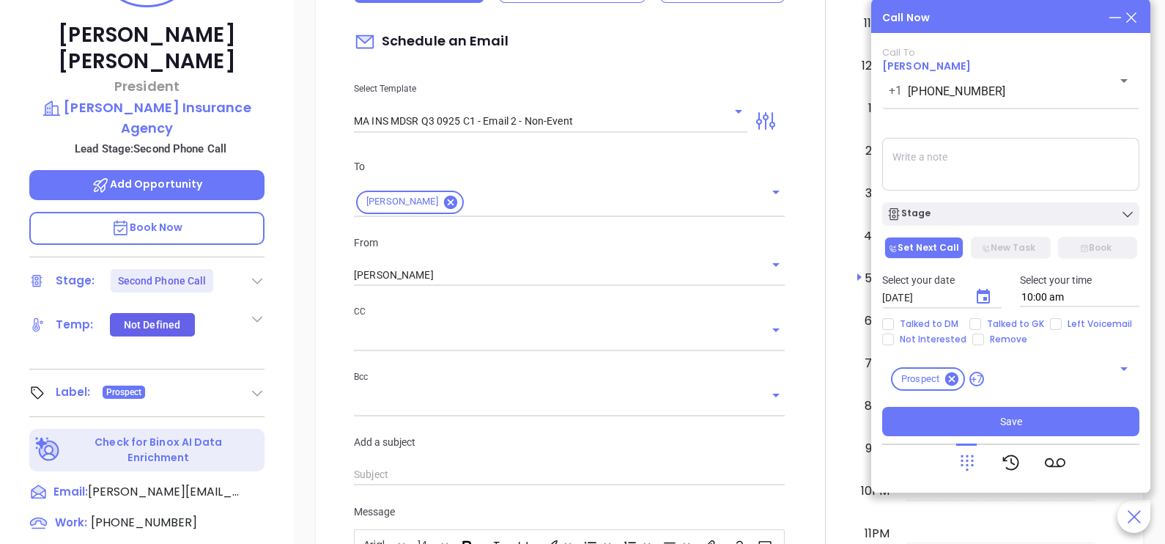
click at [907, 183] on textarea at bounding box center [1010, 164] width 257 height 53
type textarea "DM asked me to cb wed mor"
click at [934, 322] on span "Talked to DM" at bounding box center [929, 324] width 70 height 12
click at [894, 322] on input "Talked to DM" at bounding box center [888, 324] width 12 height 12
checkbox input "true"
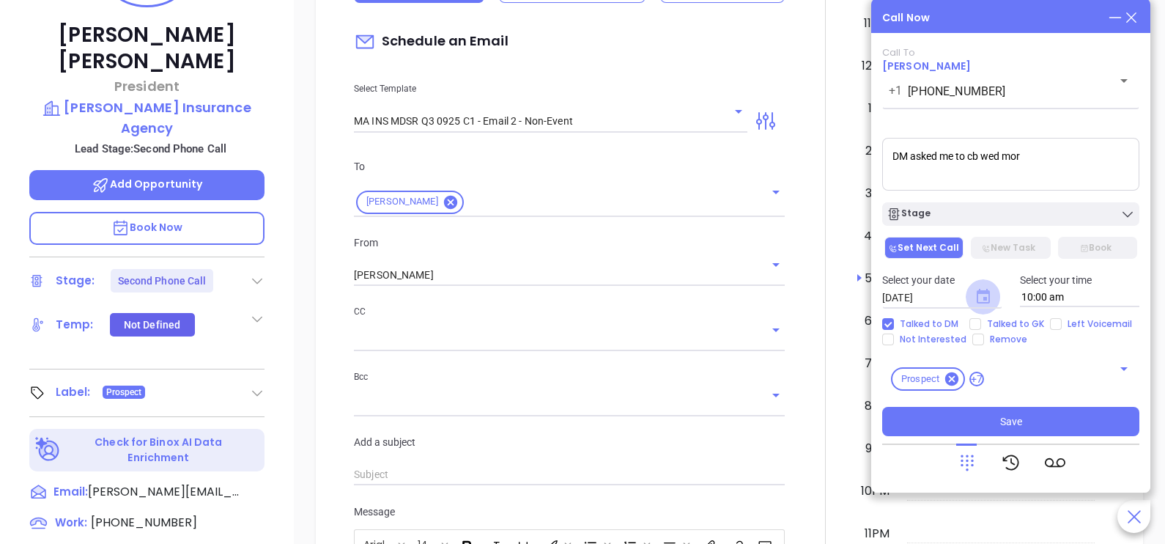
click at [986, 297] on icon "Choose date, selected date is Oct 7, 2025" at bounding box center [983, 296] width 13 height 15
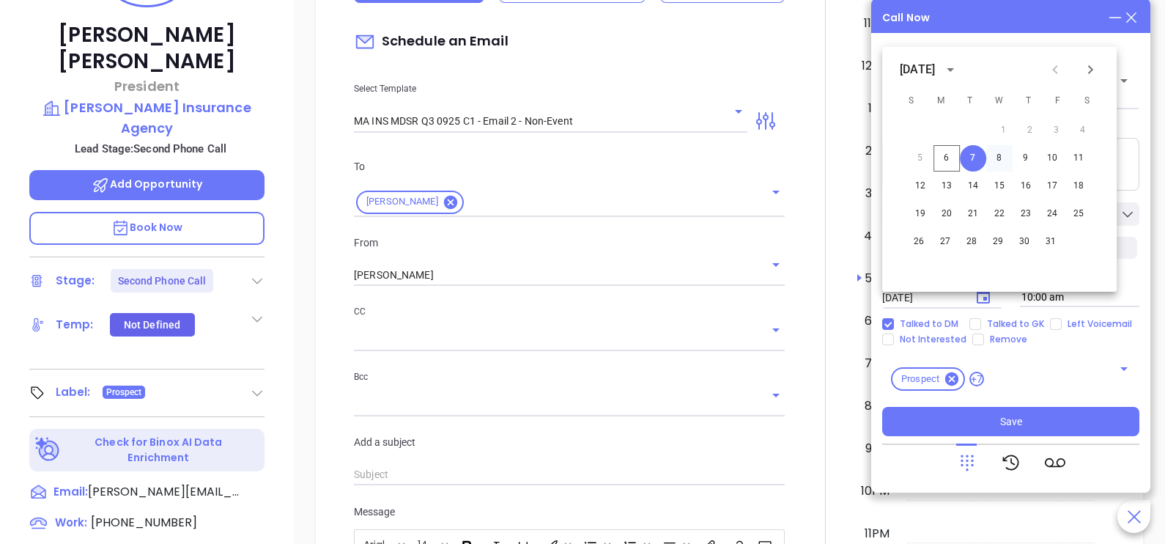
click at [1005, 154] on button "8" at bounding box center [999, 158] width 26 height 26
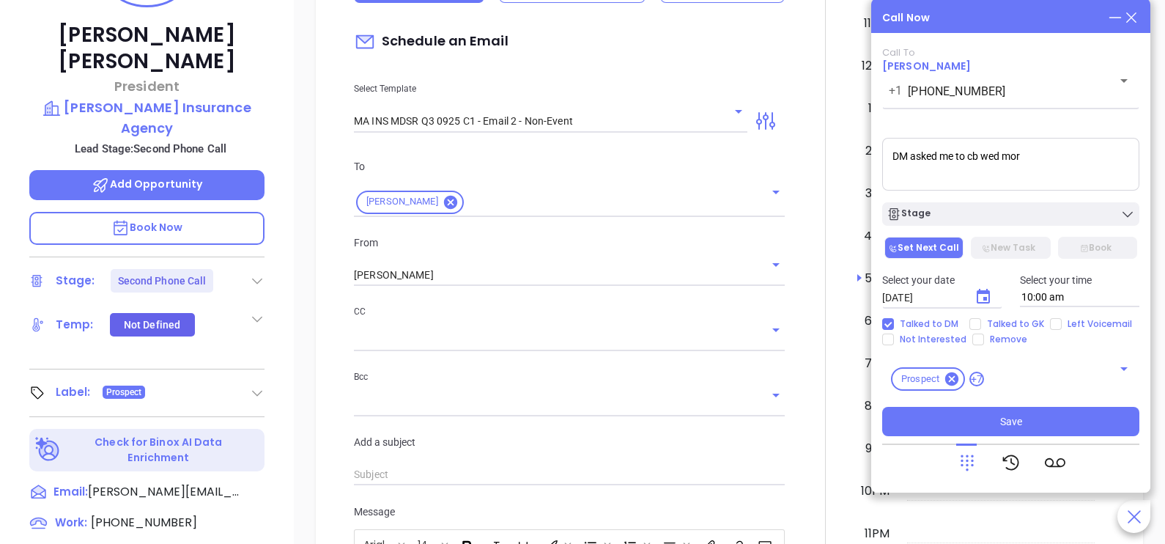
type input "10/08/2025"
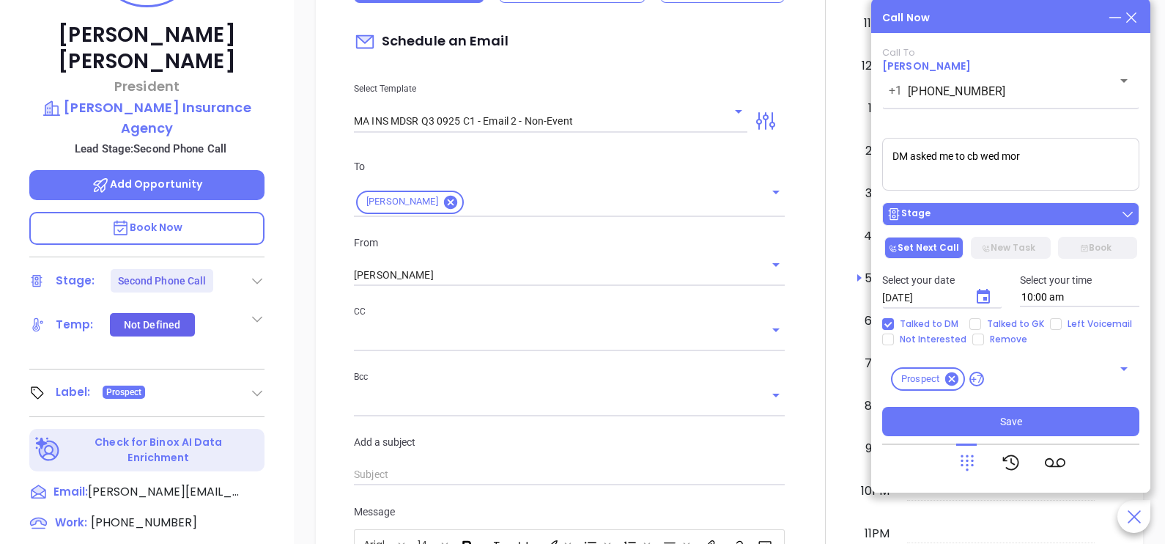
click at [1032, 221] on div "Stage" at bounding box center [1011, 214] width 248 height 15
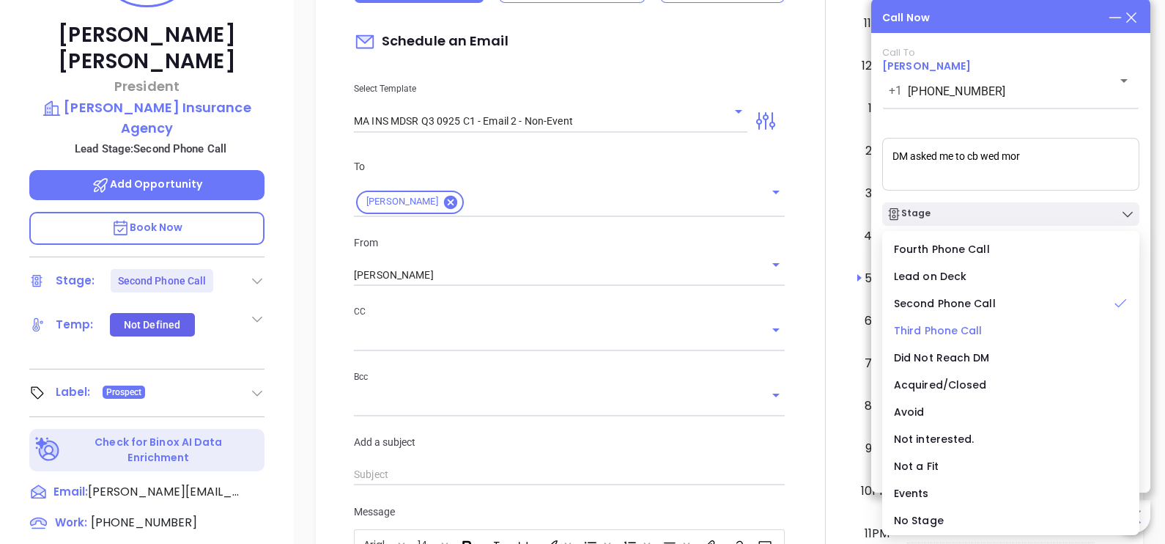
click at [946, 329] on span "Third Phone Call" at bounding box center [938, 330] width 89 height 15
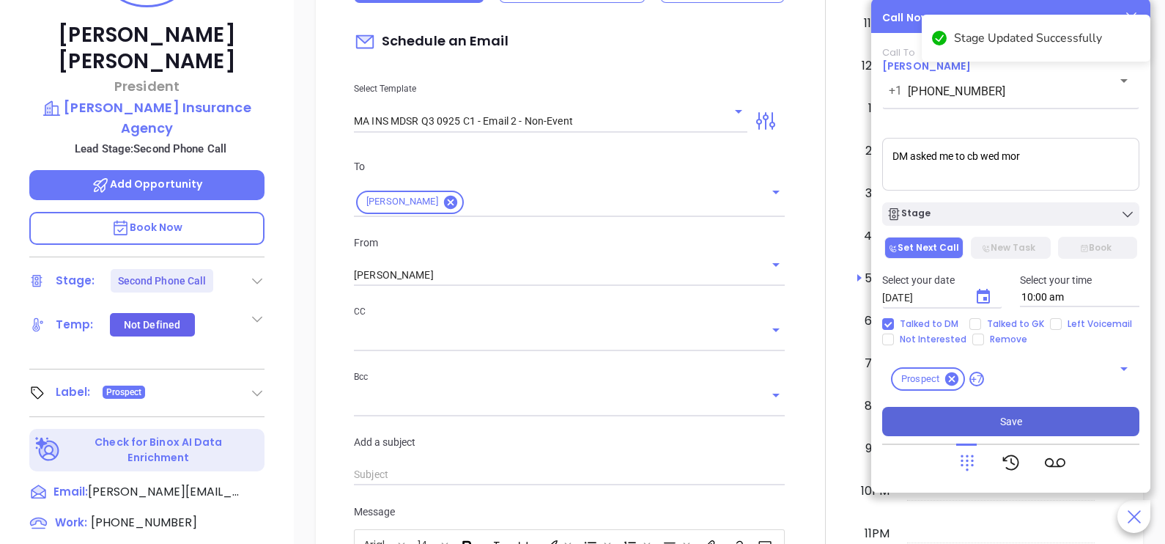
click at [995, 424] on button "Save" at bounding box center [1010, 421] width 257 height 29
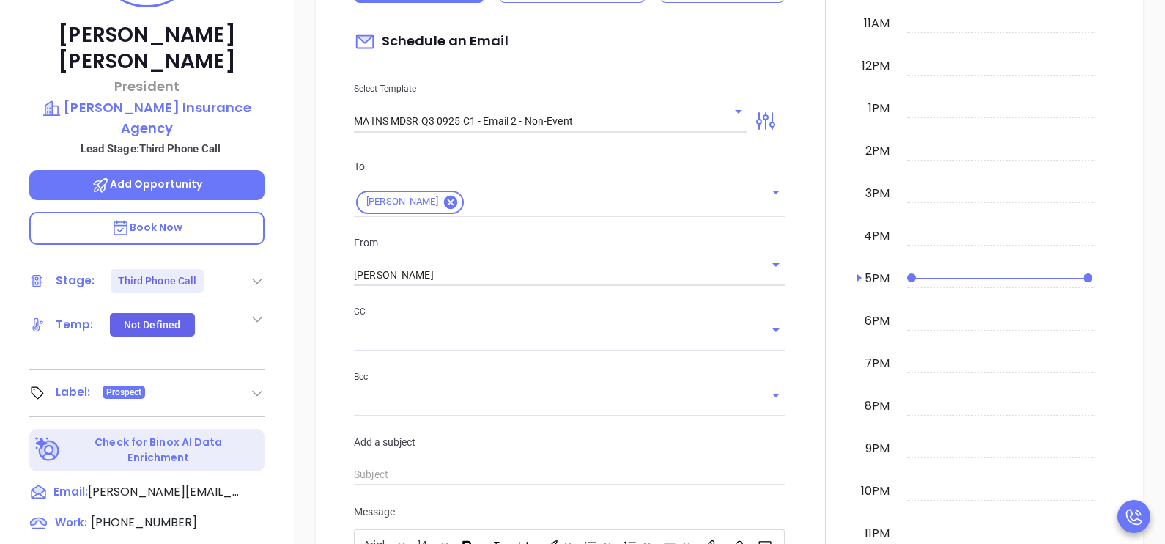
scroll to position [0, 0]
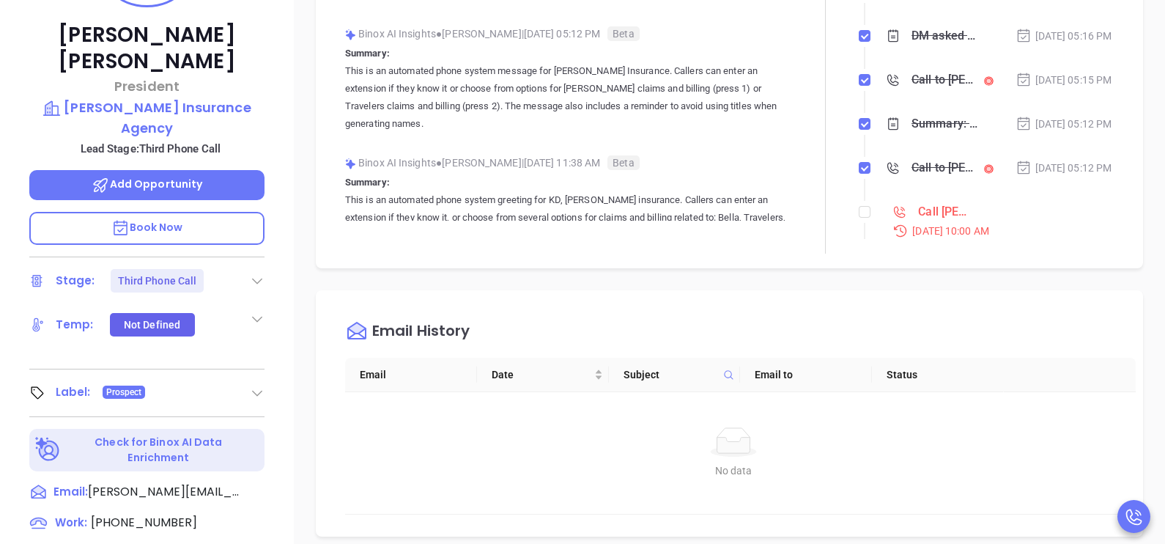
click at [1110, 107] on div "Notes All Karina Genovez | Oct 6, 2025 05:16 PM DM asked me to cb wed mor Binox…" at bounding box center [729, 81] width 798 height 346
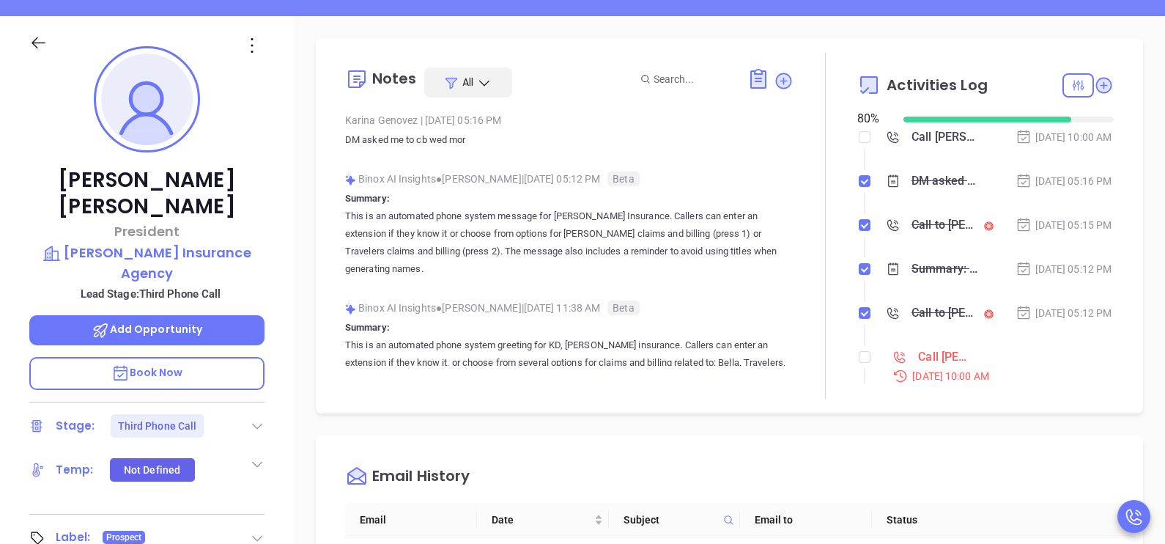
scroll to position [182, 0]
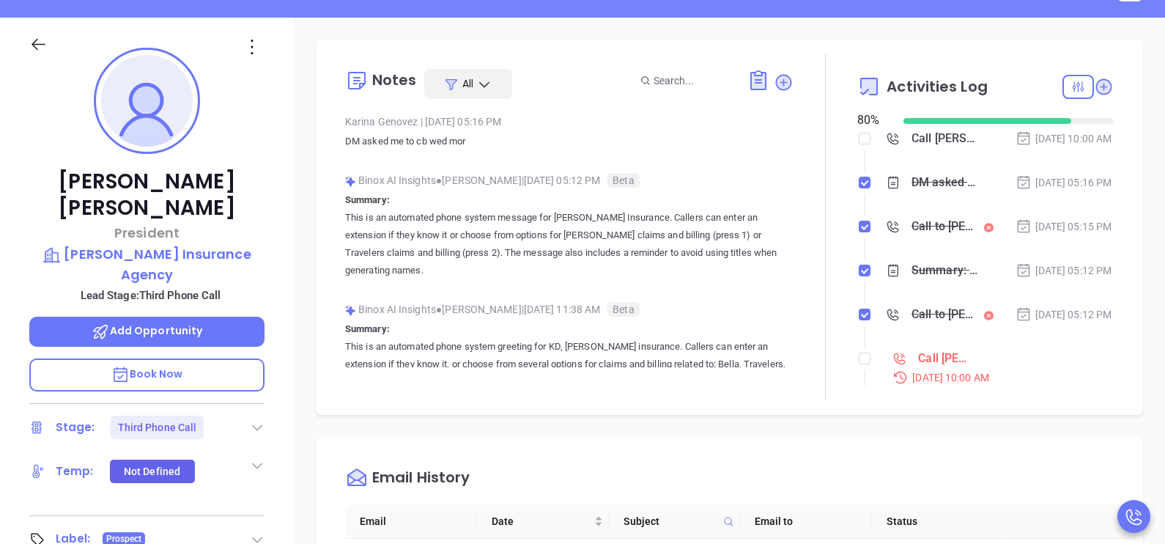
click at [1063, 191] on div "Oct 6, 2025 | 05:16 PM" at bounding box center [1064, 182] width 97 height 16
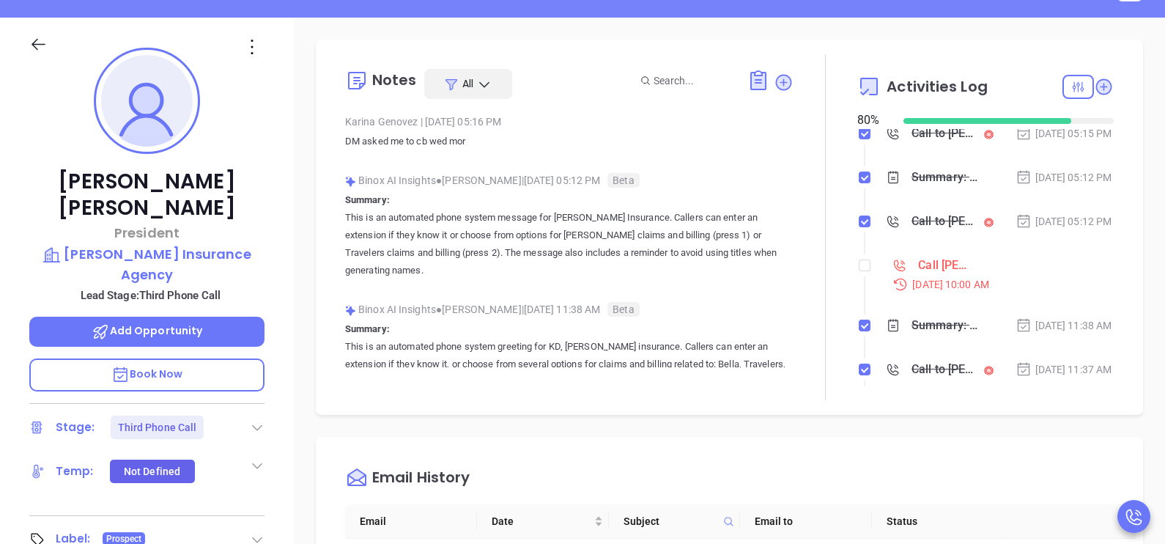
scroll to position [146, 0]
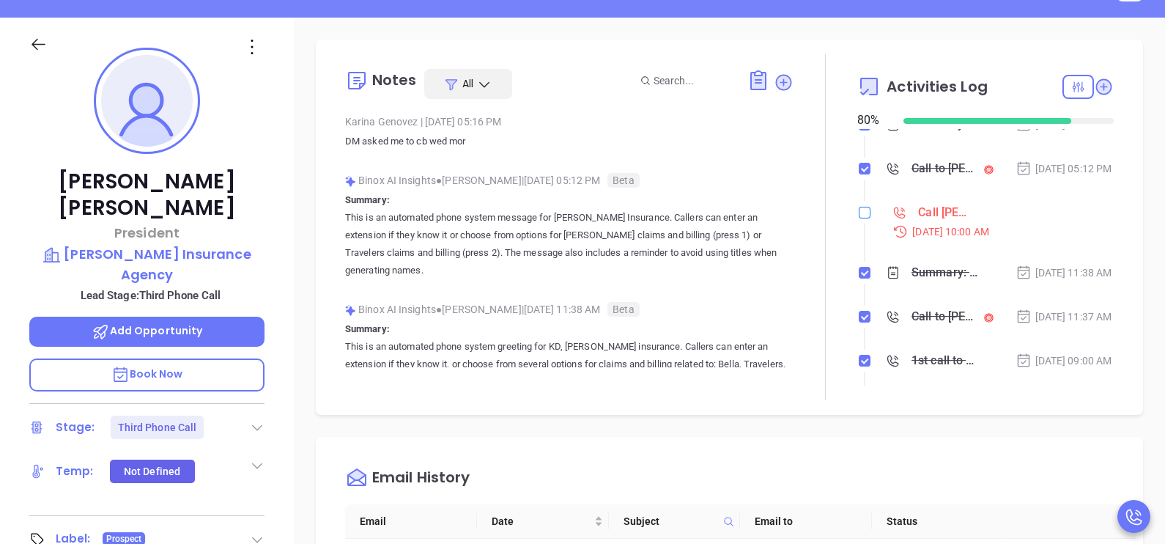
click at [859, 218] on input "checkbox" at bounding box center [865, 213] width 12 height 12
checkbox input "true"
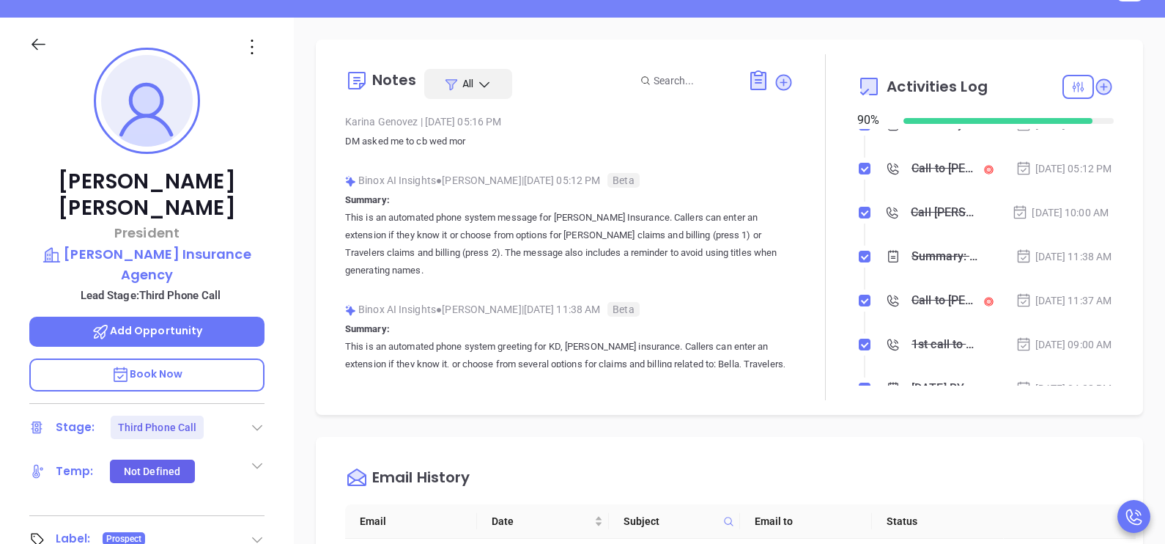
click at [304, 138] on div "Notes All Karina Genovez | Oct 6, 2025 05:16 PM DM asked me to cb wed mor Binox…" at bounding box center [729, 531] width 871 height 1026
click at [32, 44] on icon at bounding box center [39, 45] width 14 height 12
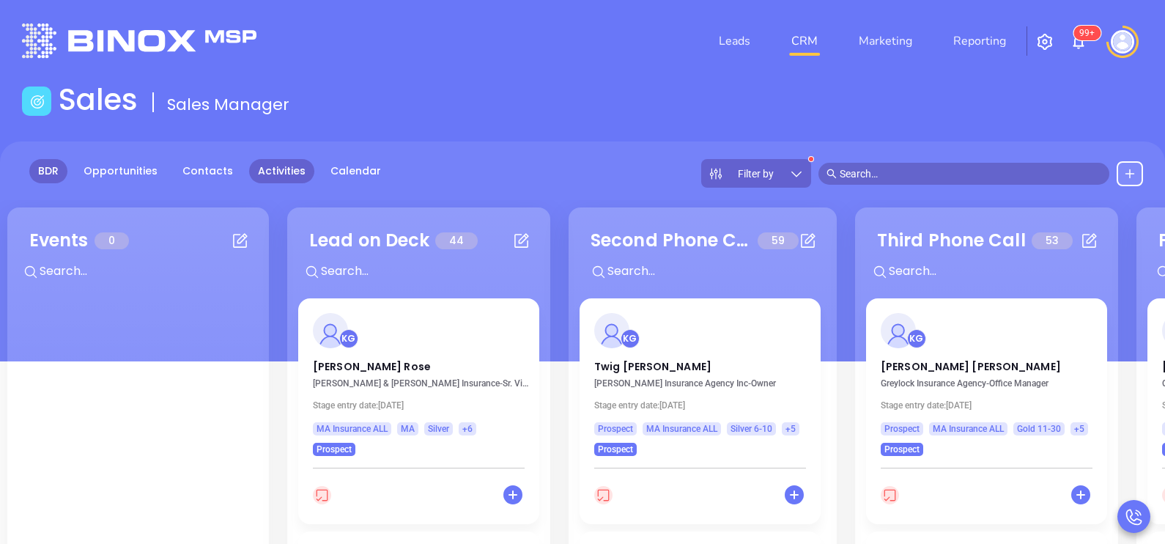
click at [281, 167] on link "Activities" at bounding box center [281, 171] width 65 height 24
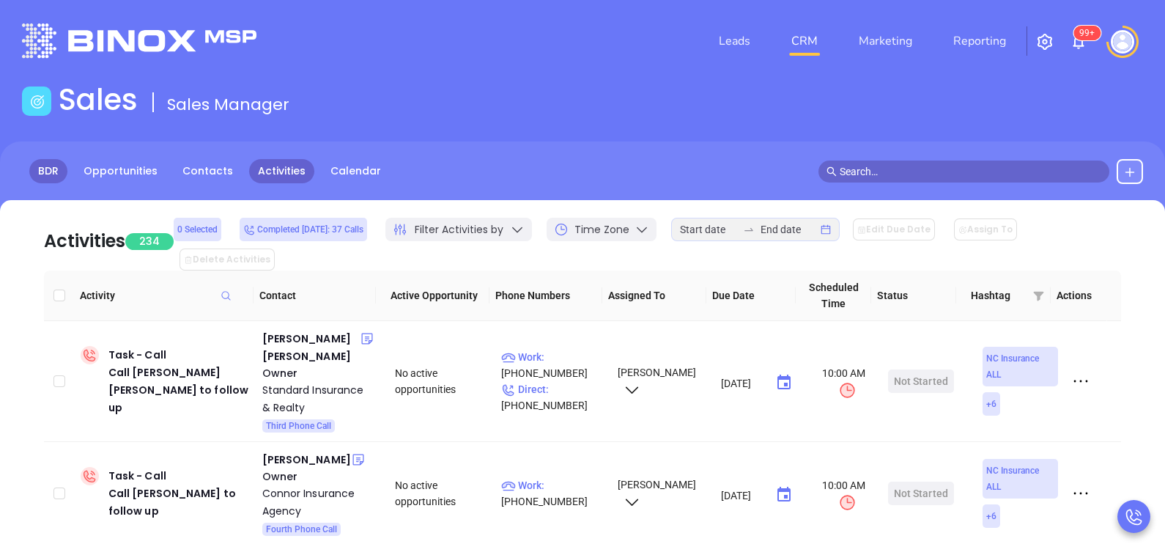
click at [55, 174] on link "BDR" at bounding box center [48, 171] width 38 height 24
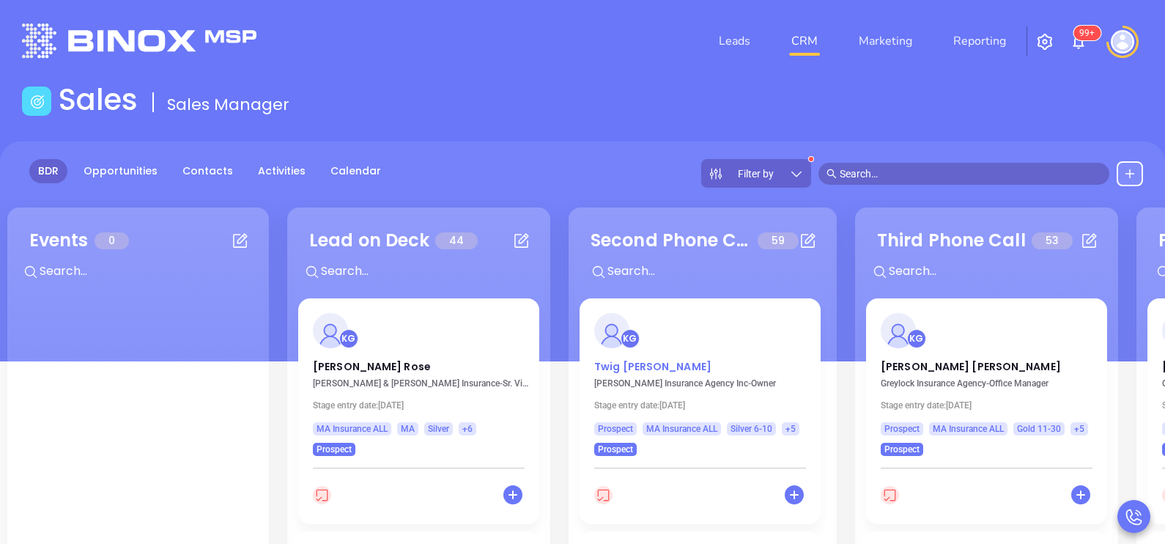
click at [638, 363] on p "Twig Burke" at bounding box center [700, 362] width 212 height 7
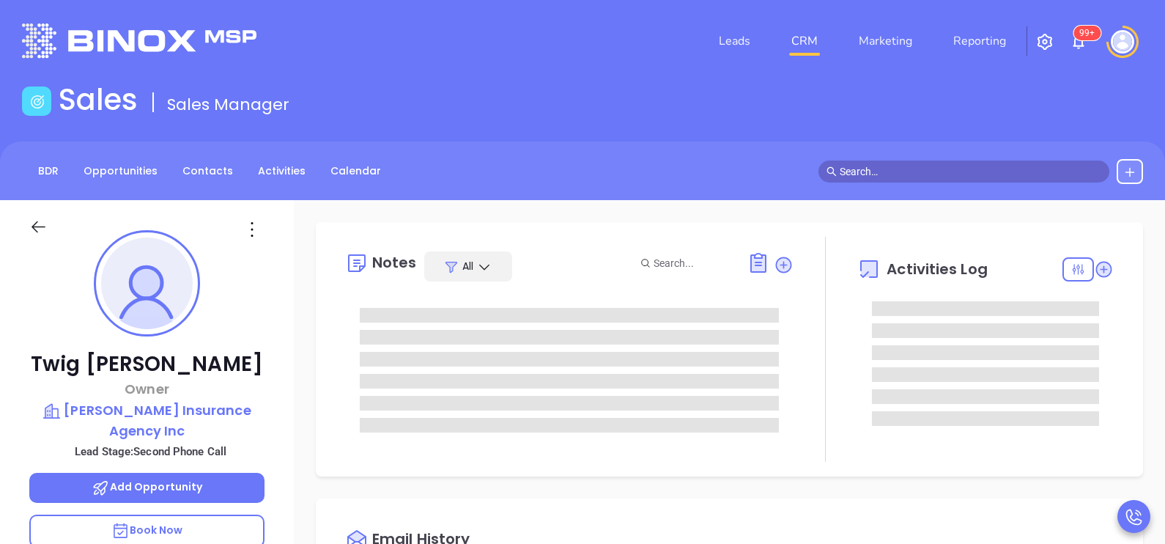
type input "[DATE]"
type input "[PERSON_NAME]"
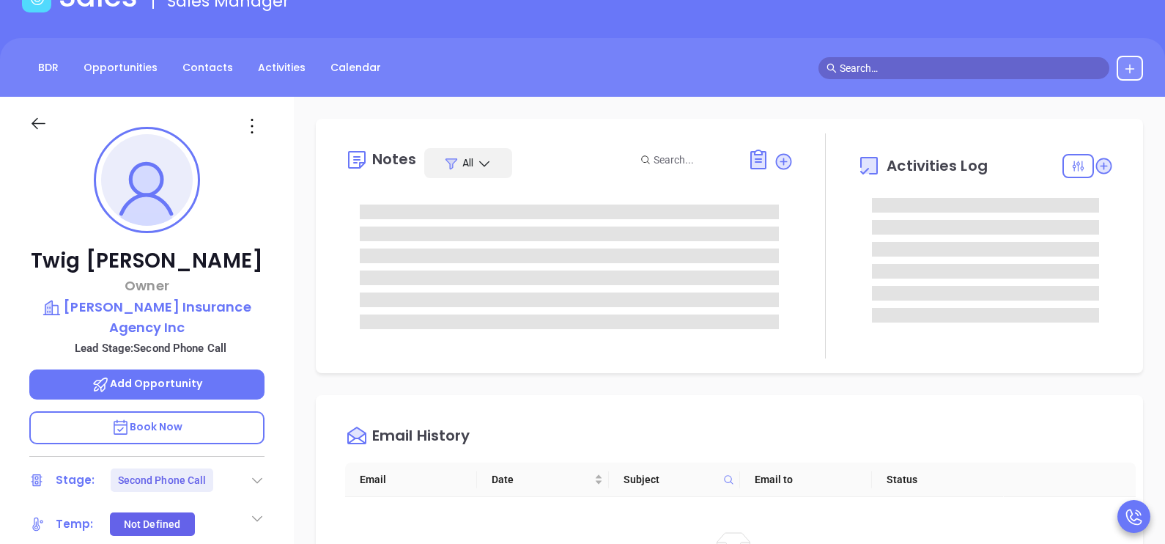
scroll to position [182, 0]
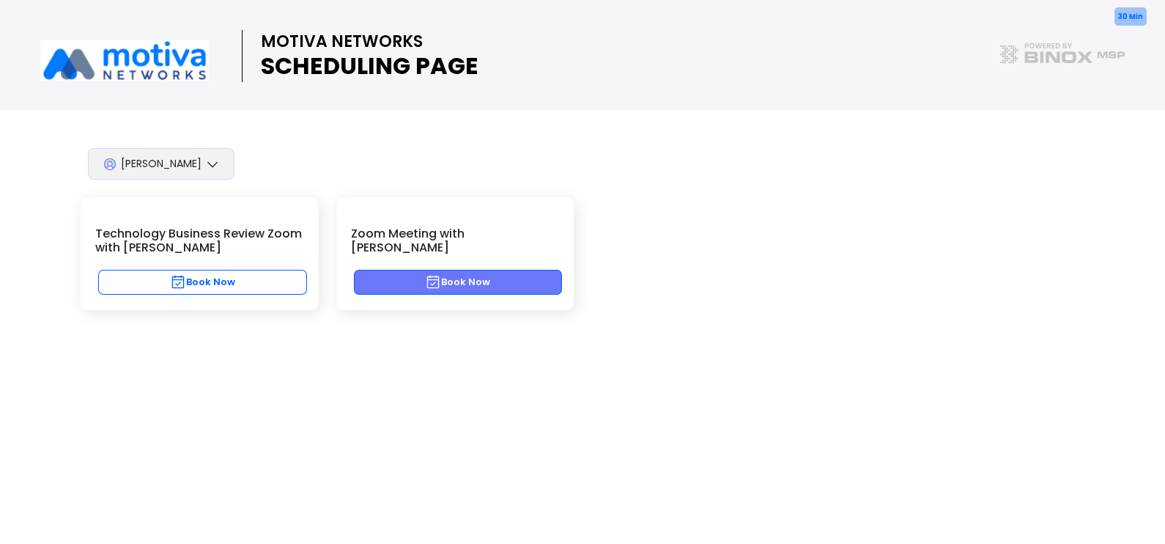
click at [517, 270] on button "Book Now" at bounding box center [458, 282] width 209 height 25
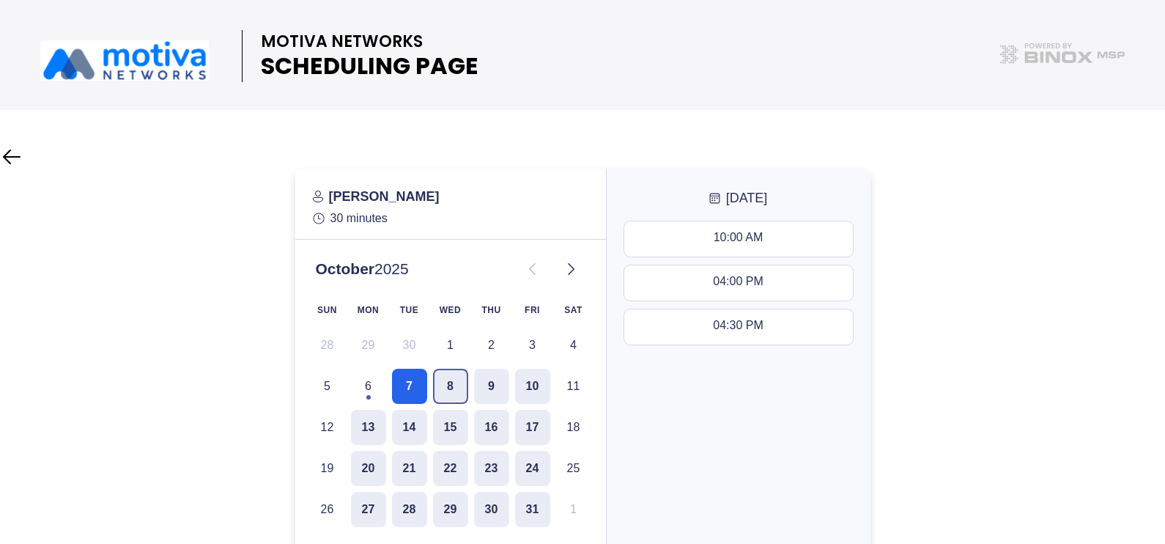
click at [454, 384] on button "8" at bounding box center [450, 386] width 35 height 35
click at [535, 395] on button "10" at bounding box center [532, 386] width 35 height 35
click at [441, 388] on button "8" at bounding box center [450, 386] width 35 height 35
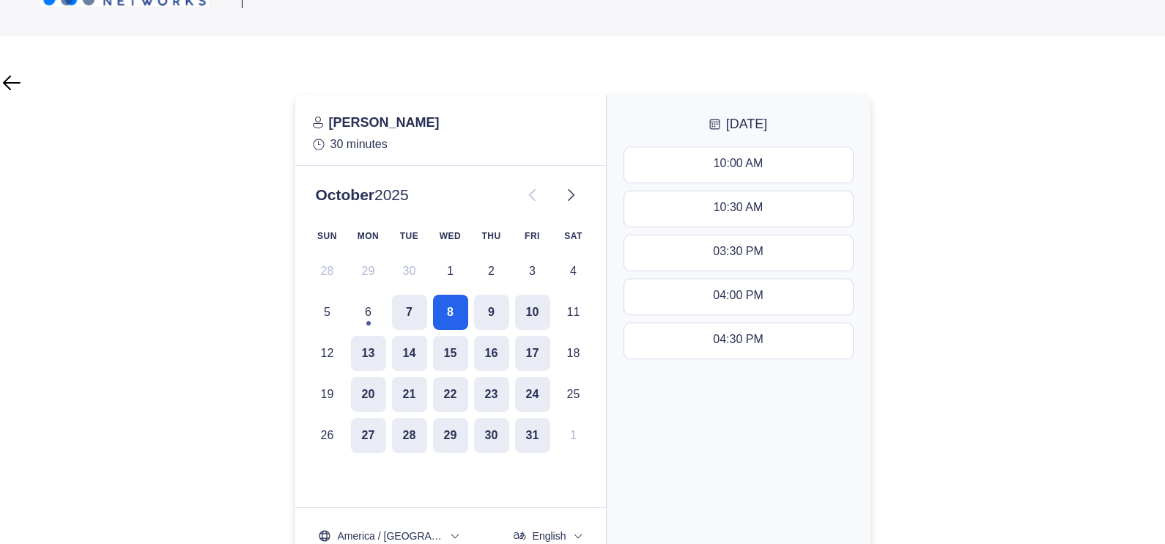
scroll to position [110, 0]
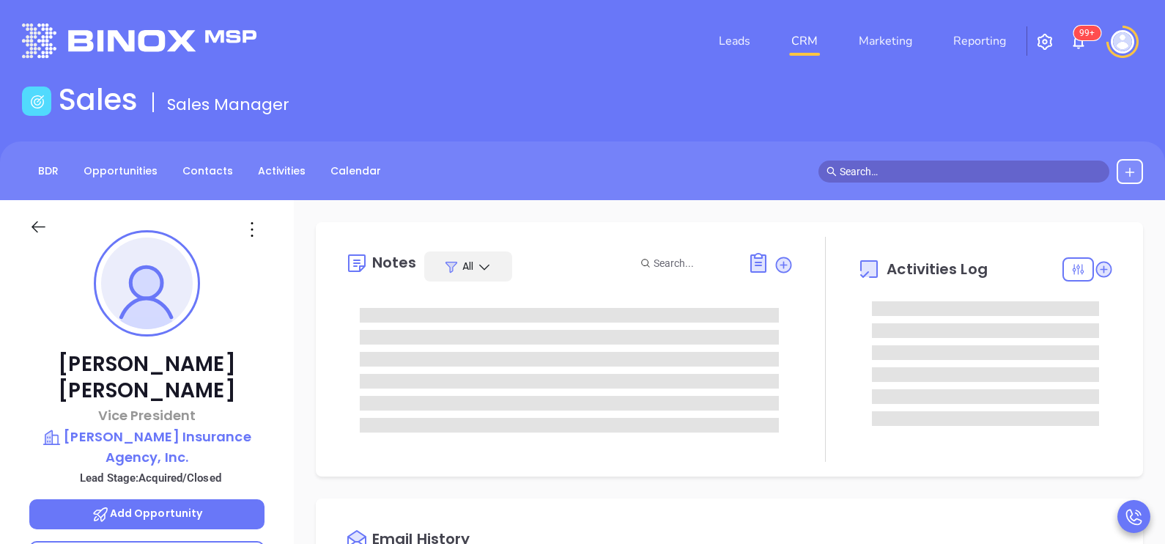
type input "[DATE]"
type input "[PERSON_NAME]"
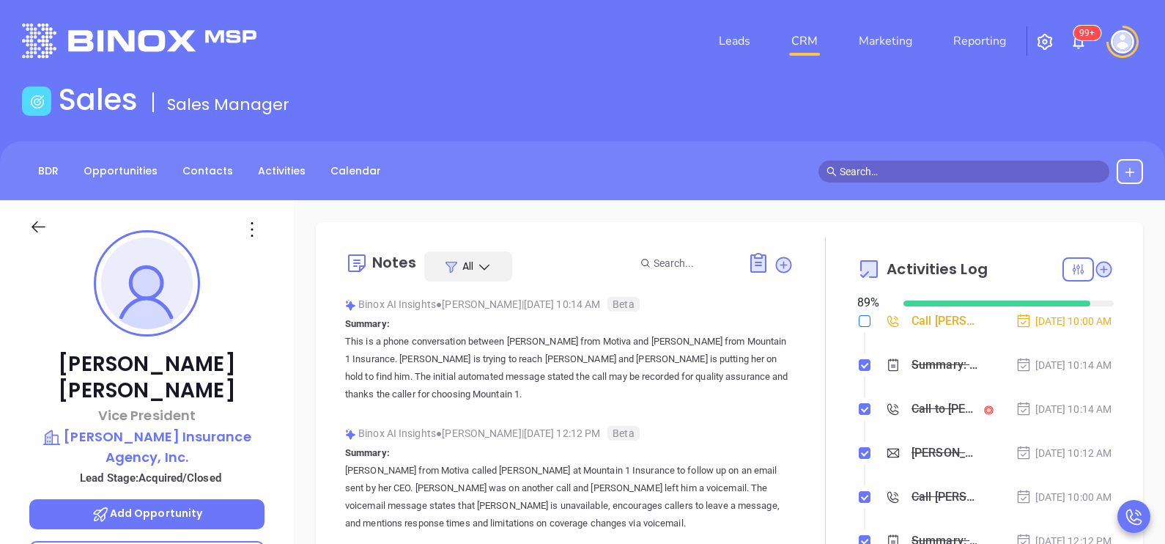
click at [859, 324] on input "checkbox" at bounding box center [865, 321] width 12 height 12
checkbox input "true"
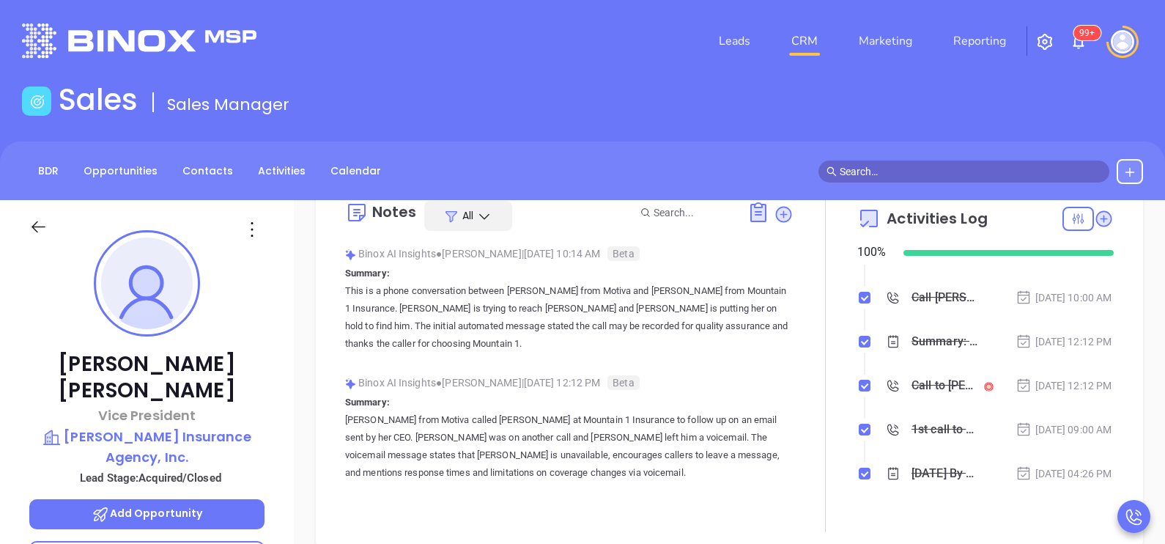
scroll to position [231, 0]
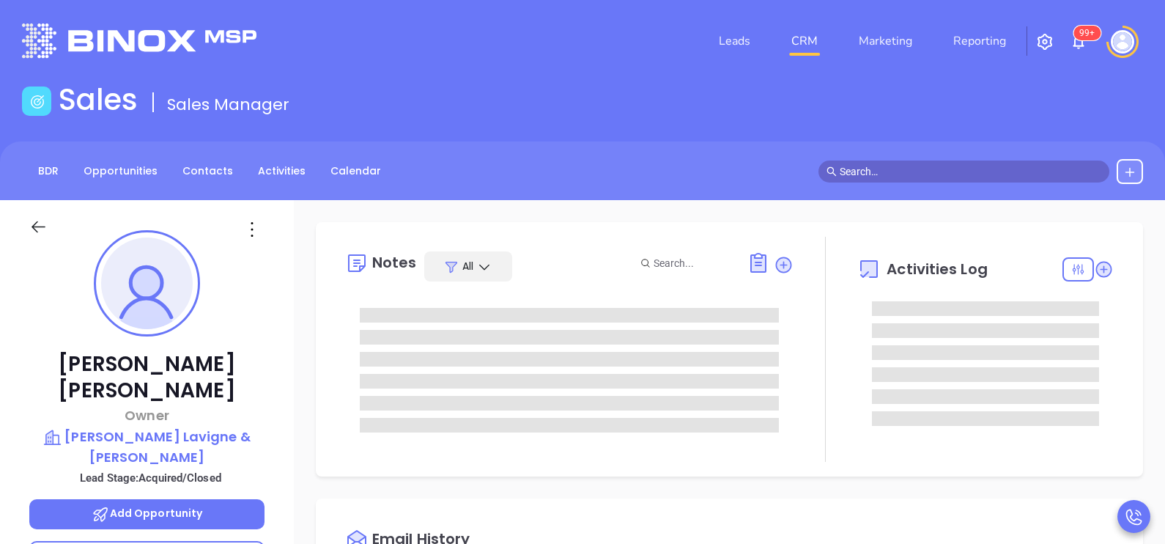
type input "[DATE]"
type input "[PERSON_NAME]"
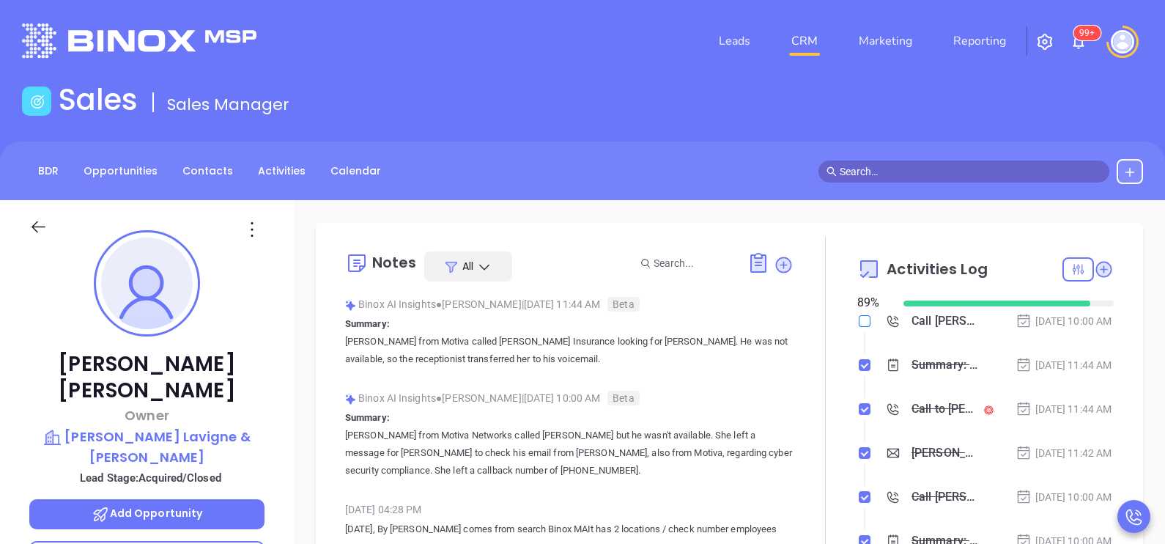
click at [859, 322] on input "checkbox" at bounding box center [865, 321] width 12 height 12
checkbox input "true"
click at [1033, 373] on div "Oct 6, 2025 | 11:44 AM" at bounding box center [1064, 365] width 97 height 16
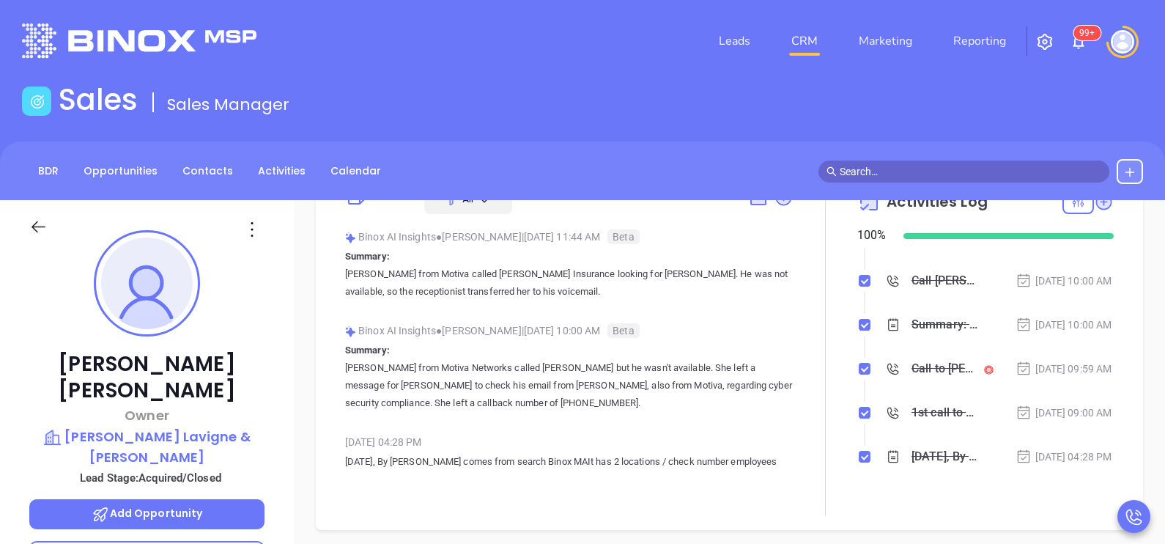
scroll to position [146, 0]
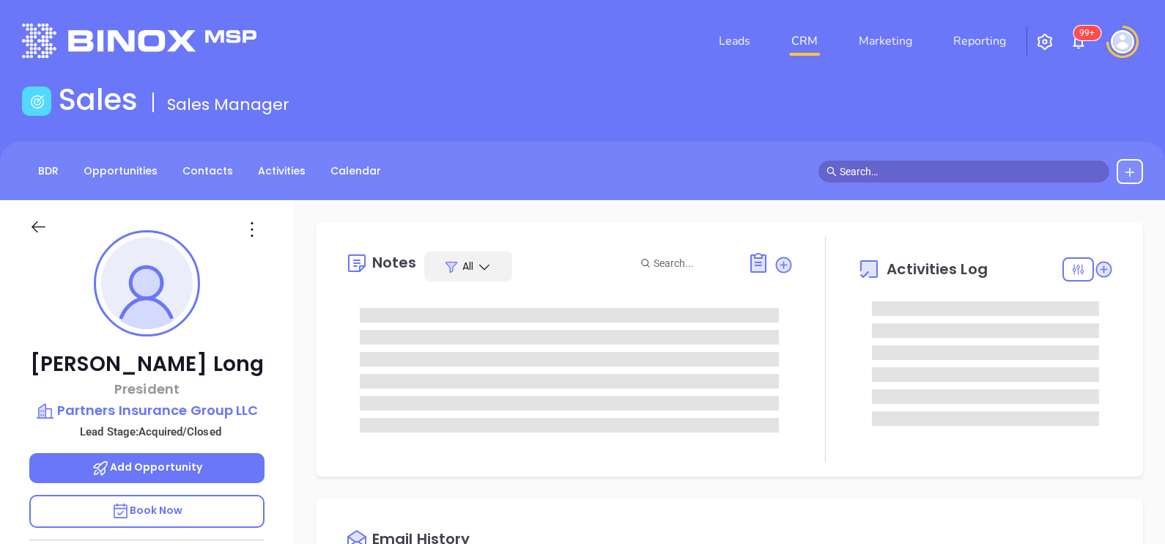
type input "[DATE]"
type input "[PERSON_NAME]"
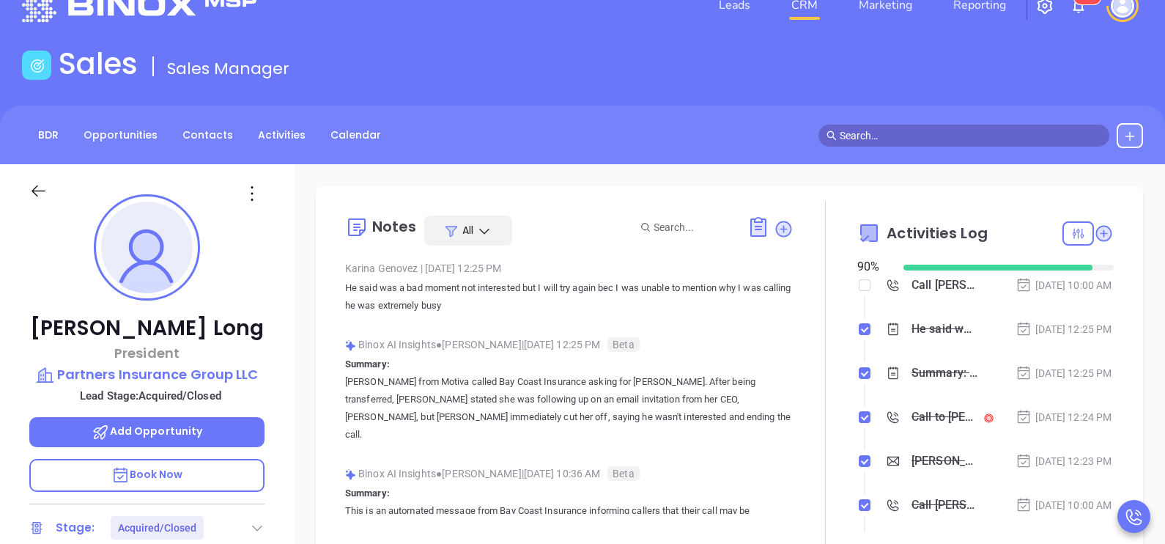
scroll to position [73, 0]
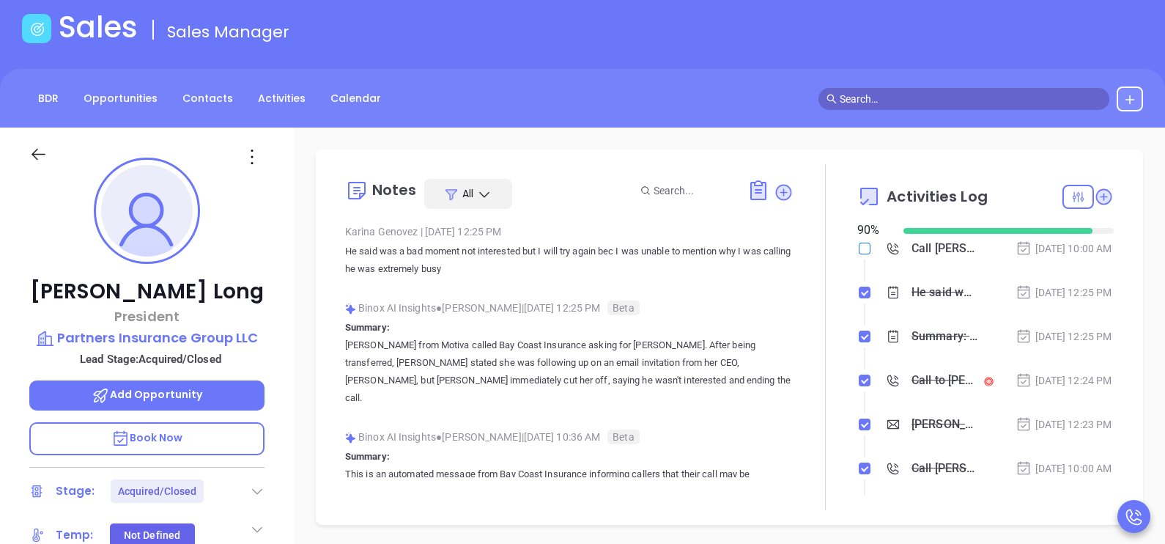
click at [859, 245] on input "checkbox" at bounding box center [865, 249] width 12 height 12
checkbox input "true"
click at [1004, 327] on li "He said was a bad moment not interested but I will try again bec I was unable t…" at bounding box center [987, 307] width 253 height 40
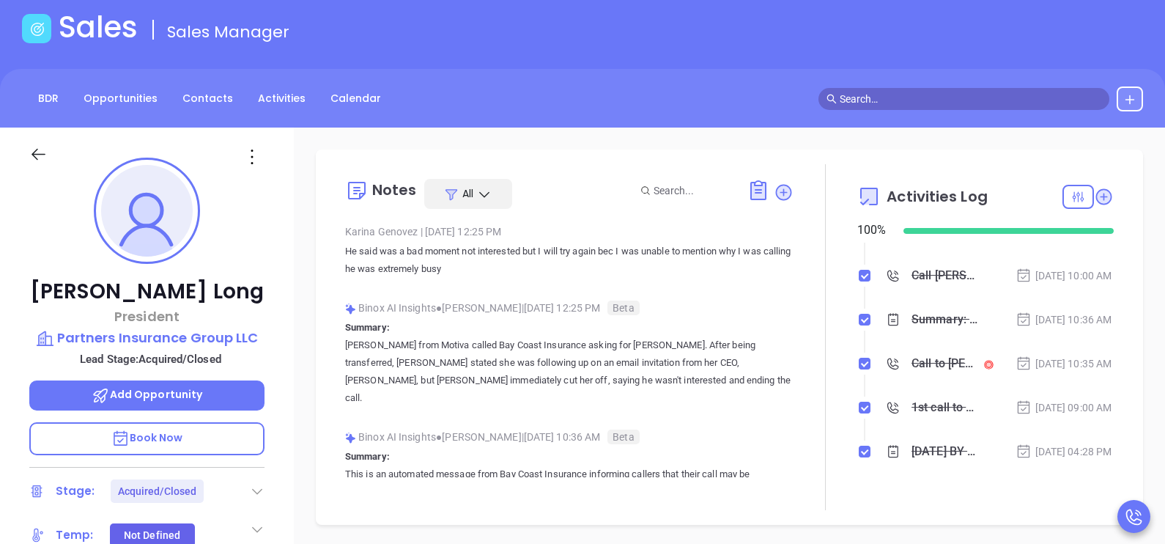
scroll to position [285, 0]
